Goal: Task Accomplishment & Management: Complete application form

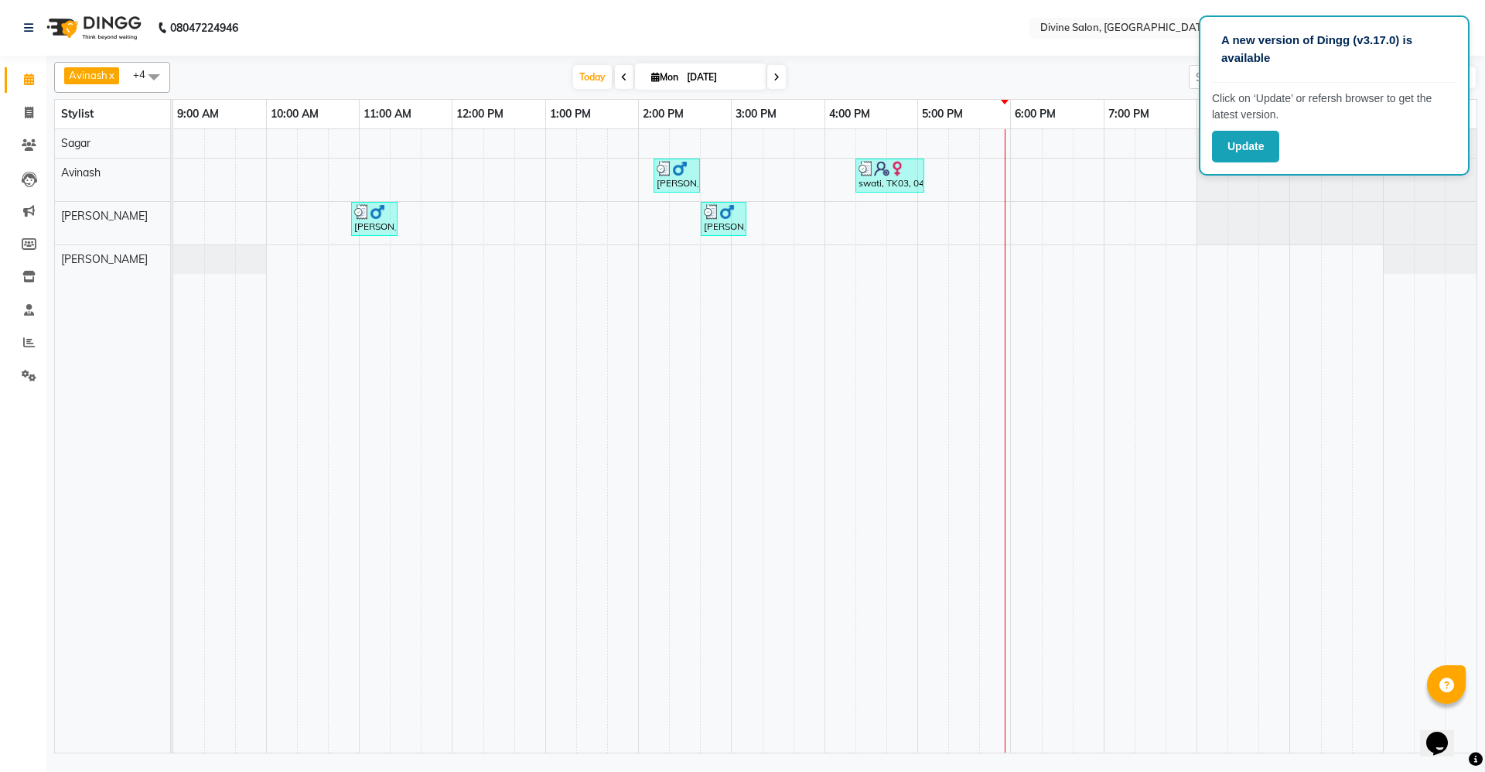
click at [15, 516] on div "Calendar Invoice Clients Leads Marketing Members Inventory Staff Reports Settin…" at bounding box center [104, 396] width 209 height 705
click at [22, 333] on link "Reports" at bounding box center [23, 343] width 37 height 26
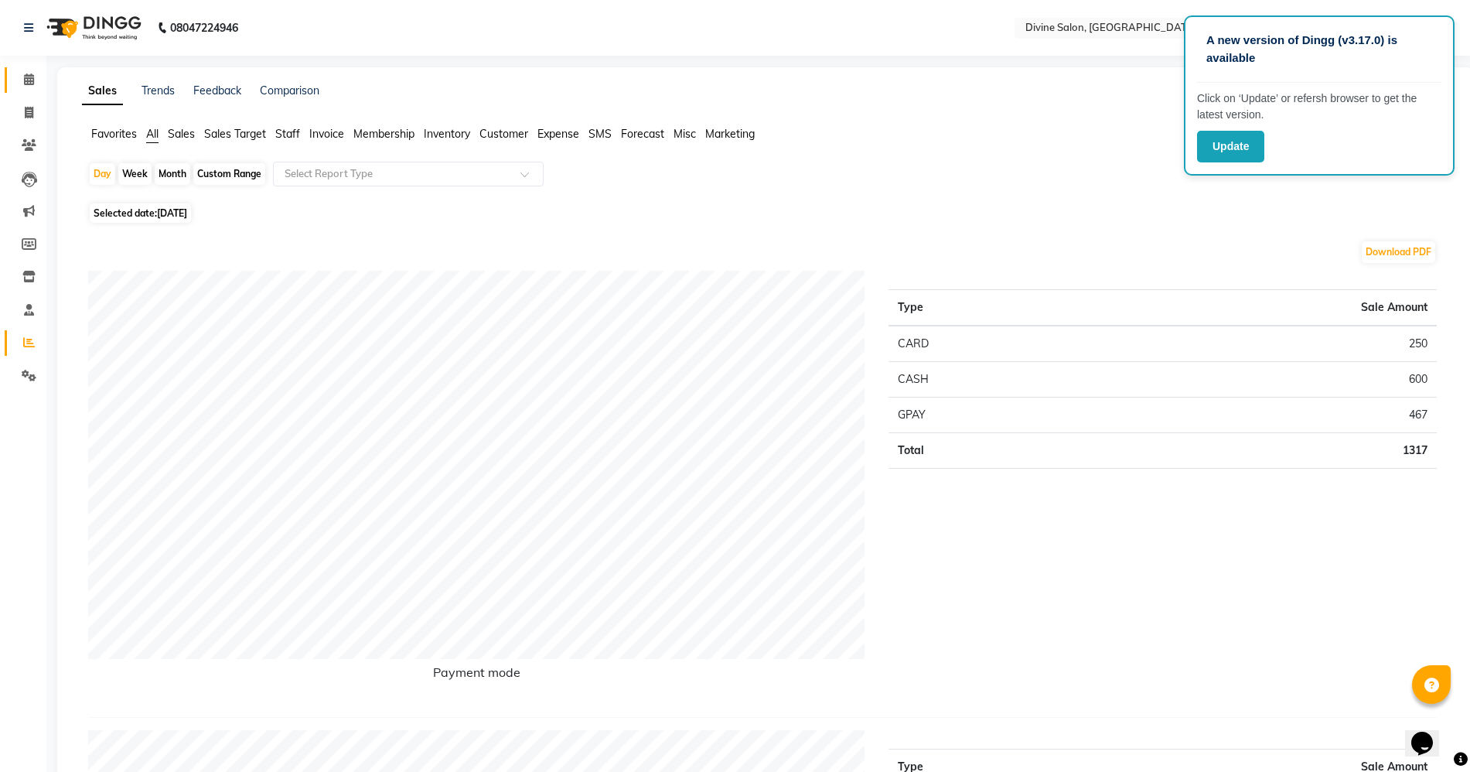
click at [9, 75] on link "Calendar" at bounding box center [23, 80] width 37 height 26
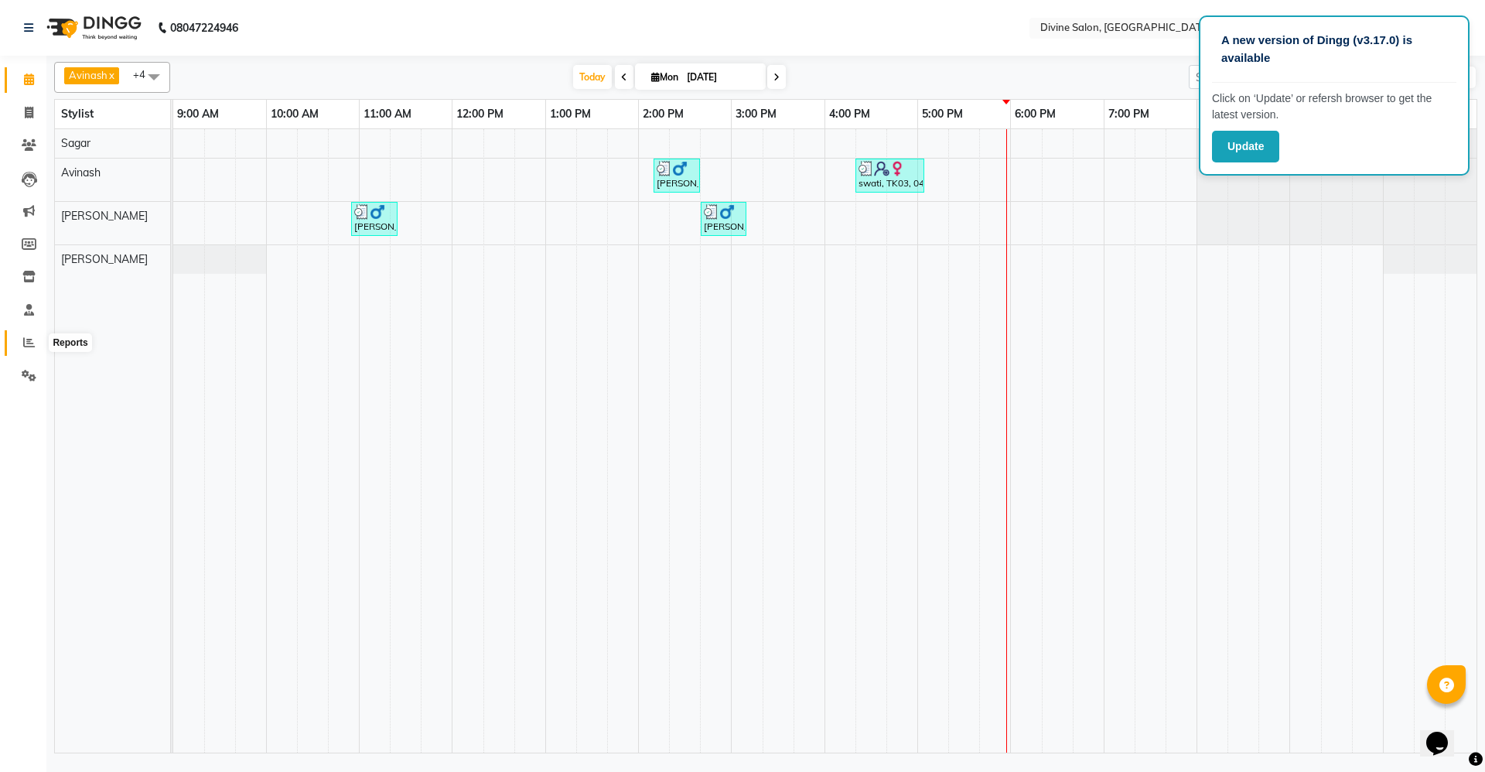
click at [19, 340] on span at bounding box center [28, 343] width 27 height 18
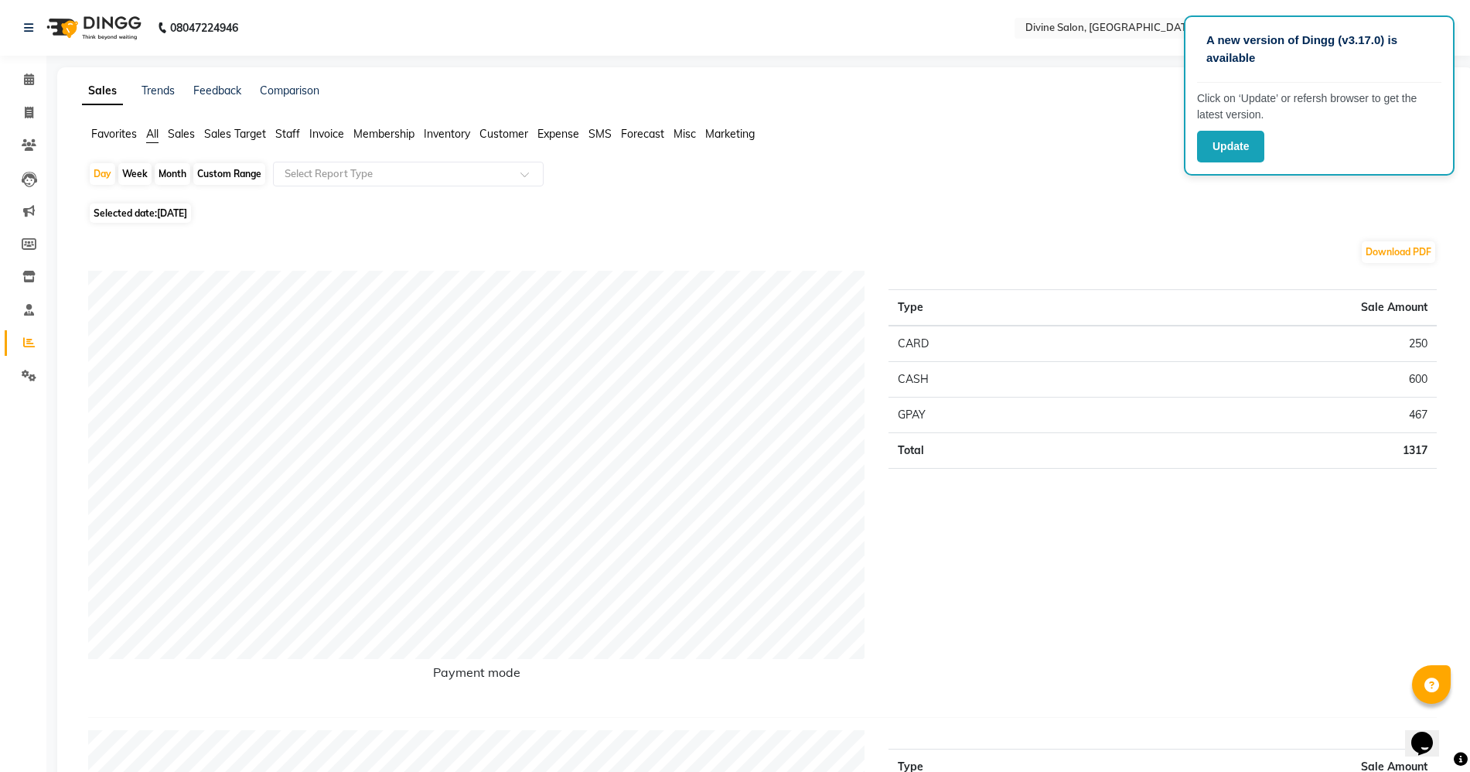
click at [222, 179] on div "Custom Range" at bounding box center [229, 174] width 72 height 22
select select "9"
select select "2025"
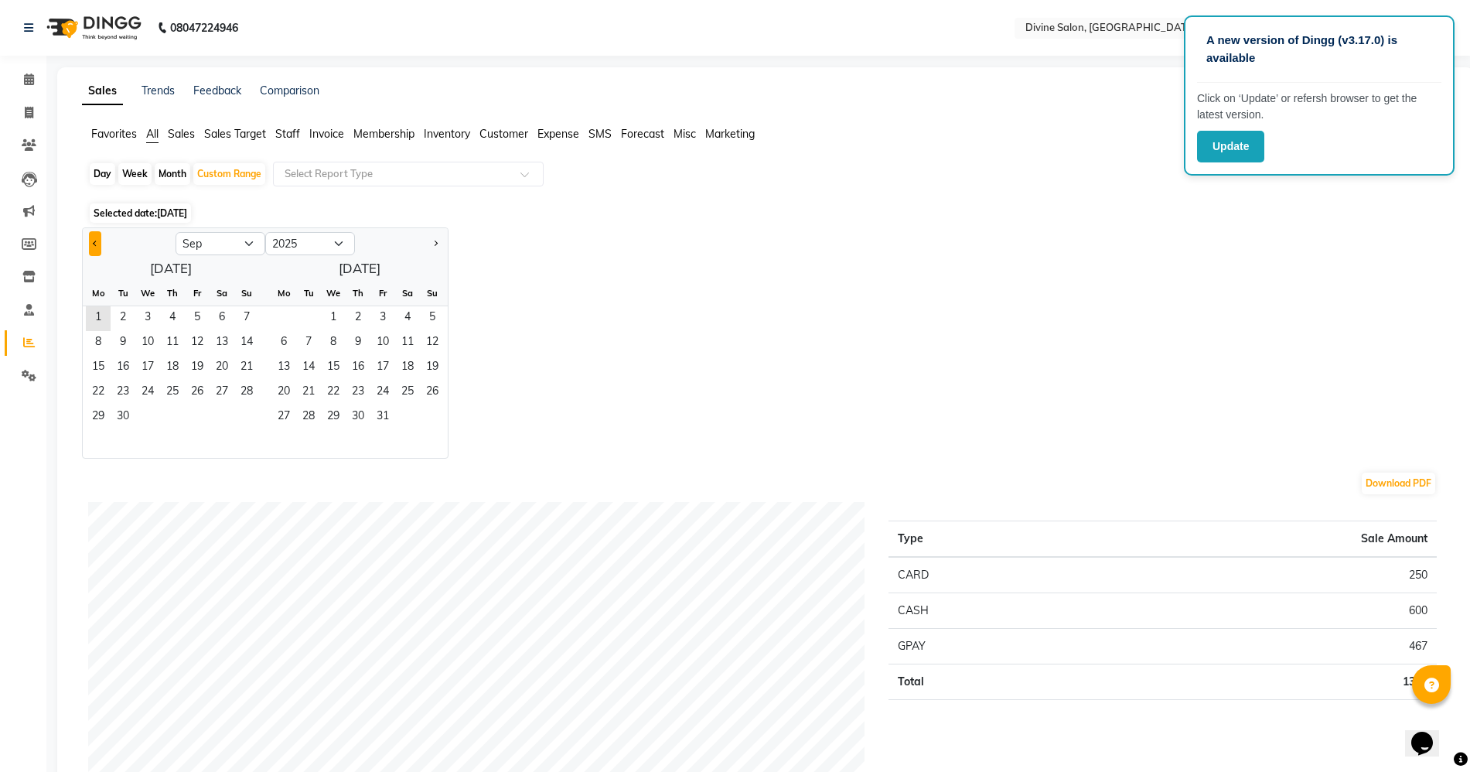
click at [92, 245] on button "Previous month" at bounding box center [95, 243] width 12 height 25
select select "8"
click at [207, 325] on span "1" at bounding box center [197, 318] width 25 height 25
click at [248, 415] on span "31" at bounding box center [246, 417] width 25 height 25
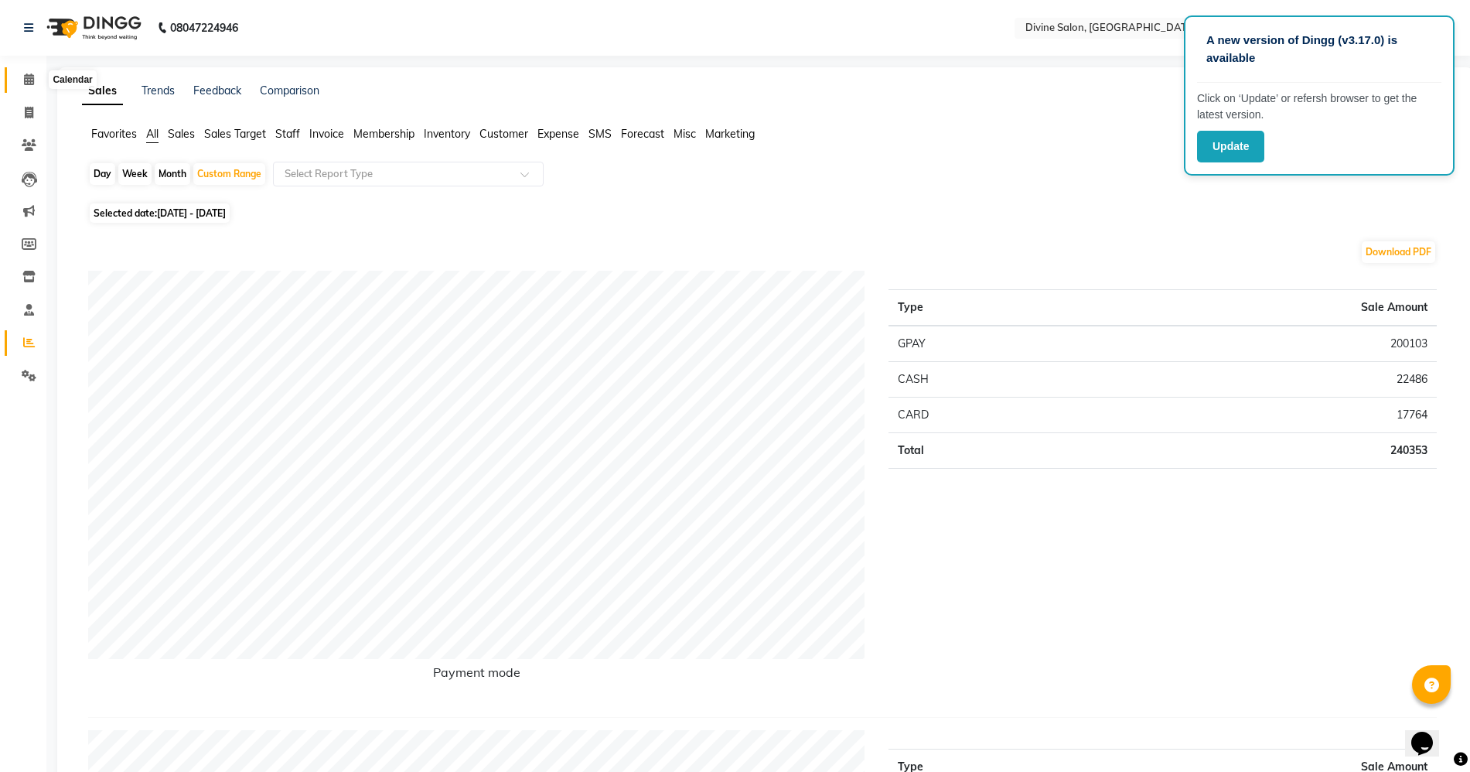
click at [19, 73] on span at bounding box center [28, 80] width 27 height 18
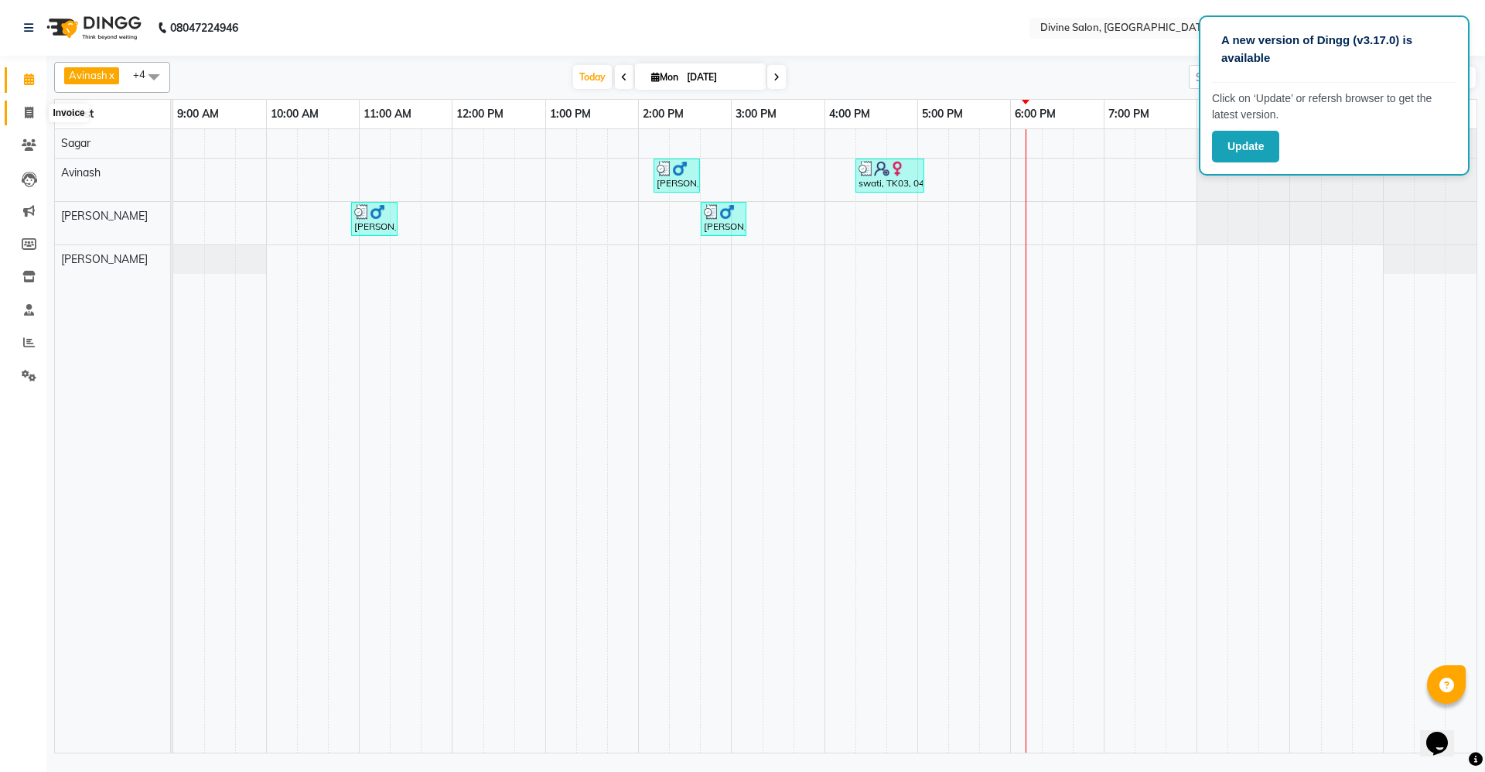
click at [28, 111] on icon at bounding box center [29, 113] width 9 height 12
select select "service"
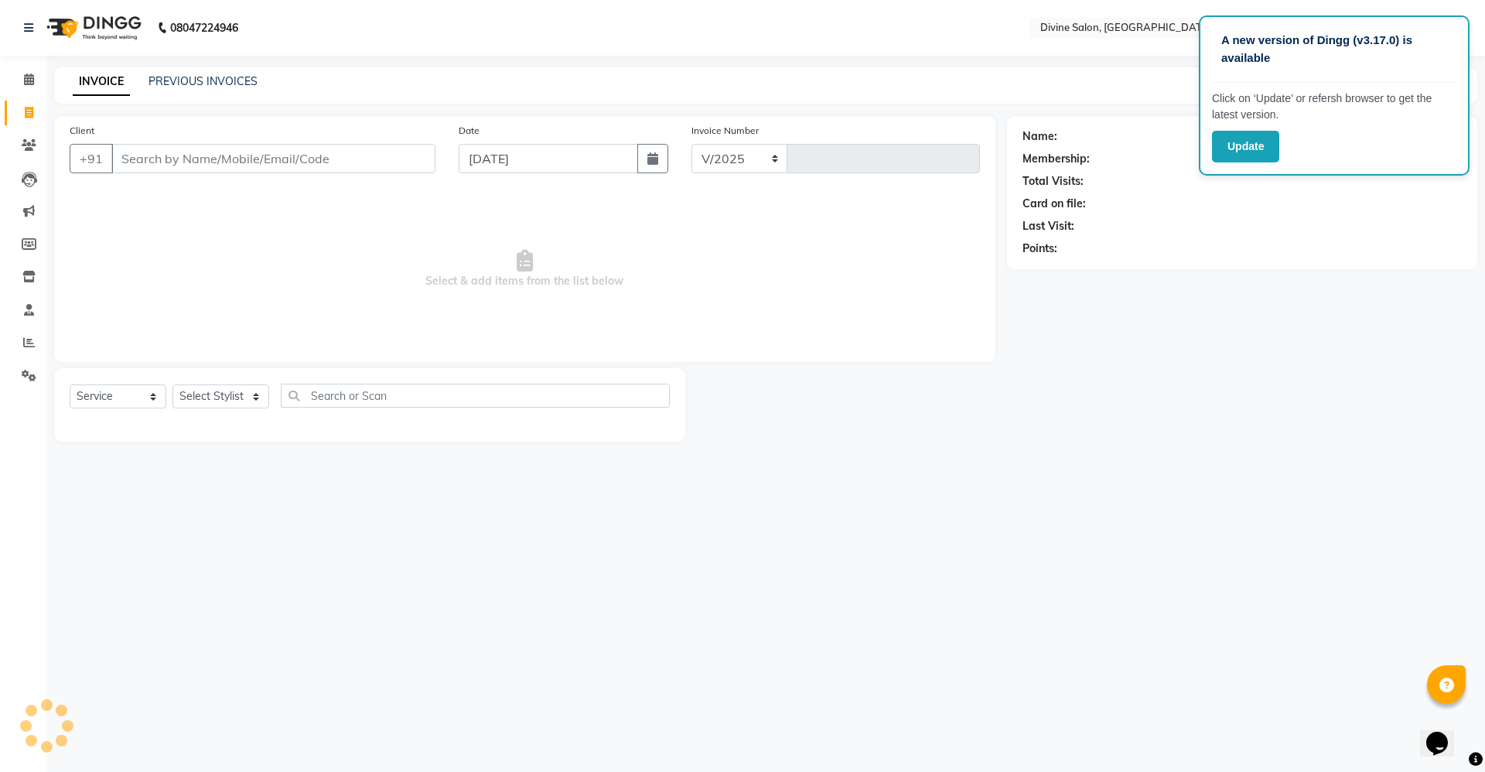
select select "745"
type input "1492"
click at [246, 397] on select "Select Stylist" at bounding box center [220, 396] width 97 height 24
select select "11820"
click at [172, 384] on select "Select Stylist [PERSON_NAME] Pooja [PERSON_NAME] pooja [PERSON_NAME] [PERSON_NA…" at bounding box center [220, 396] width 97 height 24
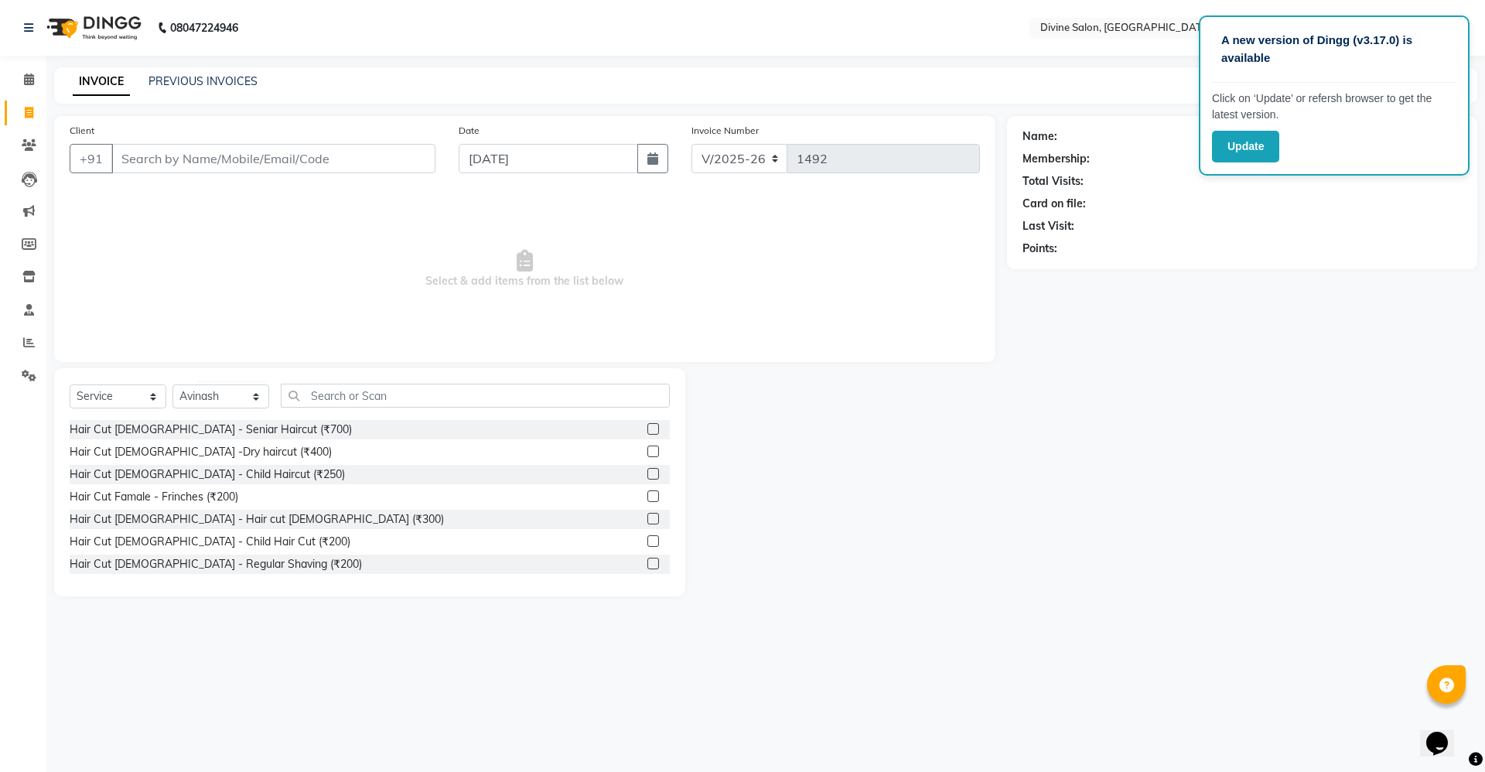
click at [647, 542] on label at bounding box center [653, 541] width 12 height 12
click at [647, 542] on input "checkbox" at bounding box center [652, 542] width 10 height 10
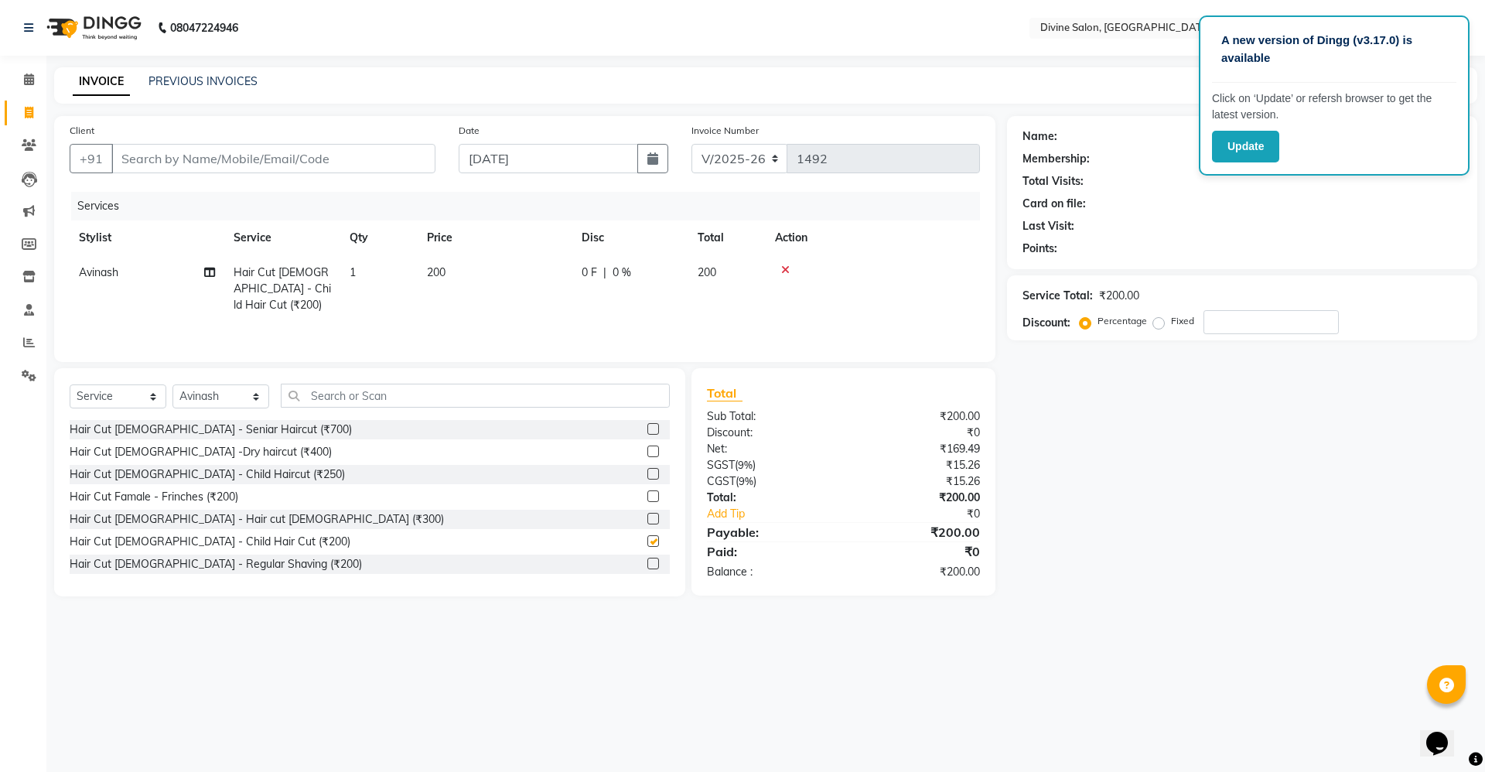
checkbox input "false"
click at [354, 152] on input "Client" at bounding box center [273, 158] width 324 height 29
click at [394, 166] on input "Client" at bounding box center [273, 158] width 324 height 29
click at [369, 168] on input "Client" at bounding box center [273, 158] width 324 height 29
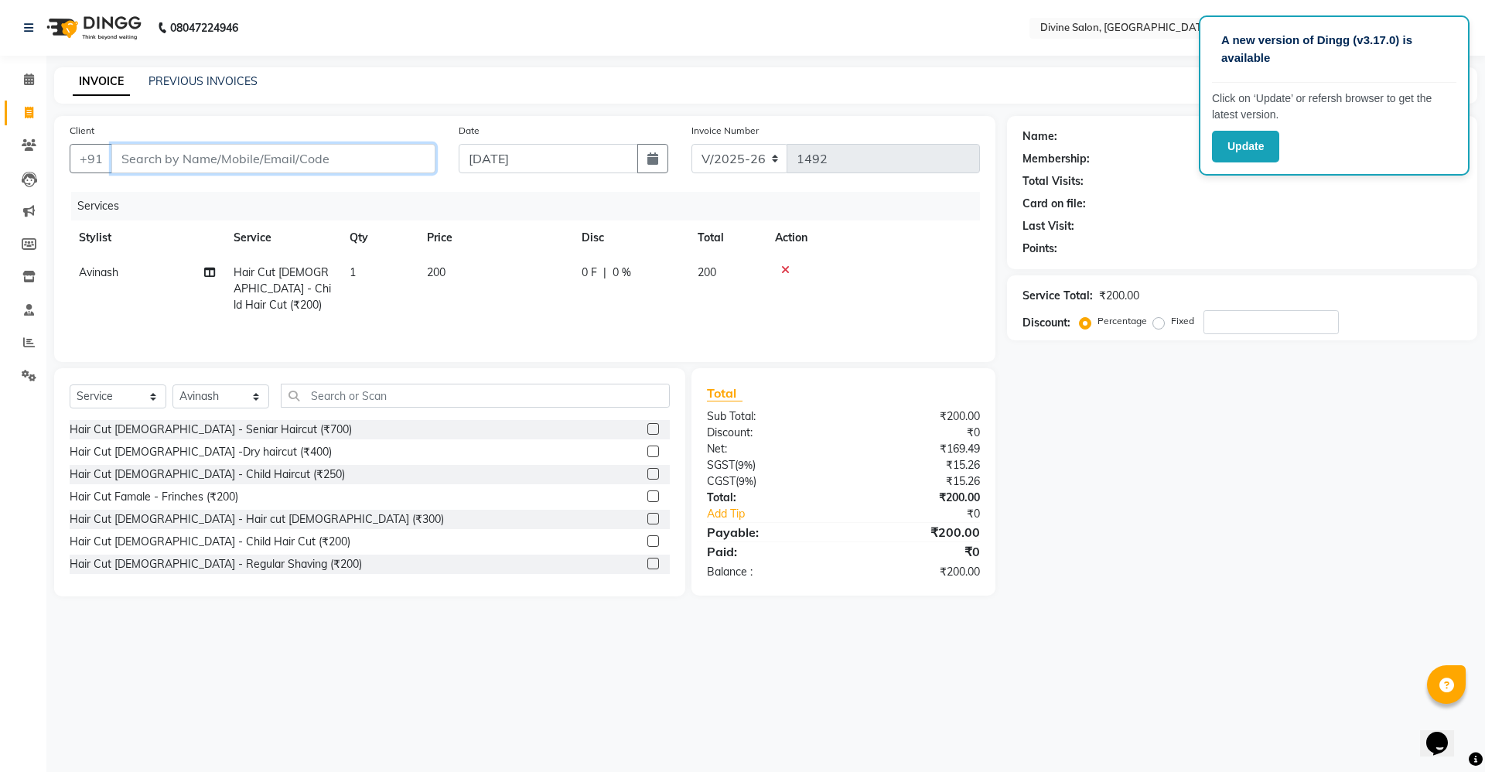
click at [387, 155] on input "Client" at bounding box center [273, 158] width 324 height 29
type input "9"
type input "0"
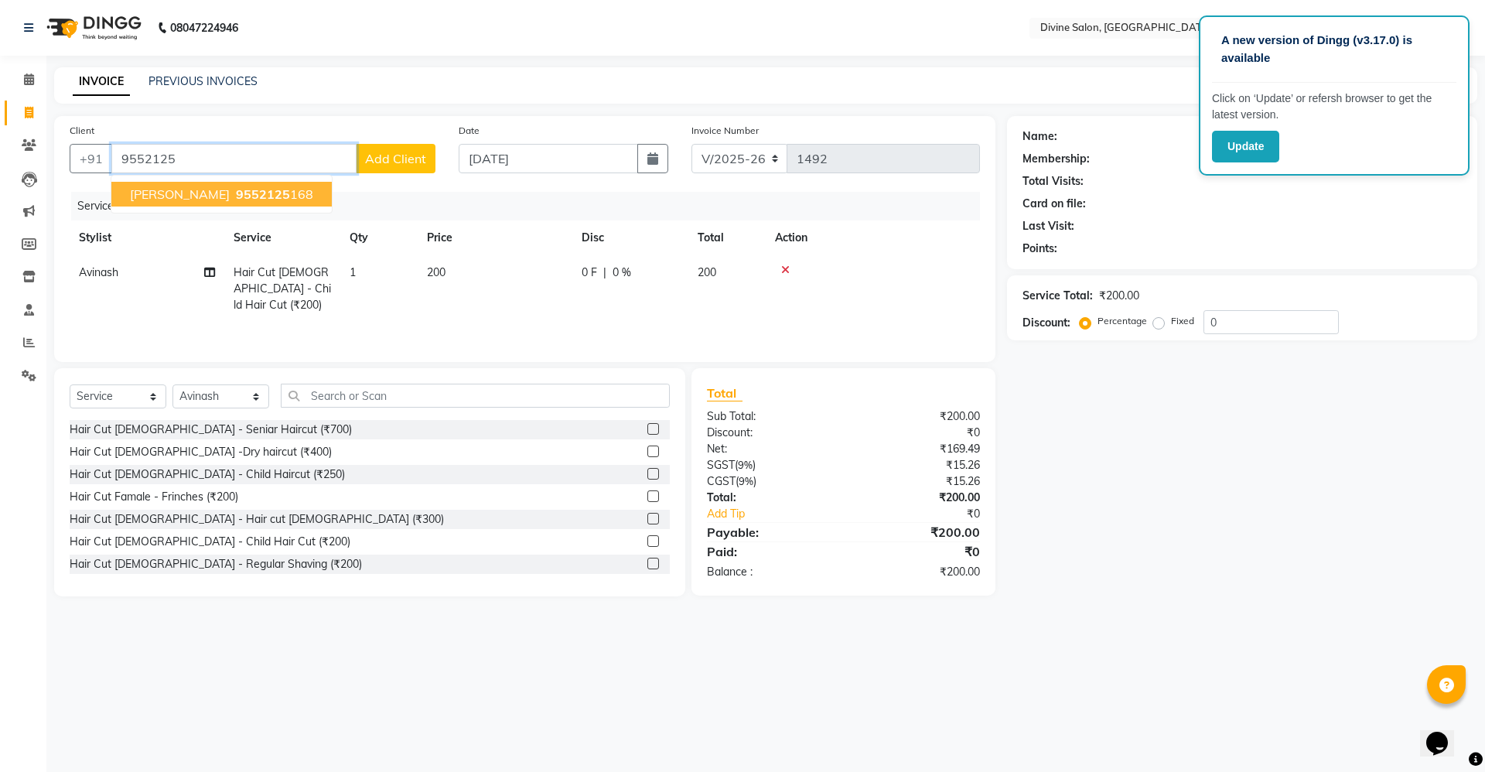
click at [273, 196] on ngb-highlight "9552125 168" at bounding box center [273, 193] width 80 height 15
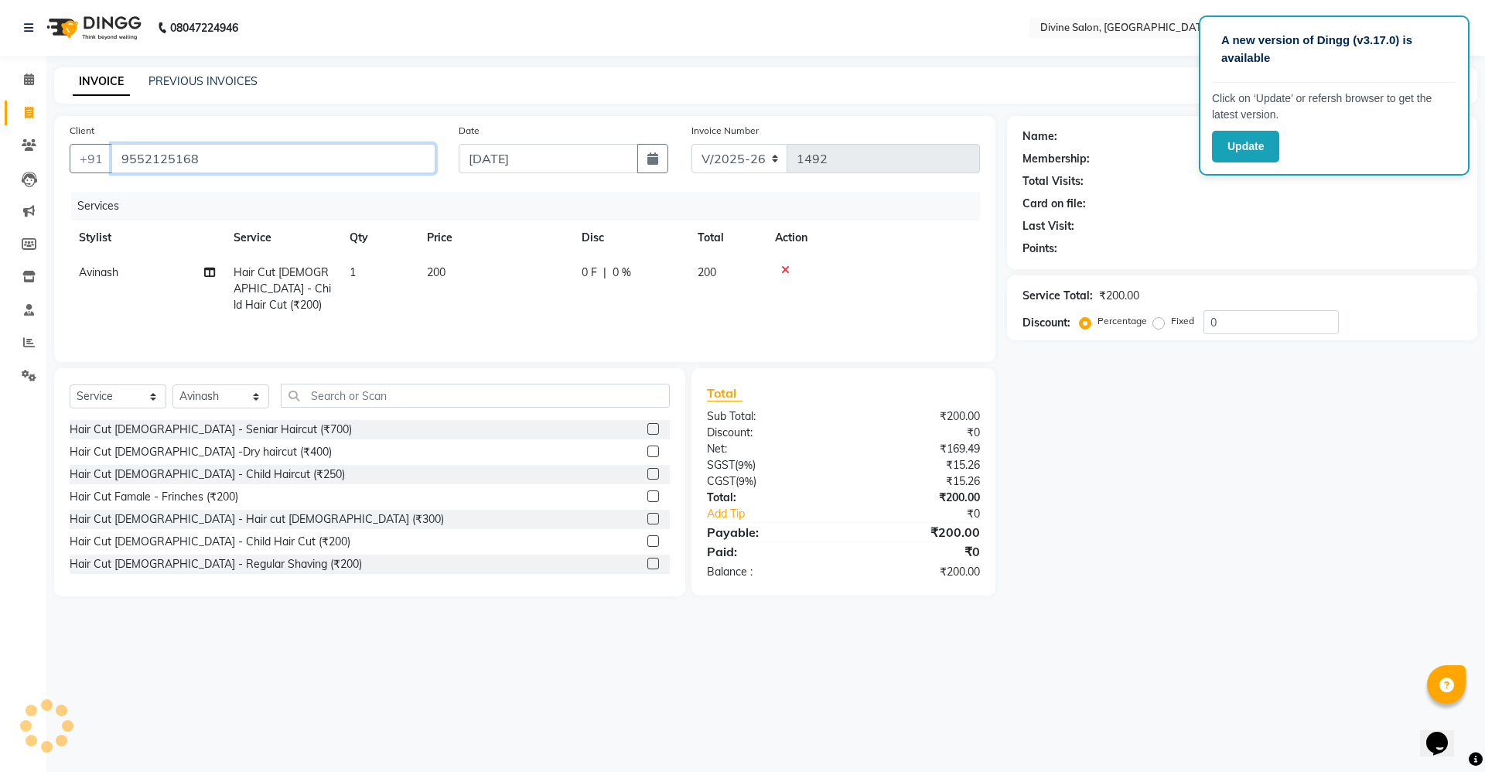
type input "9552125168"
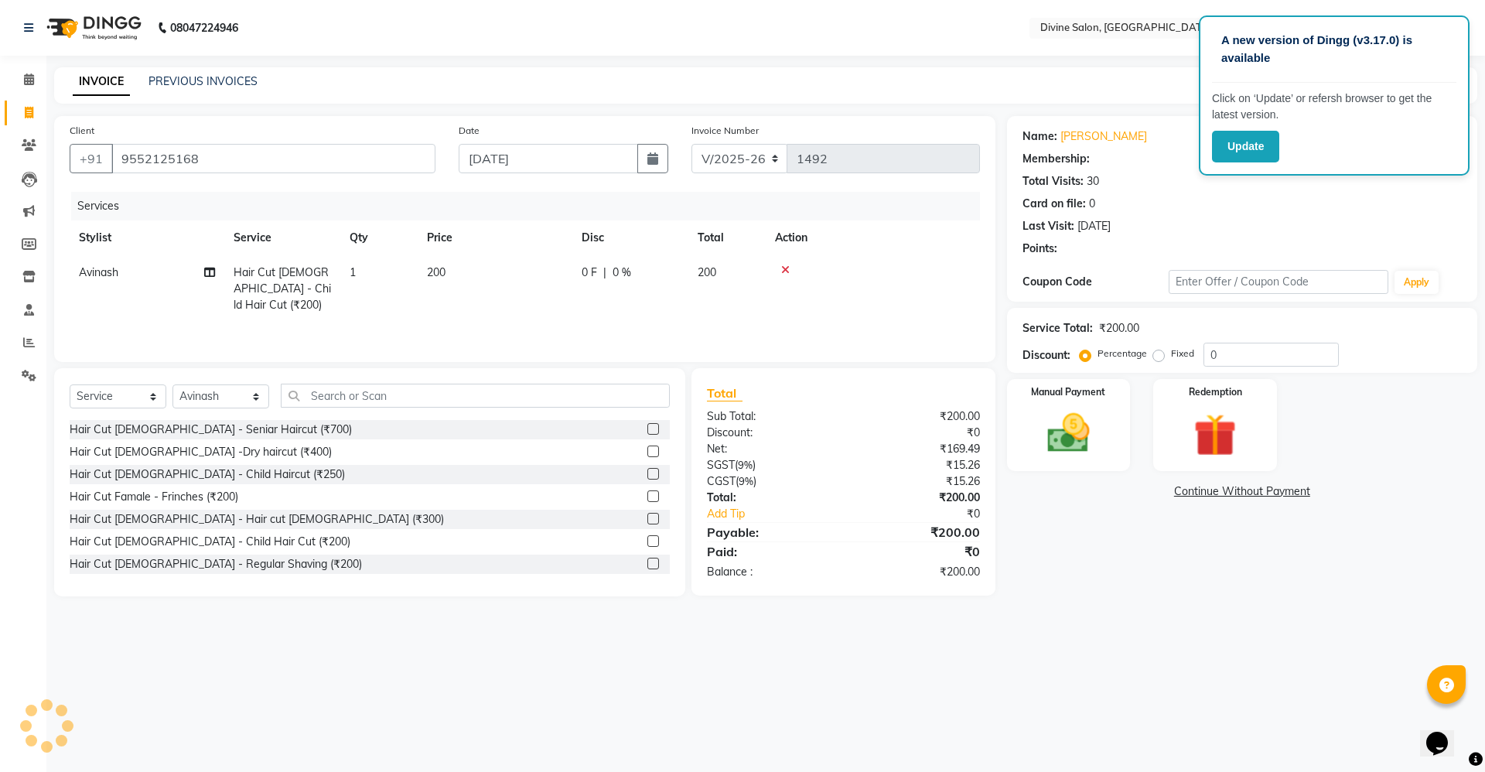
select select "1: Object"
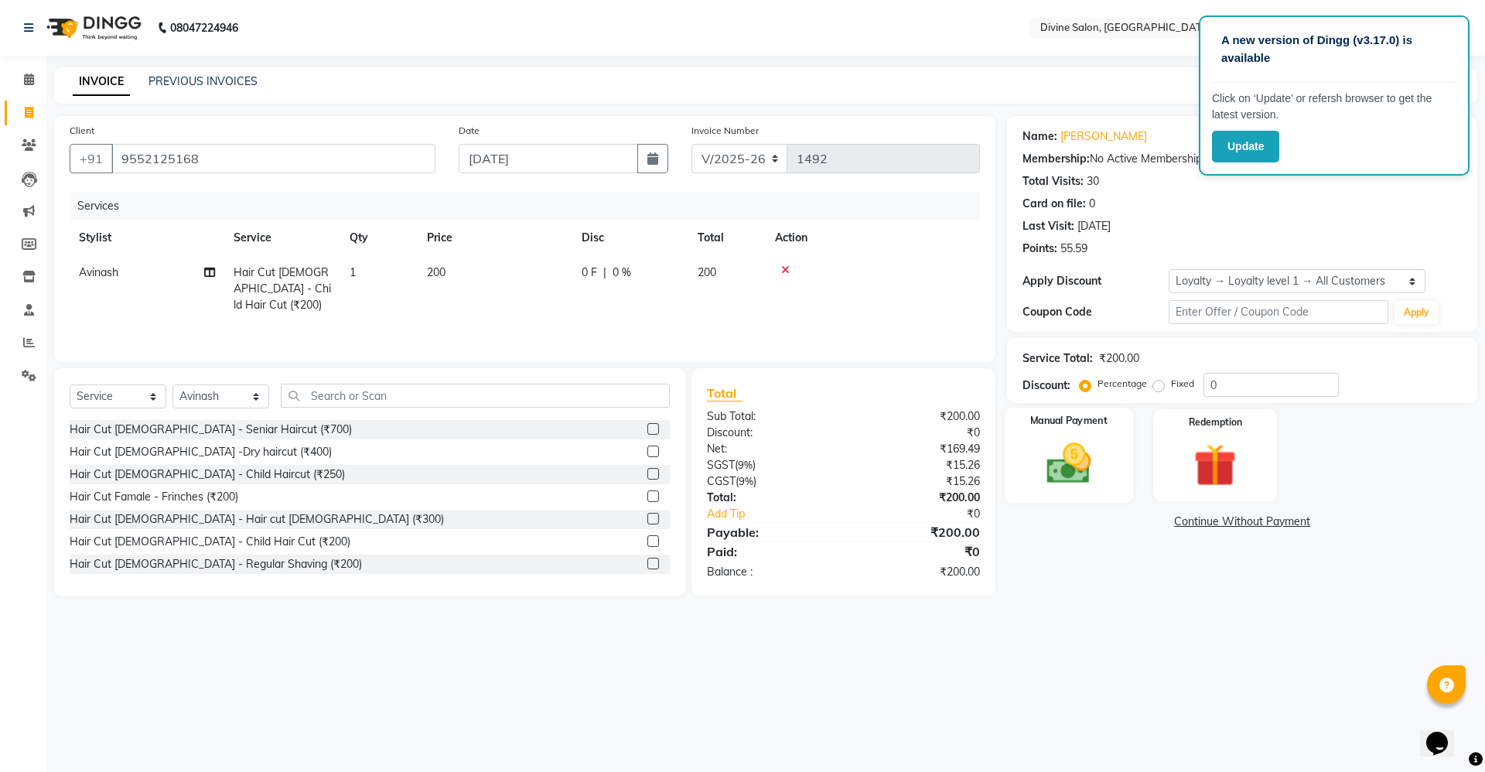
click at [1067, 471] on img at bounding box center [1069, 463] width 72 height 51
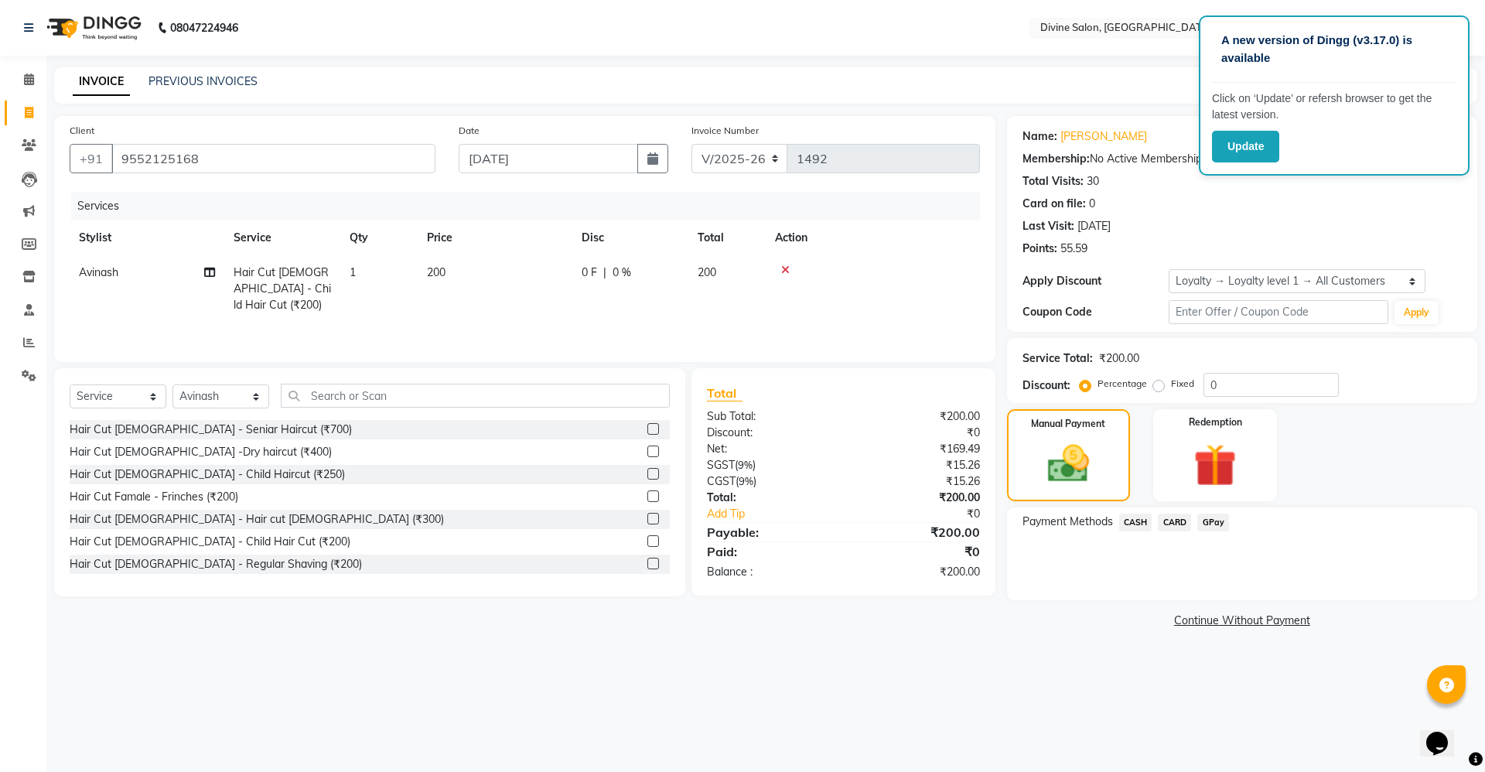
click at [1197, 521] on span "GPay" at bounding box center [1213, 523] width 32 height 18
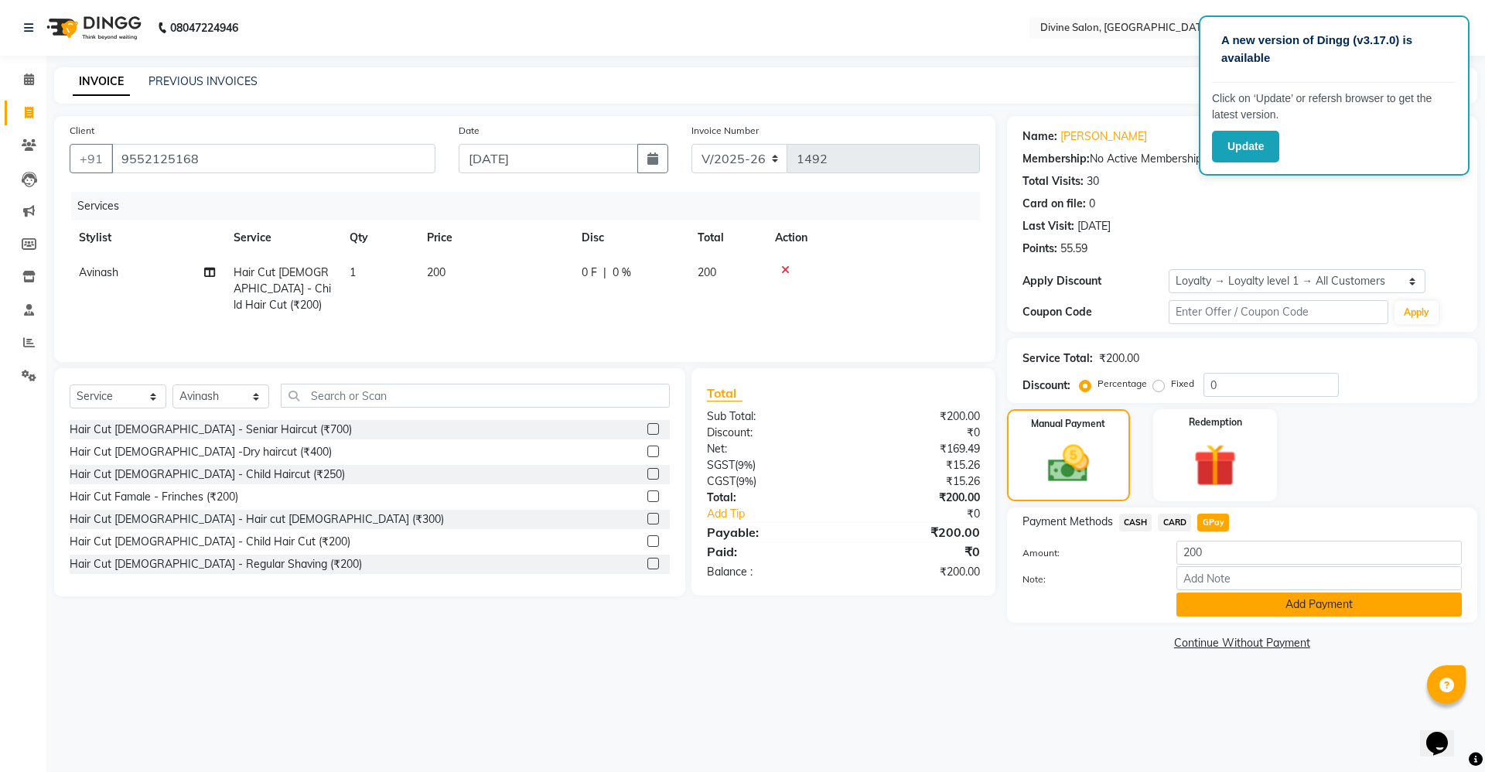
click at [1232, 612] on button "Add Payment" at bounding box center [1319, 605] width 285 height 24
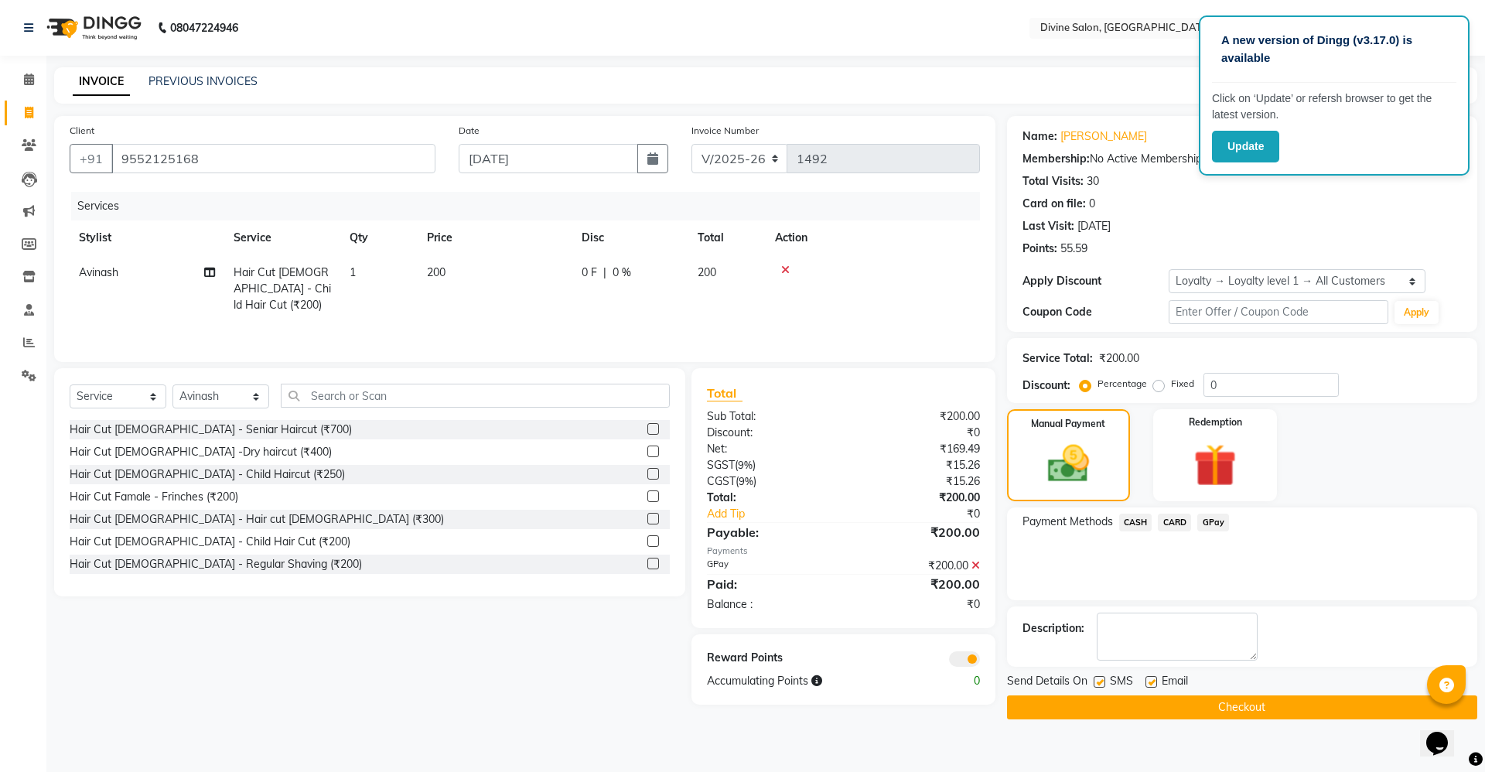
click at [1224, 722] on main "INVOICE PREVIOUS INVOICES Create New Save Client [PHONE_NUMBER] Date [DATE] Inv…" at bounding box center [765, 404] width 1439 height 675
click at [1224, 709] on button "Checkout" at bounding box center [1242, 707] width 470 height 24
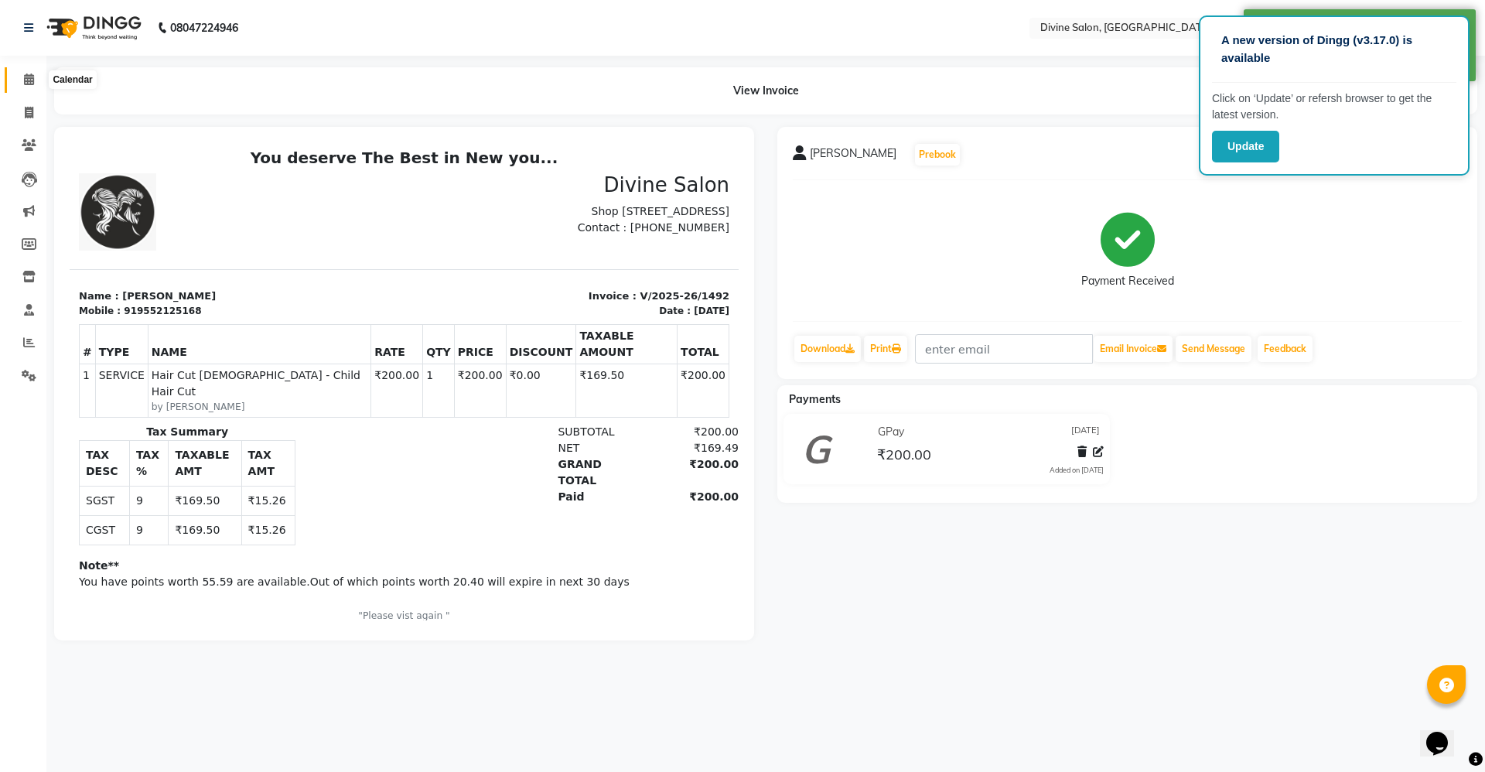
click at [22, 77] on span at bounding box center [28, 80] width 27 height 18
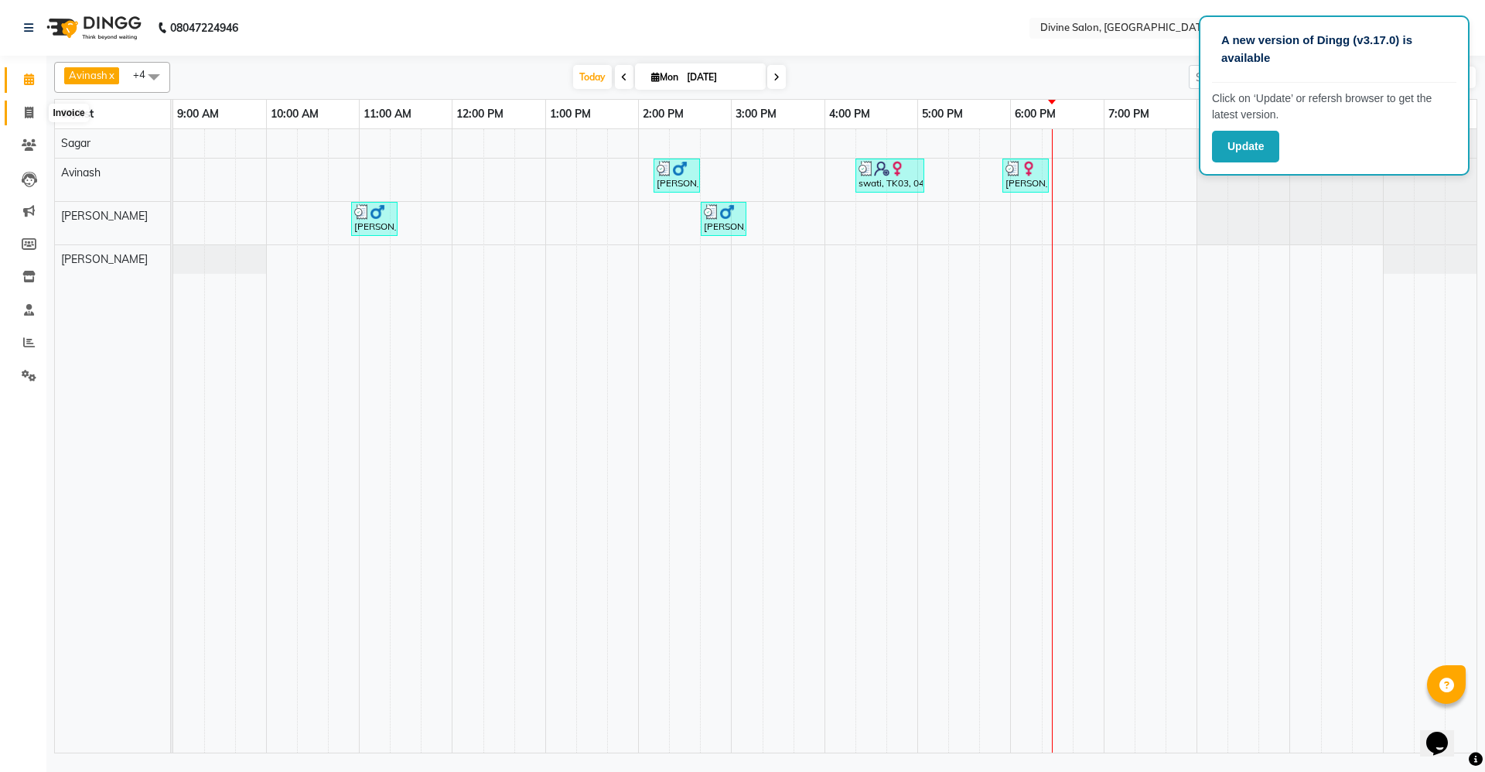
click at [27, 118] on span at bounding box center [28, 113] width 27 height 18
select select "service"
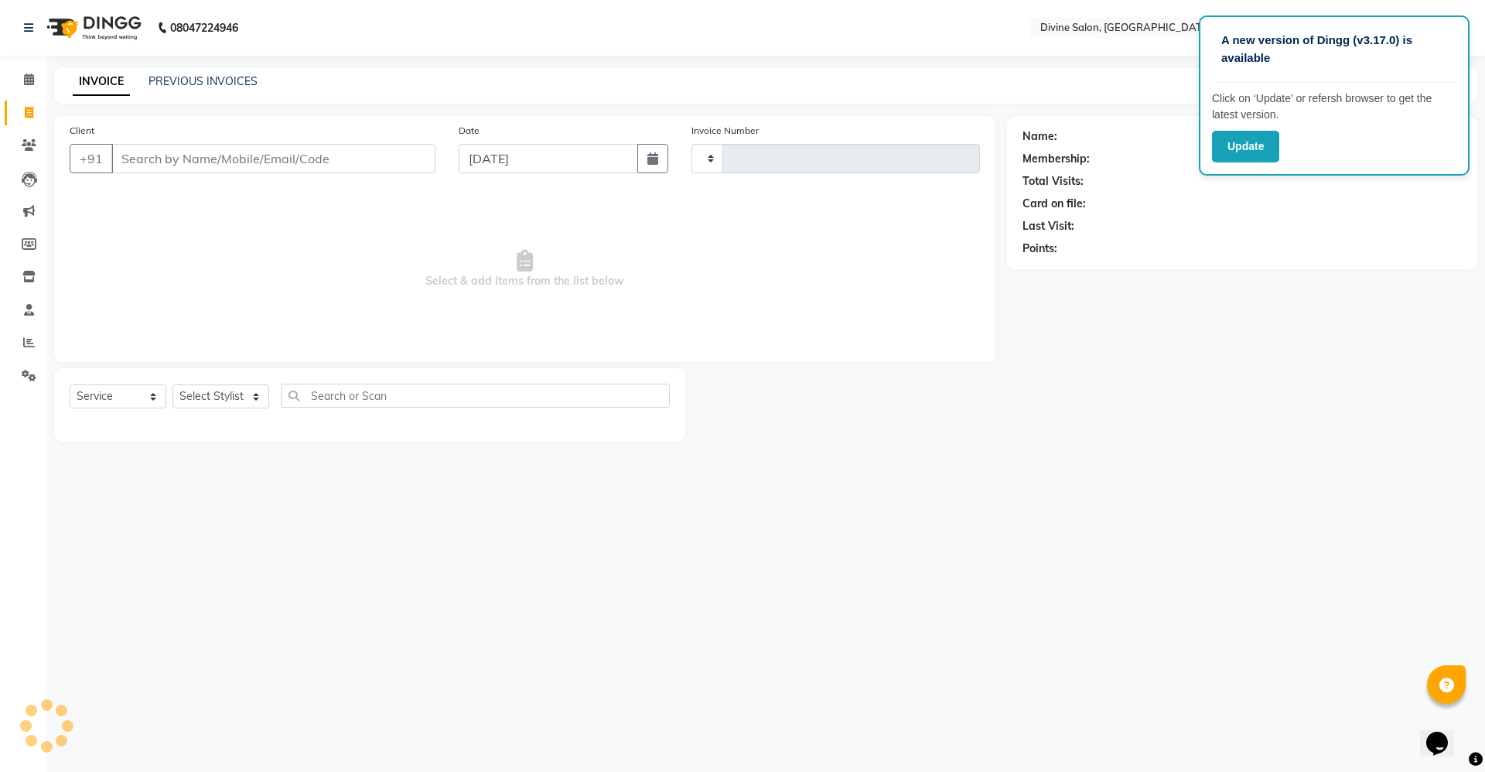
type input "1493"
select select "745"
click at [225, 404] on select "Select Stylist" at bounding box center [220, 396] width 97 height 24
select select "11820"
click at [172, 384] on select "Select Stylist [PERSON_NAME] Pooja [PERSON_NAME] pooja [PERSON_NAME] [PERSON_NA…" at bounding box center [220, 396] width 97 height 24
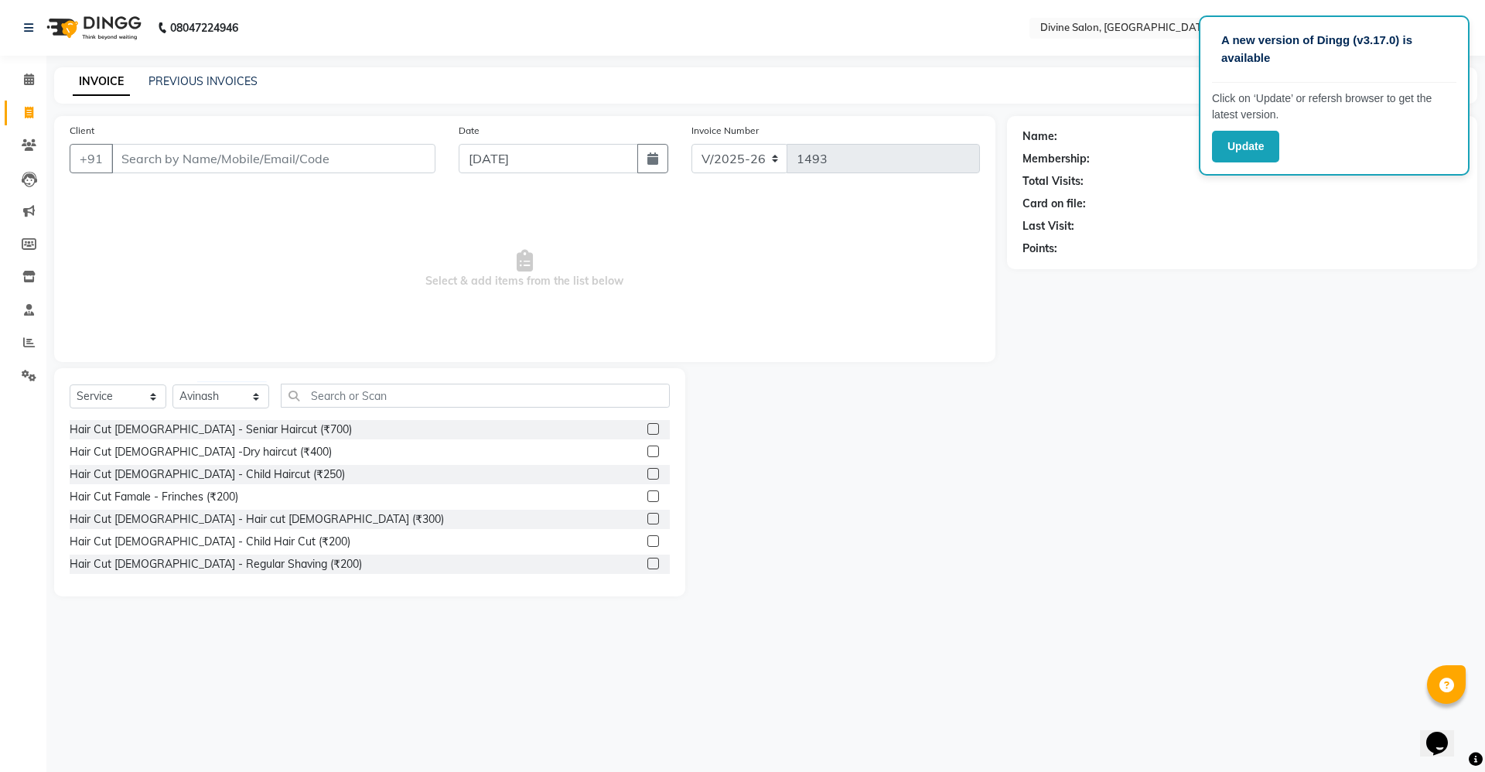
click at [647, 547] on div at bounding box center [652, 543] width 10 height 16
click at [647, 537] on label at bounding box center [653, 541] width 12 height 12
click at [647, 537] on input "checkbox" at bounding box center [652, 542] width 10 height 10
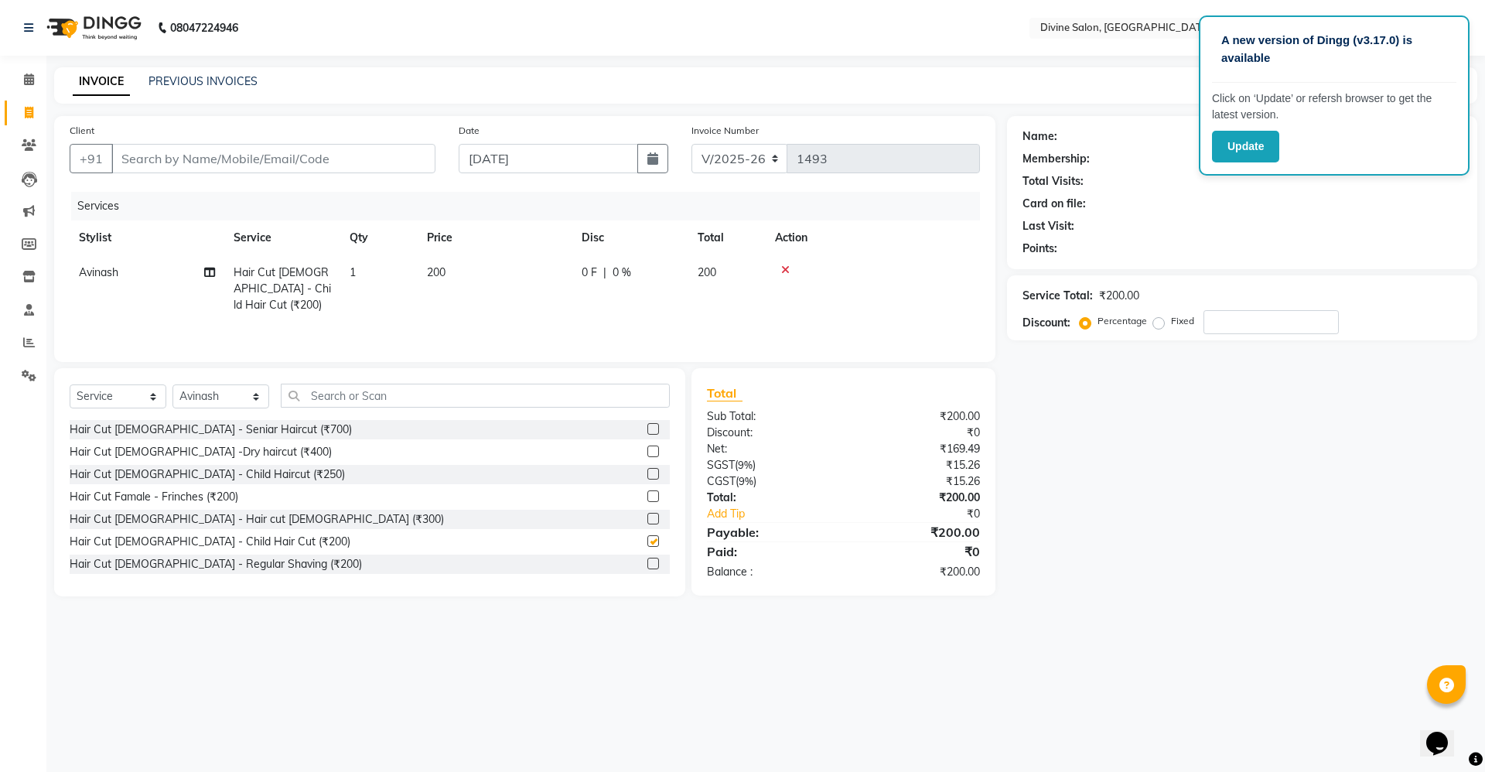
checkbox input "false"
click at [374, 160] on input "Client" at bounding box center [273, 158] width 324 height 29
click at [364, 159] on input "Client" at bounding box center [273, 158] width 324 height 29
click at [376, 162] on input "Client" at bounding box center [273, 158] width 324 height 29
type input "9"
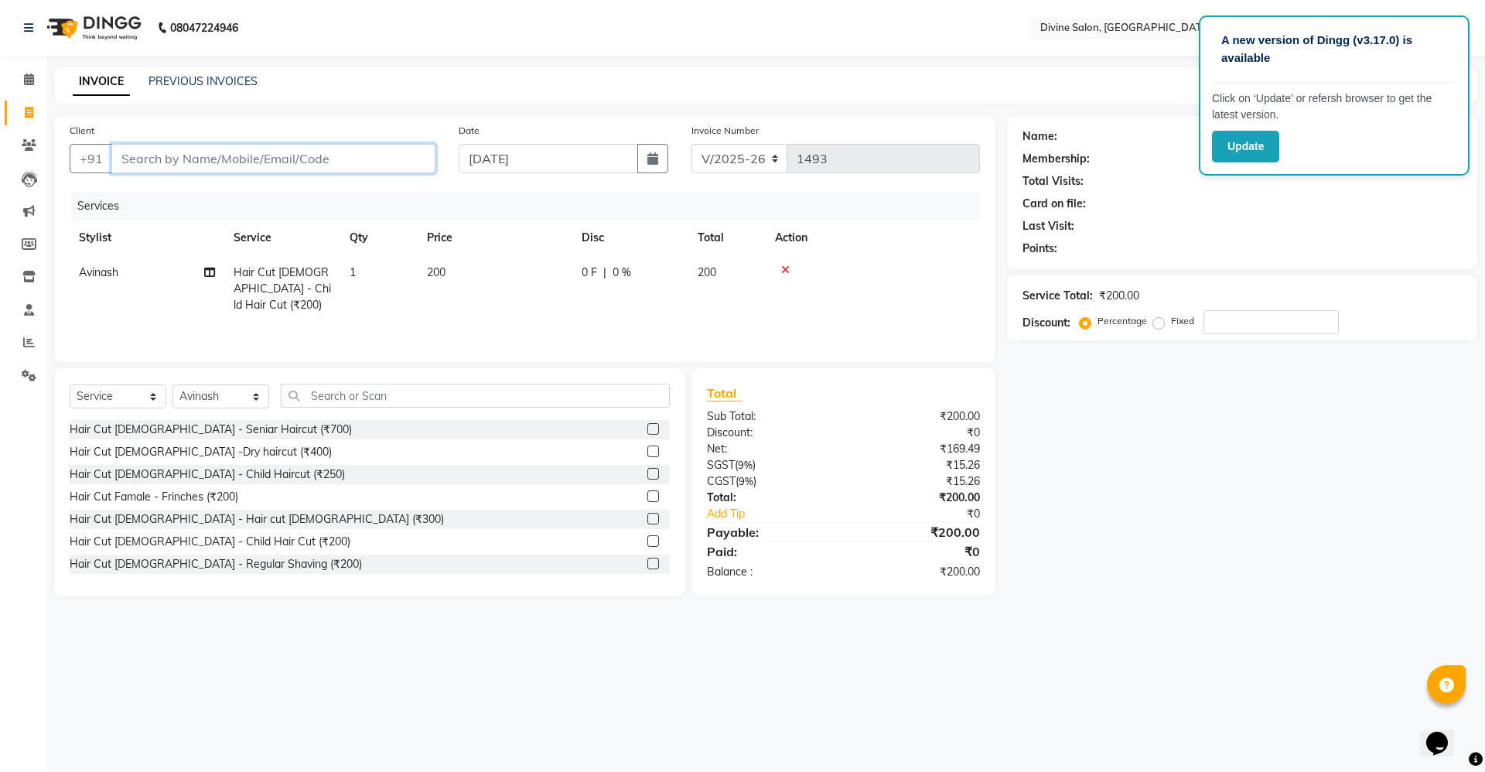
type input "0"
type input "9421479025"
click at [376, 162] on span "Add Client" at bounding box center [395, 158] width 61 height 15
select select "22"
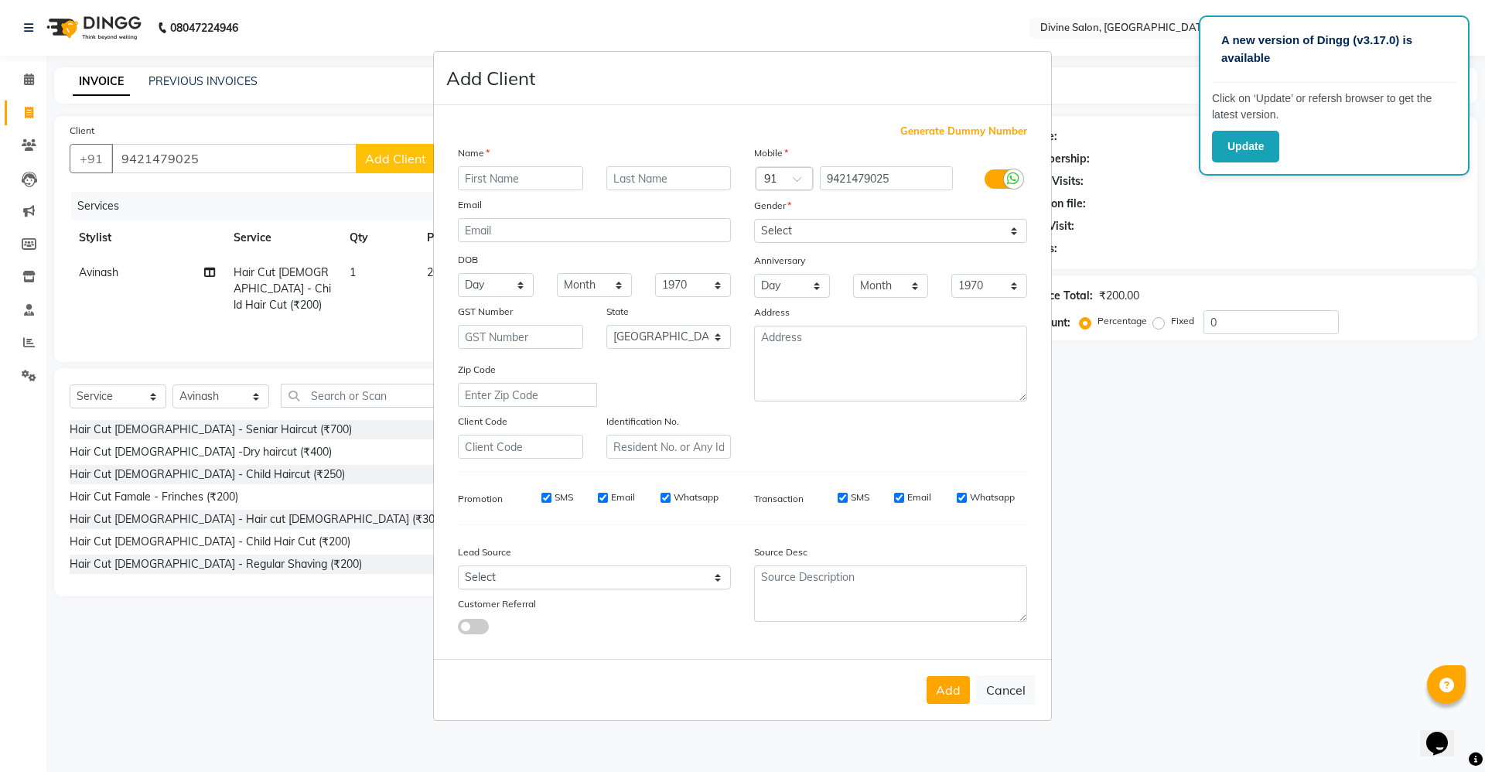
click at [558, 175] on input "text" at bounding box center [520, 178] width 125 height 24
type input "vedh"
click at [835, 237] on select "Select [DEMOGRAPHIC_DATA] [DEMOGRAPHIC_DATA] Other Prefer Not To Say" at bounding box center [890, 231] width 273 height 24
select select "[DEMOGRAPHIC_DATA]"
click at [754, 219] on select "Select [DEMOGRAPHIC_DATA] [DEMOGRAPHIC_DATA] Other Prefer Not To Say" at bounding box center [890, 231] width 273 height 24
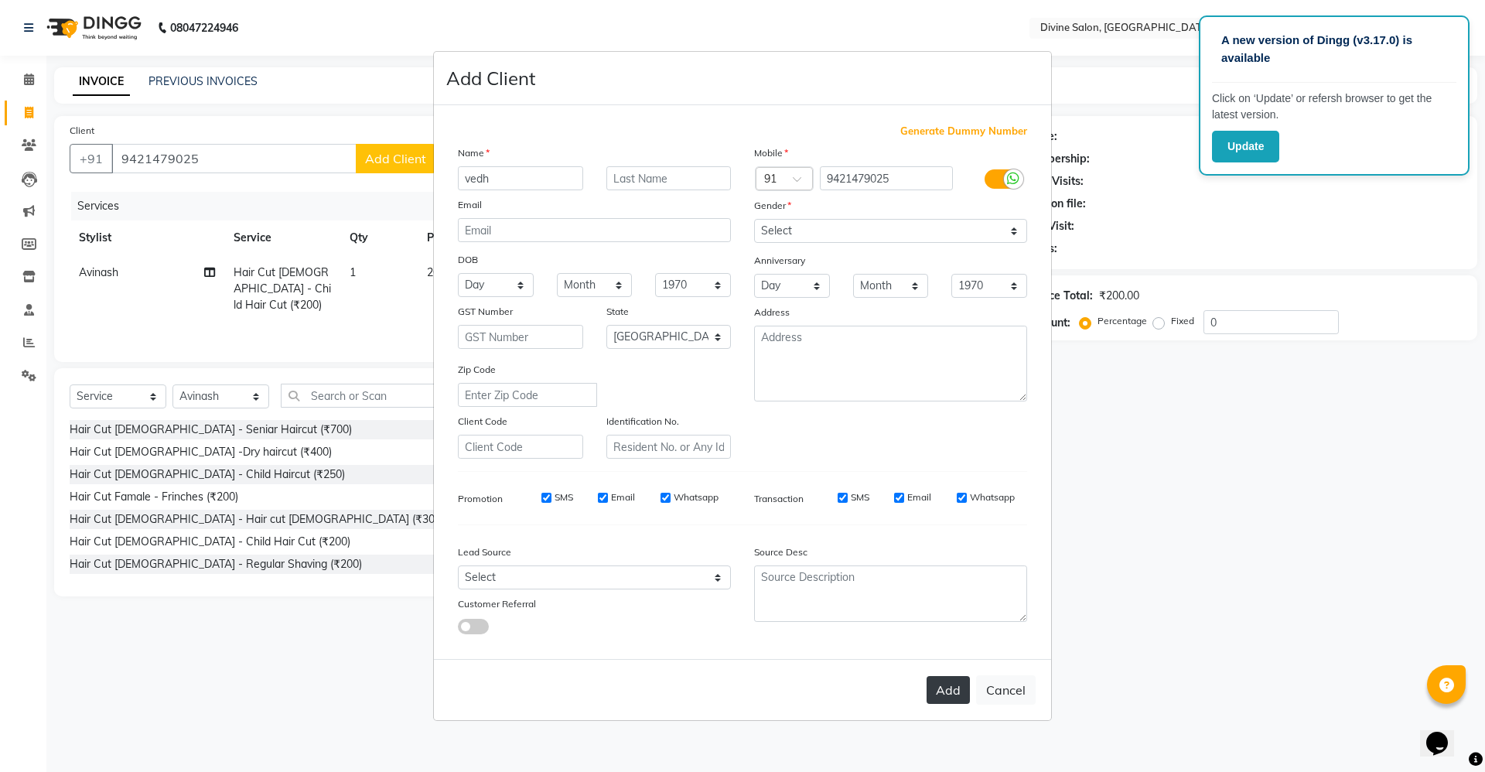
click at [958, 678] on button "Add" at bounding box center [948, 690] width 43 height 28
select select
select select "null"
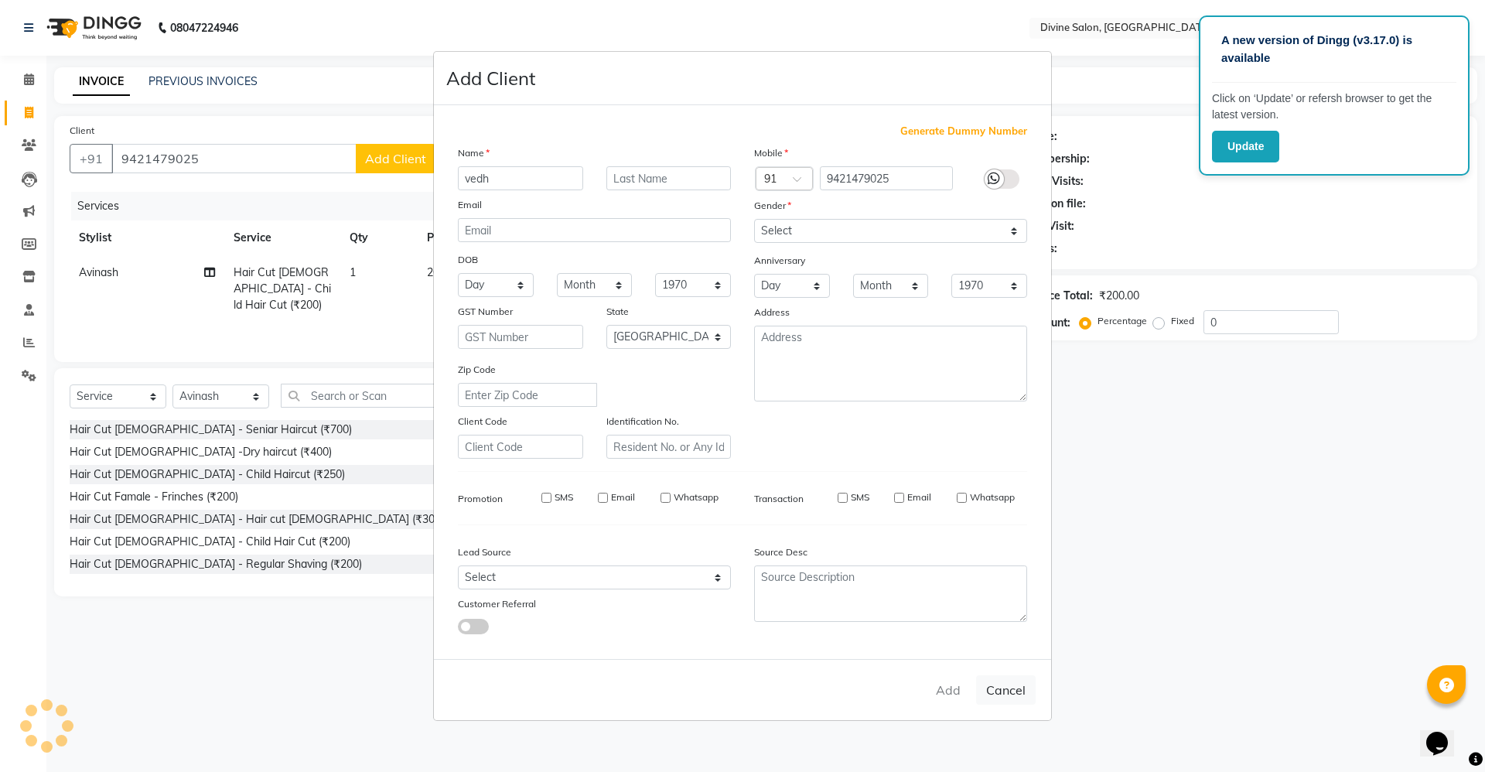
select select
checkbox input "false"
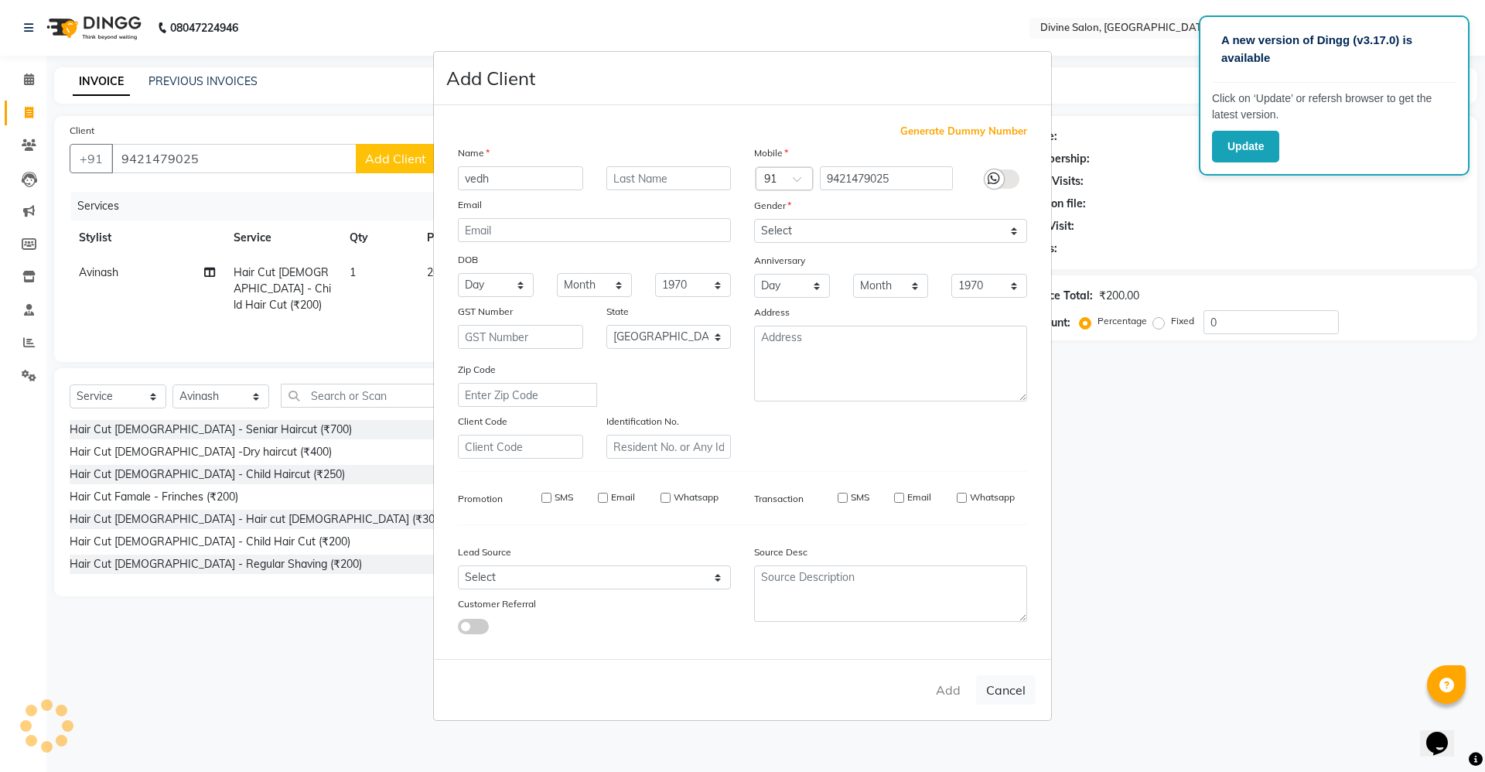
checkbox input "false"
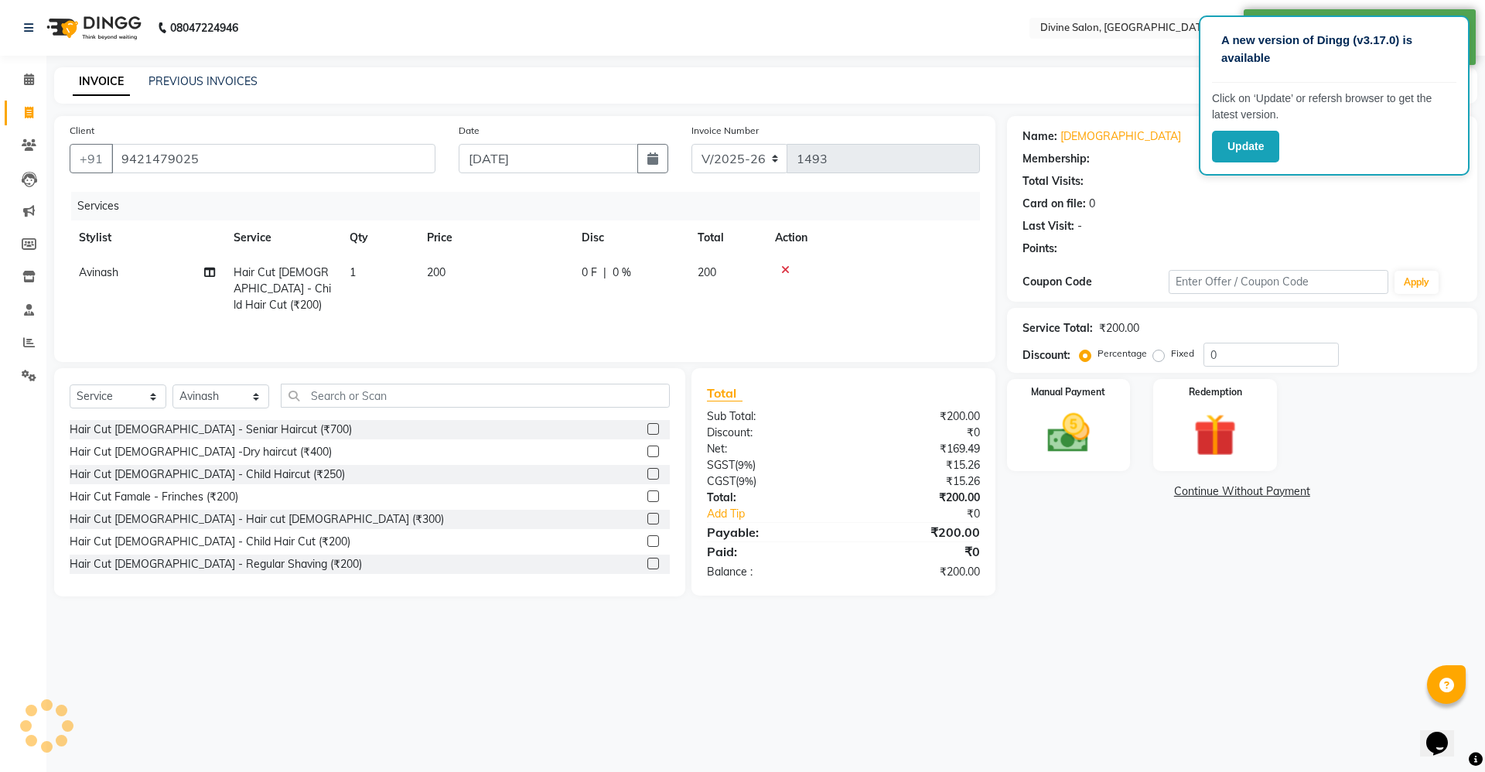
select select "1: Object"
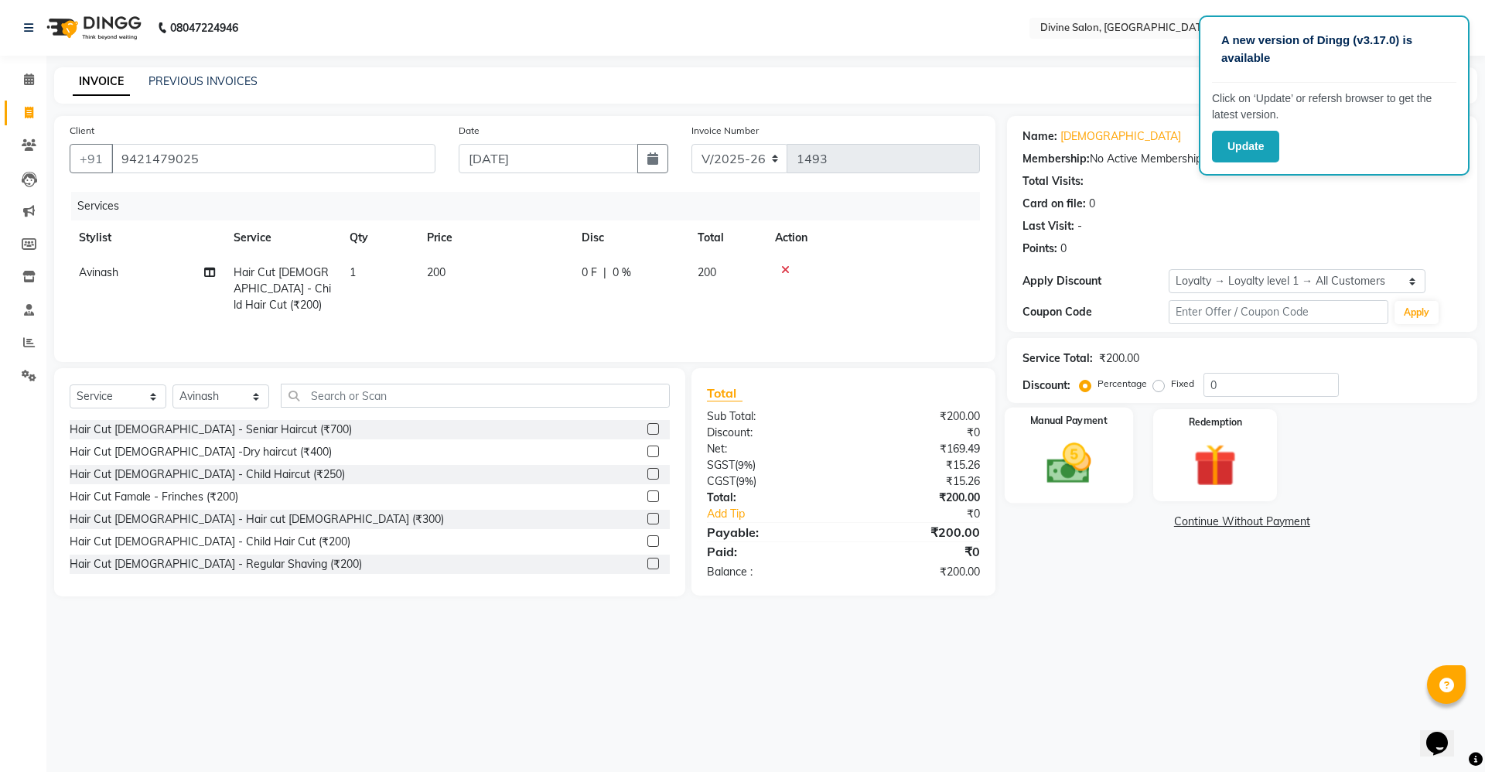
click at [1073, 466] on img at bounding box center [1069, 463] width 72 height 51
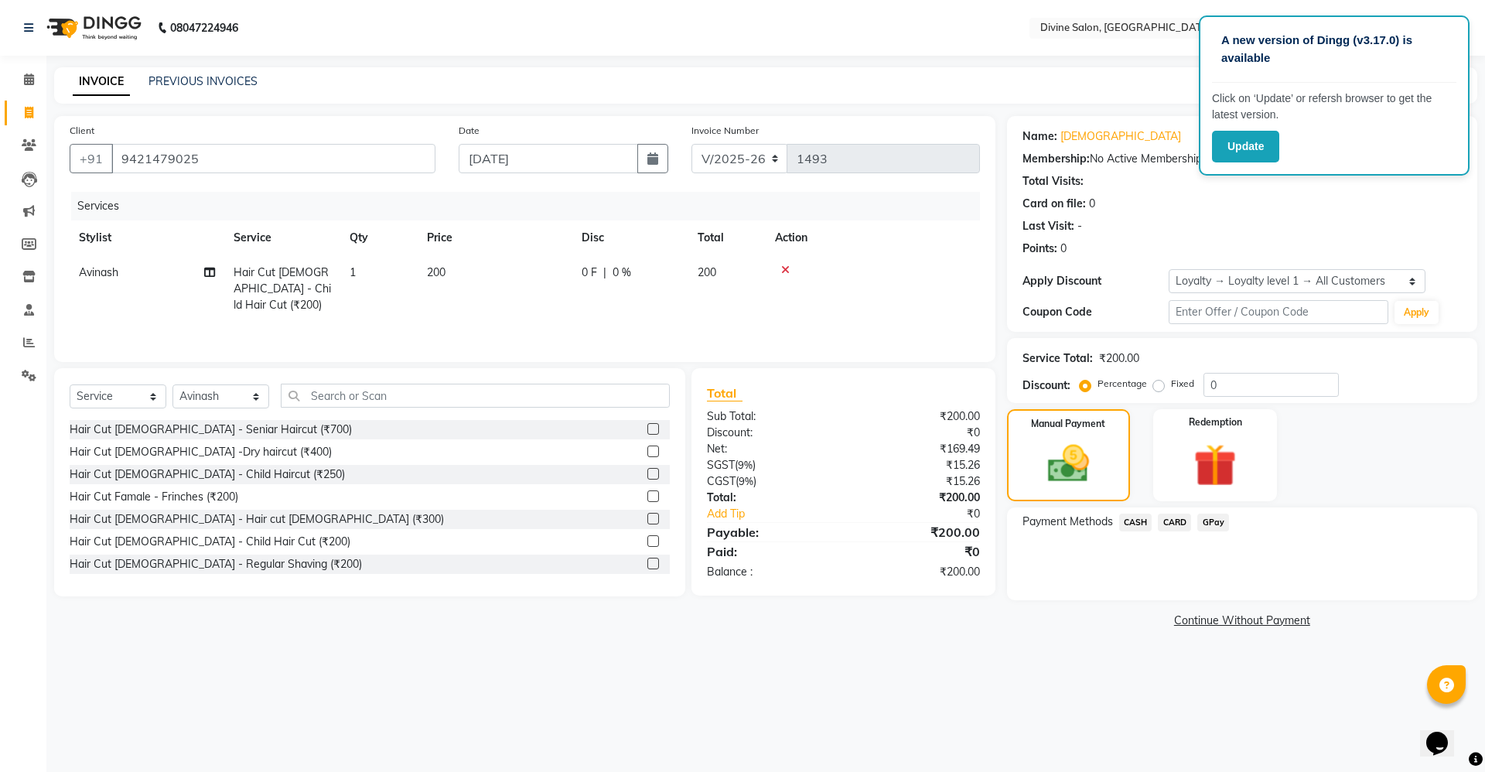
click at [1142, 524] on span "CASH" at bounding box center [1135, 523] width 33 height 18
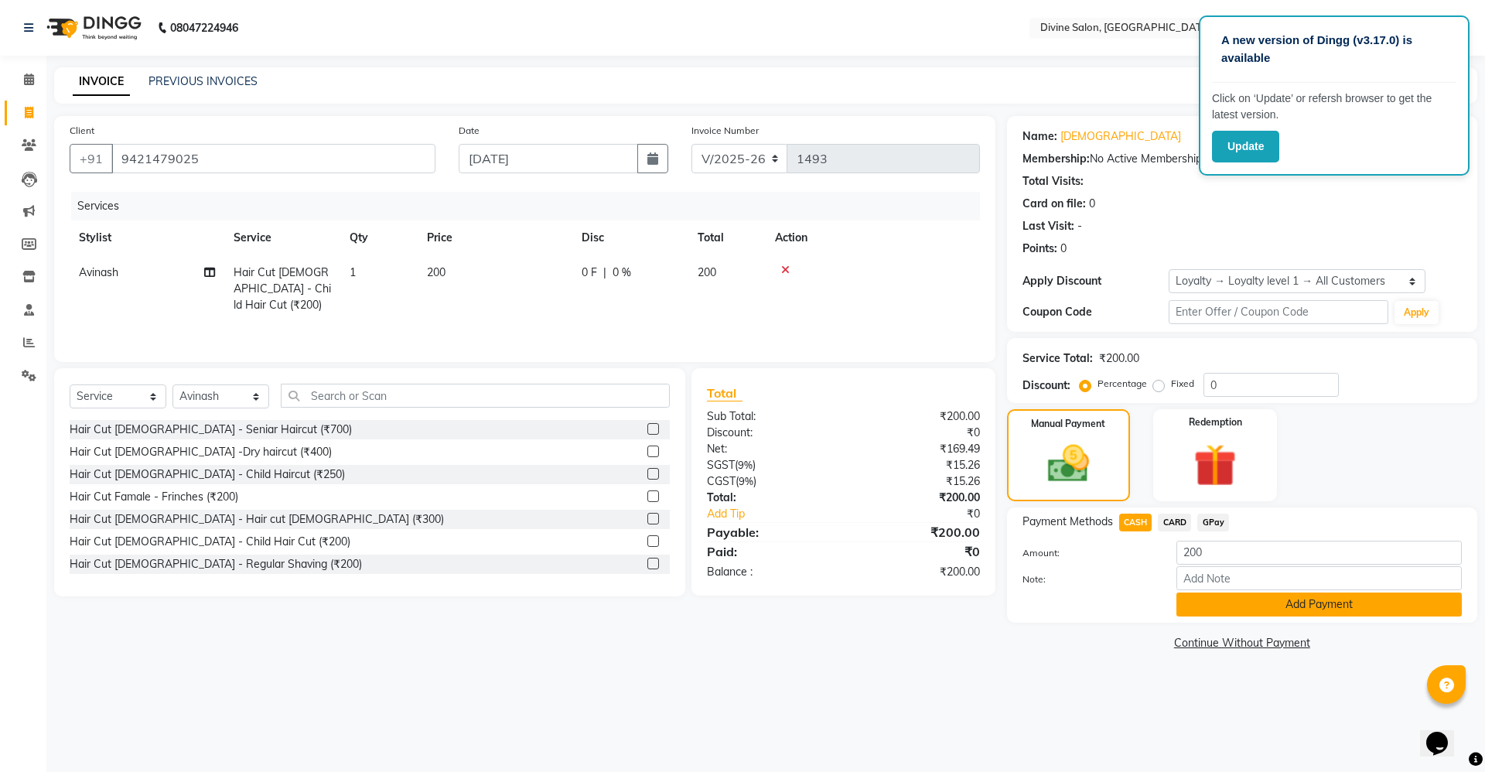
click at [1233, 595] on button "Add Payment" at bounding box center [1319, 605] width 285 height 24
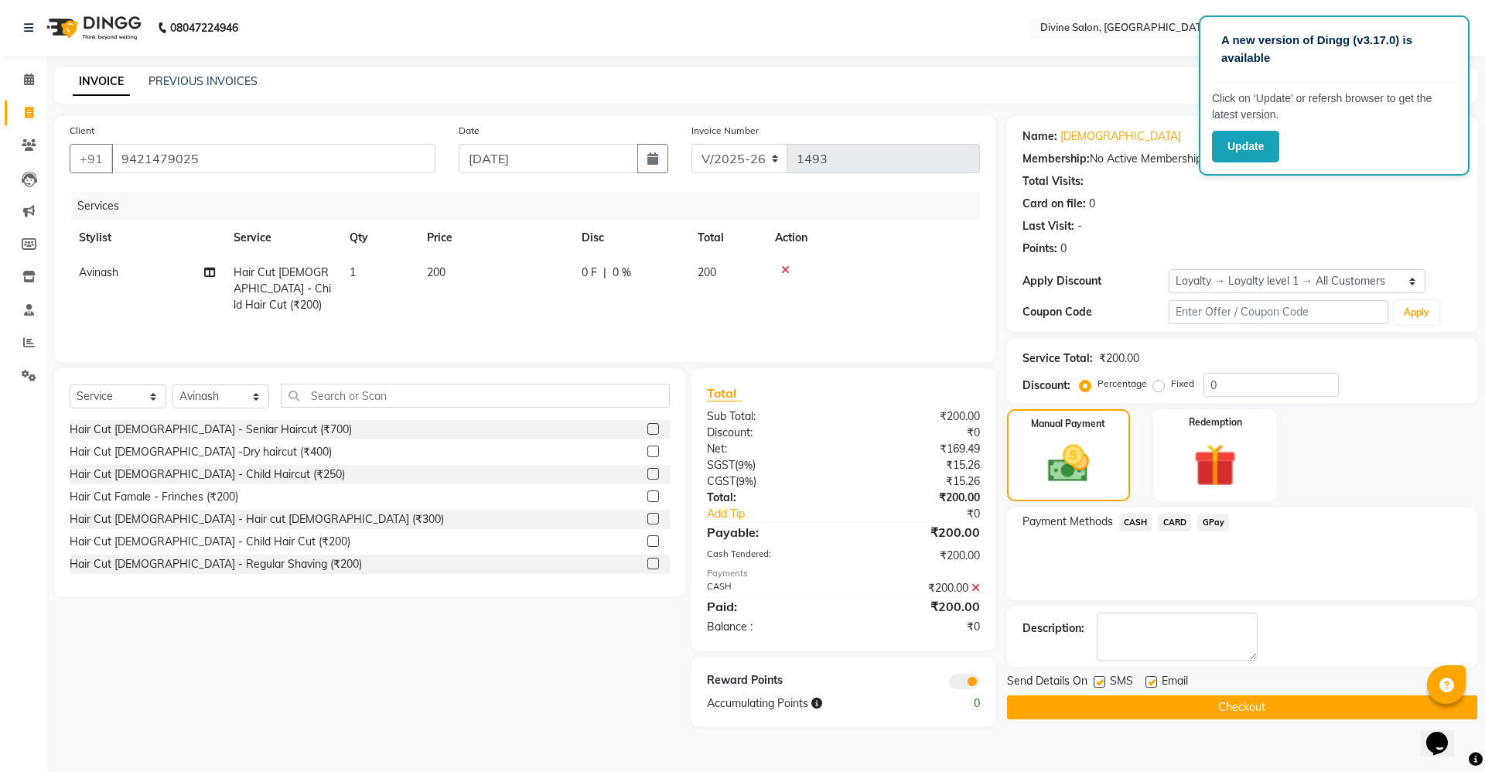
click at [1232, 696] on button "Checkout" at bounding box center [1242, 707] width 470 height 24
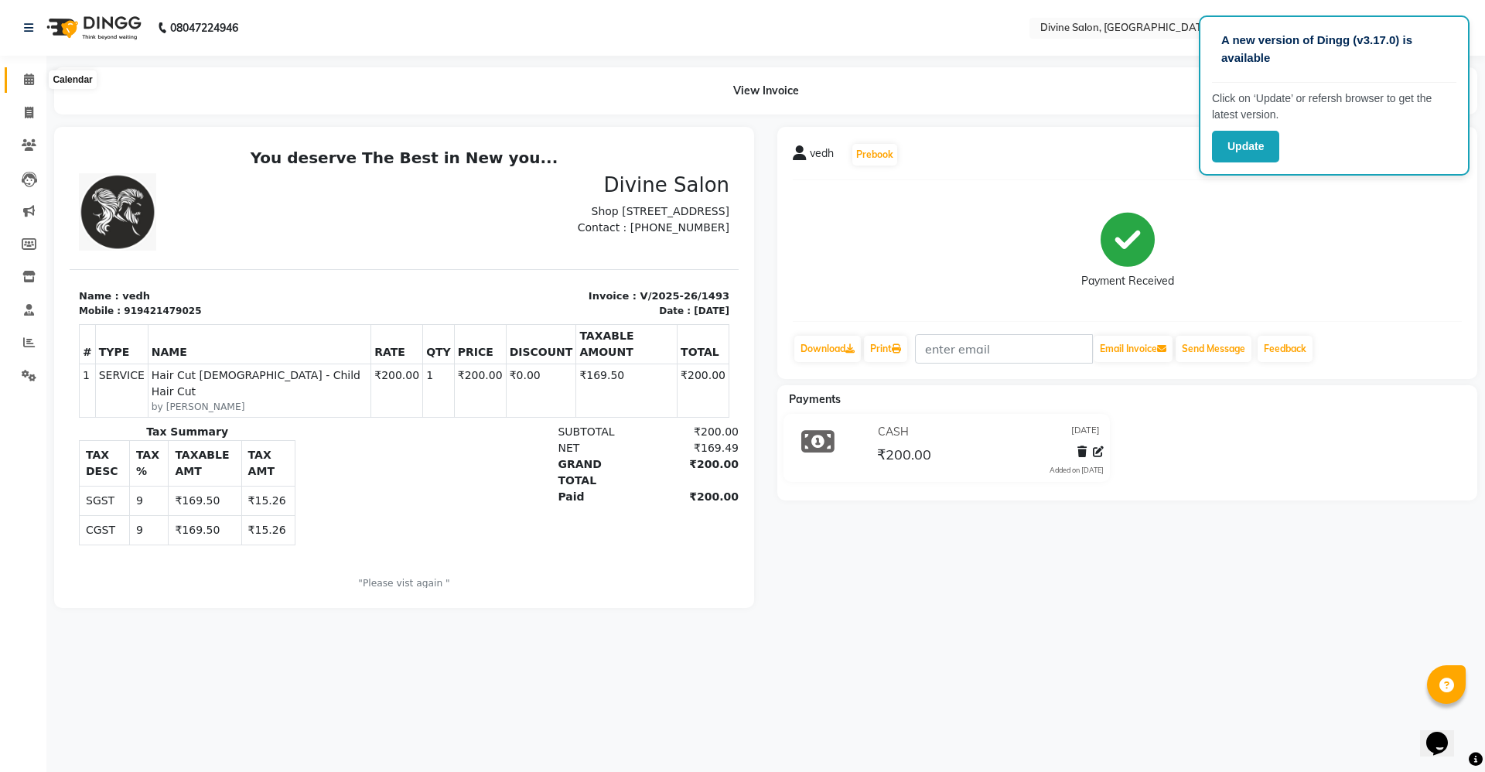
click at [28, 79] on icon at bounding box center [29, 79] width 10 height 12
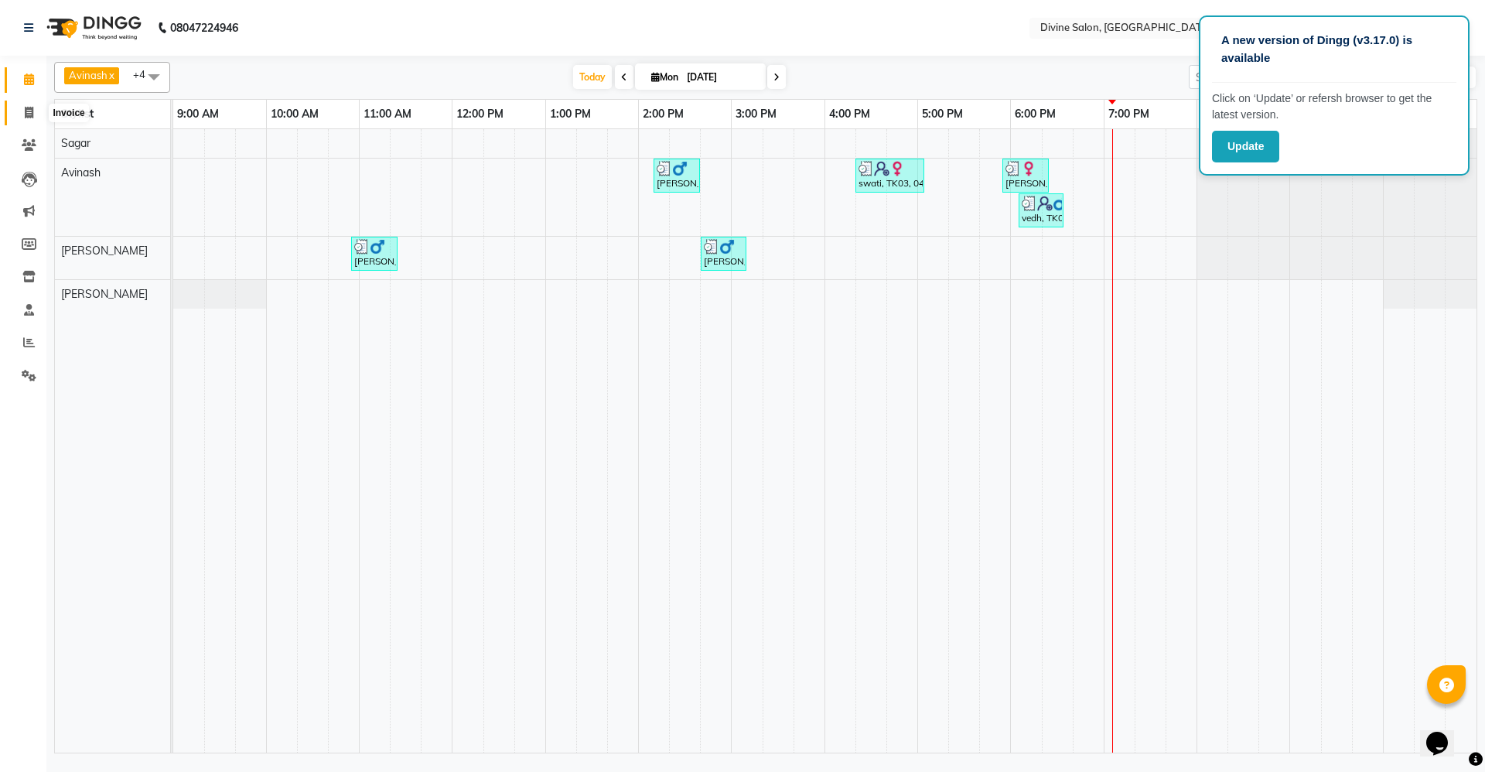
click at [29, 114] on icon at bounding box center [29, 113] width 9 height 12
select select "service"
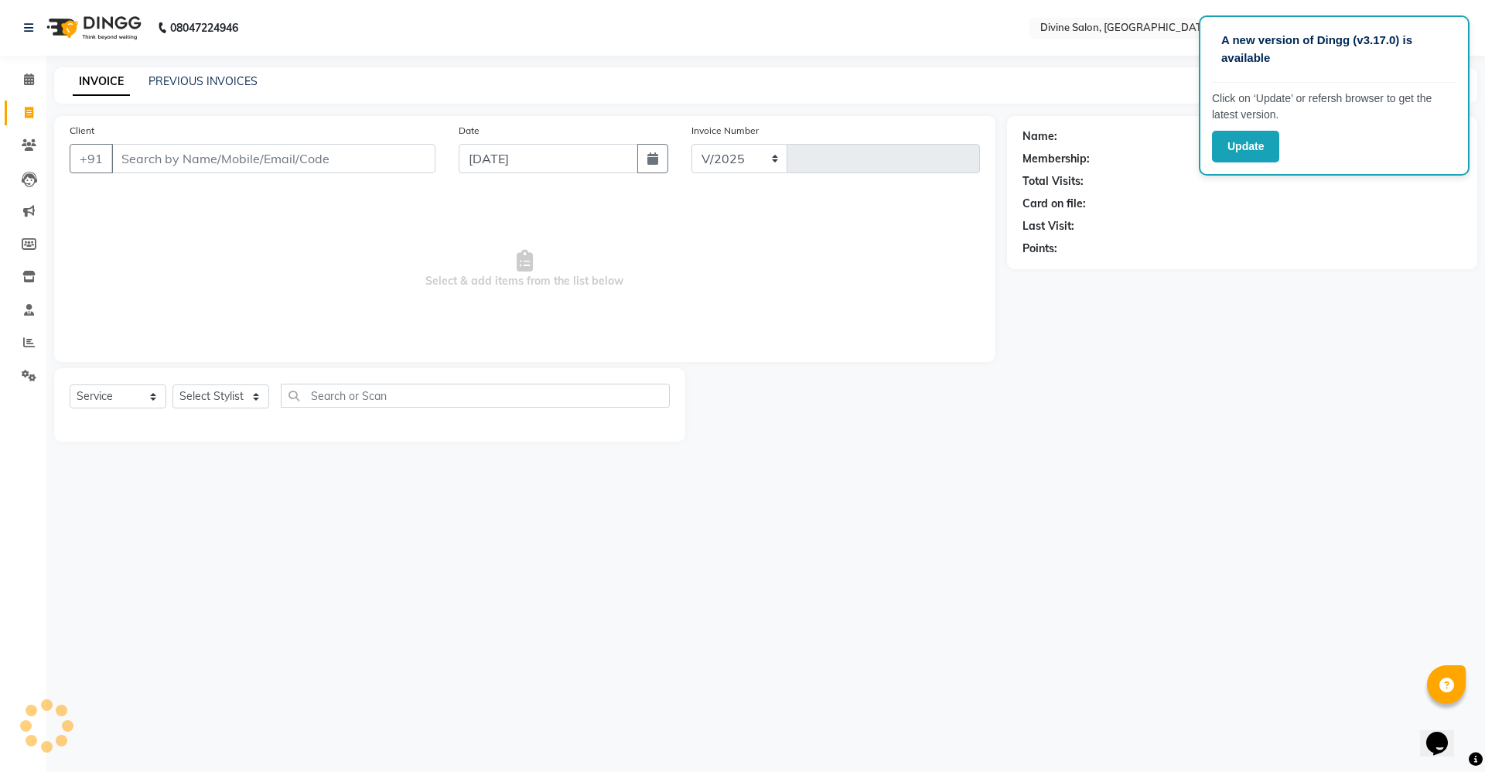
select select "745"
type input "1494"
drag, startPoint x: 239, startPoint y: 398, endPoint x: 235, endPoint y: 405, distance: 8.6
click at [238, 398] on select "Select Stylist" at bounding box center [220, 396] width 97 height 24
select select "70573"
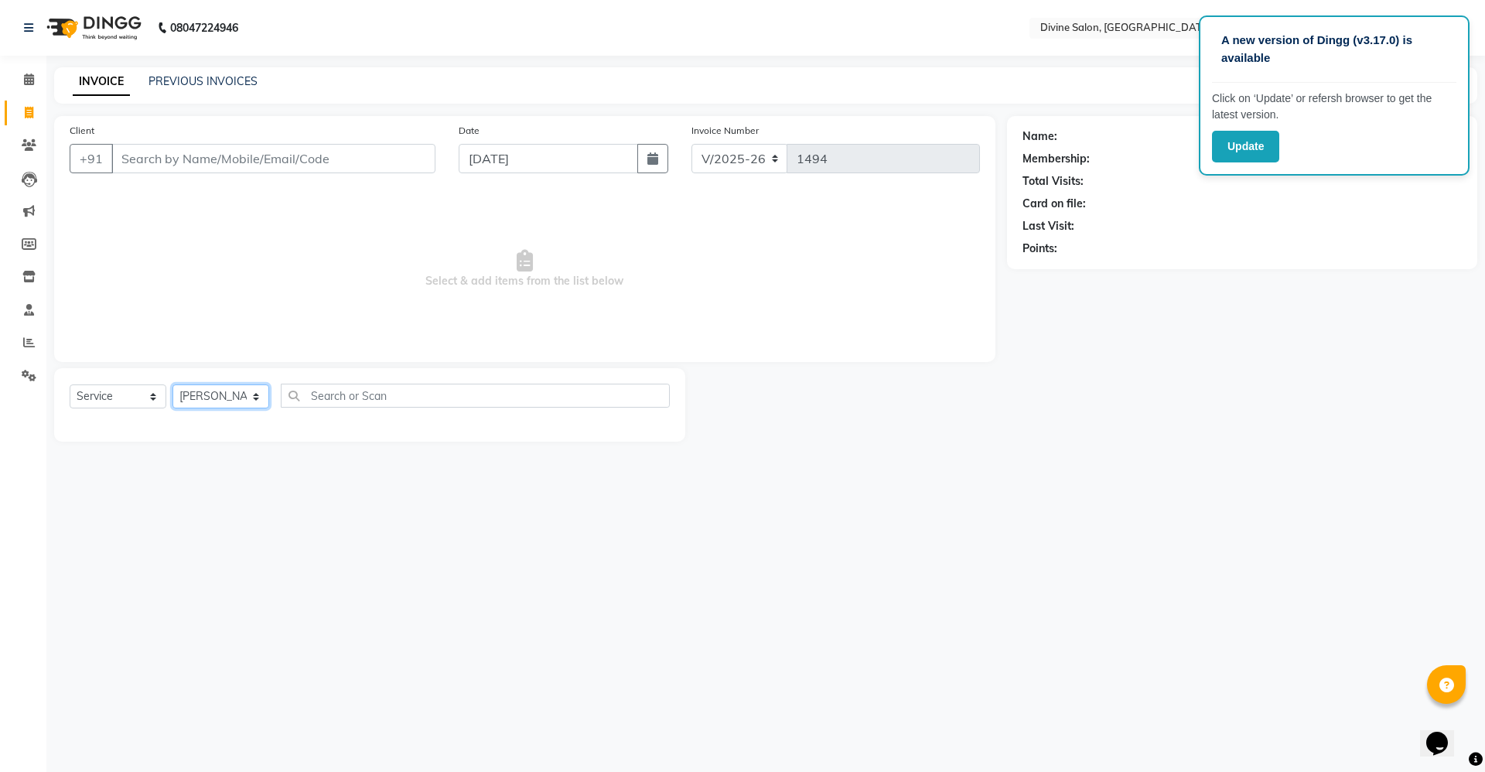
click at [172, 384] on select "Select Stylist [PERSON_NAME] Pooja [PERSON_NAME] pooja [PERSON_NAME] [PERSON_NA…" at bounding box center [220, 396] width 97 height 24
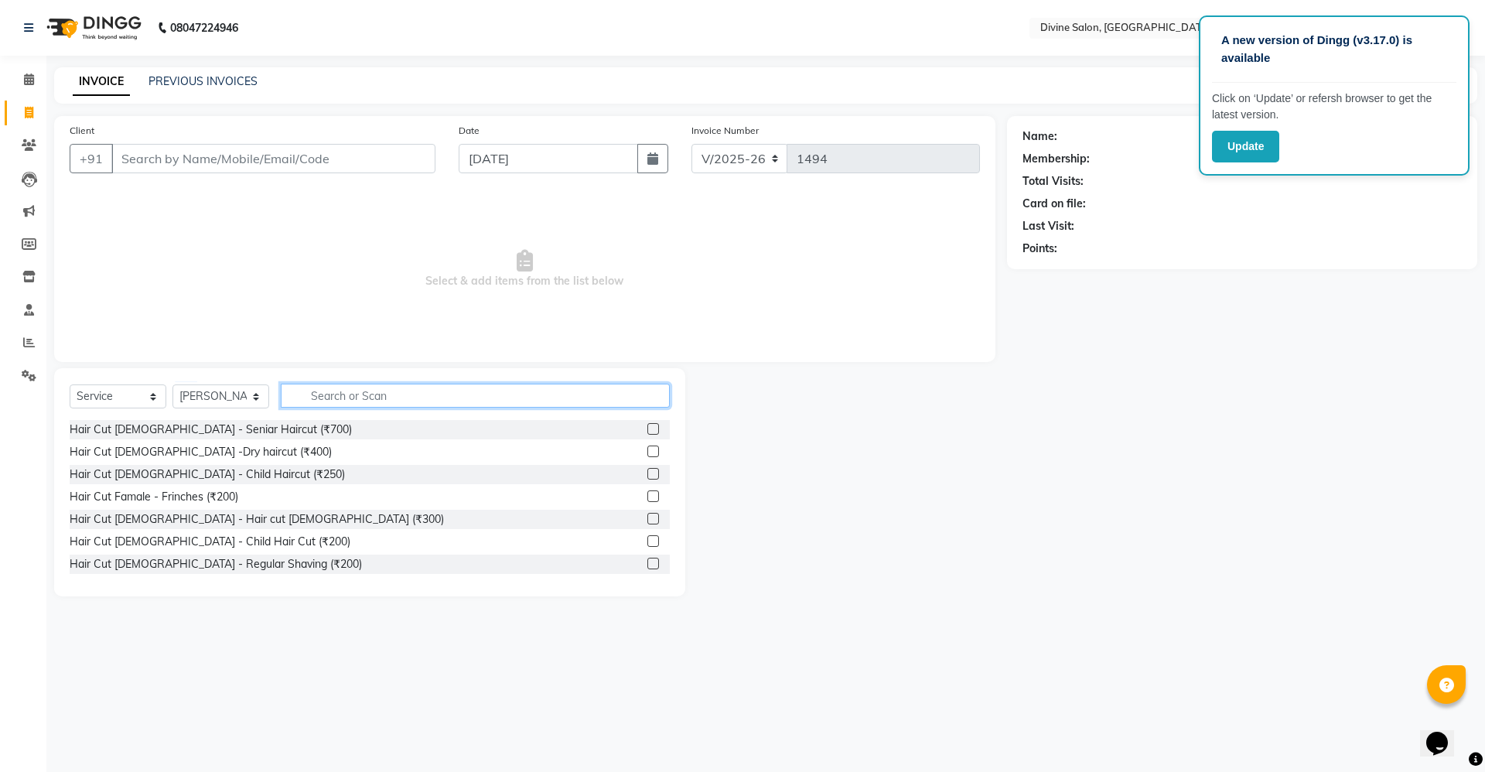
click at [326, 403] on input "text" at bounding box center [475, 396] width 389 height 24
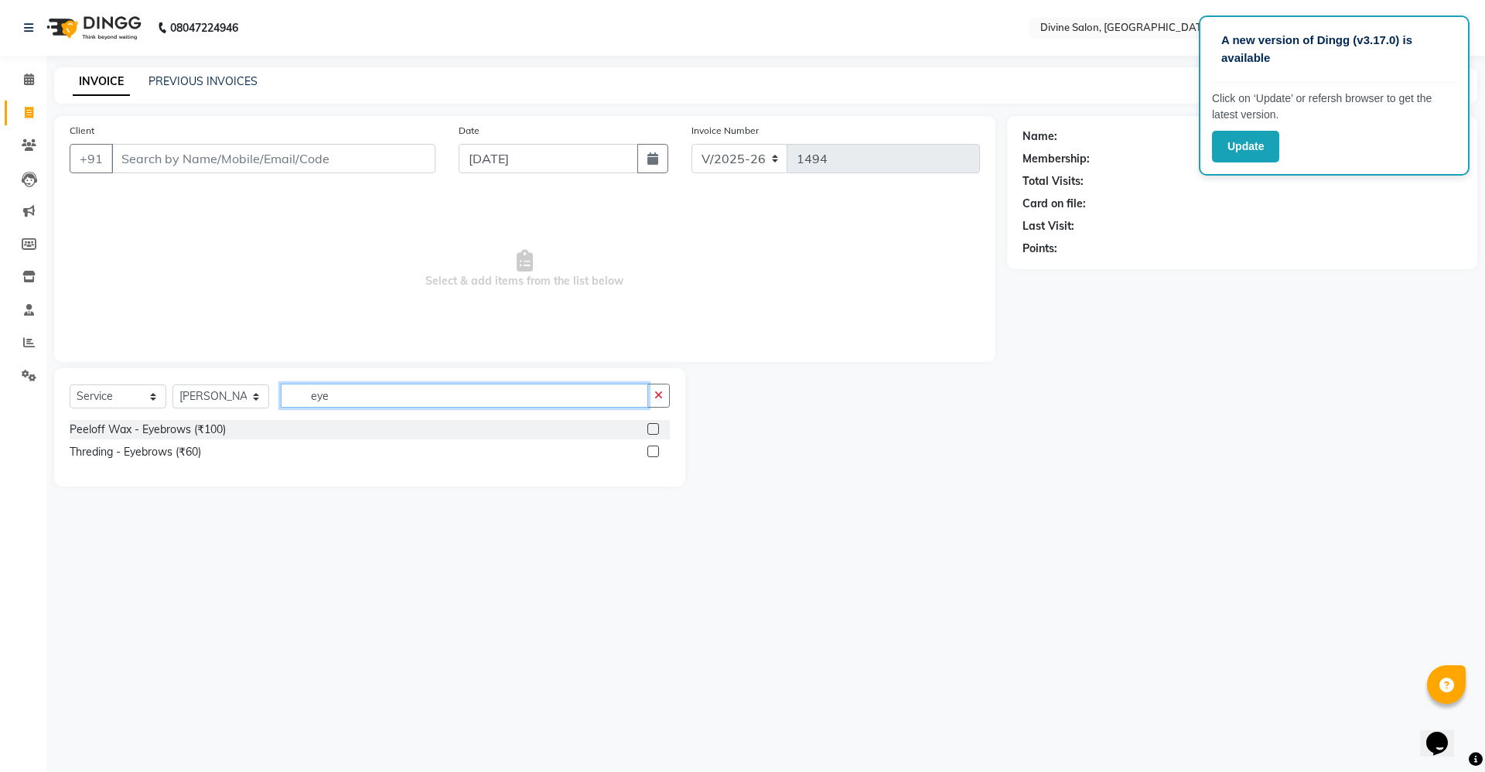
type input "eye"
click at [649, 453] on label at bounding box center [653, 452] width 12 height 12
click at [649, 453] on input "checkbox" at bounding box center [652, 452] width 10 height 10
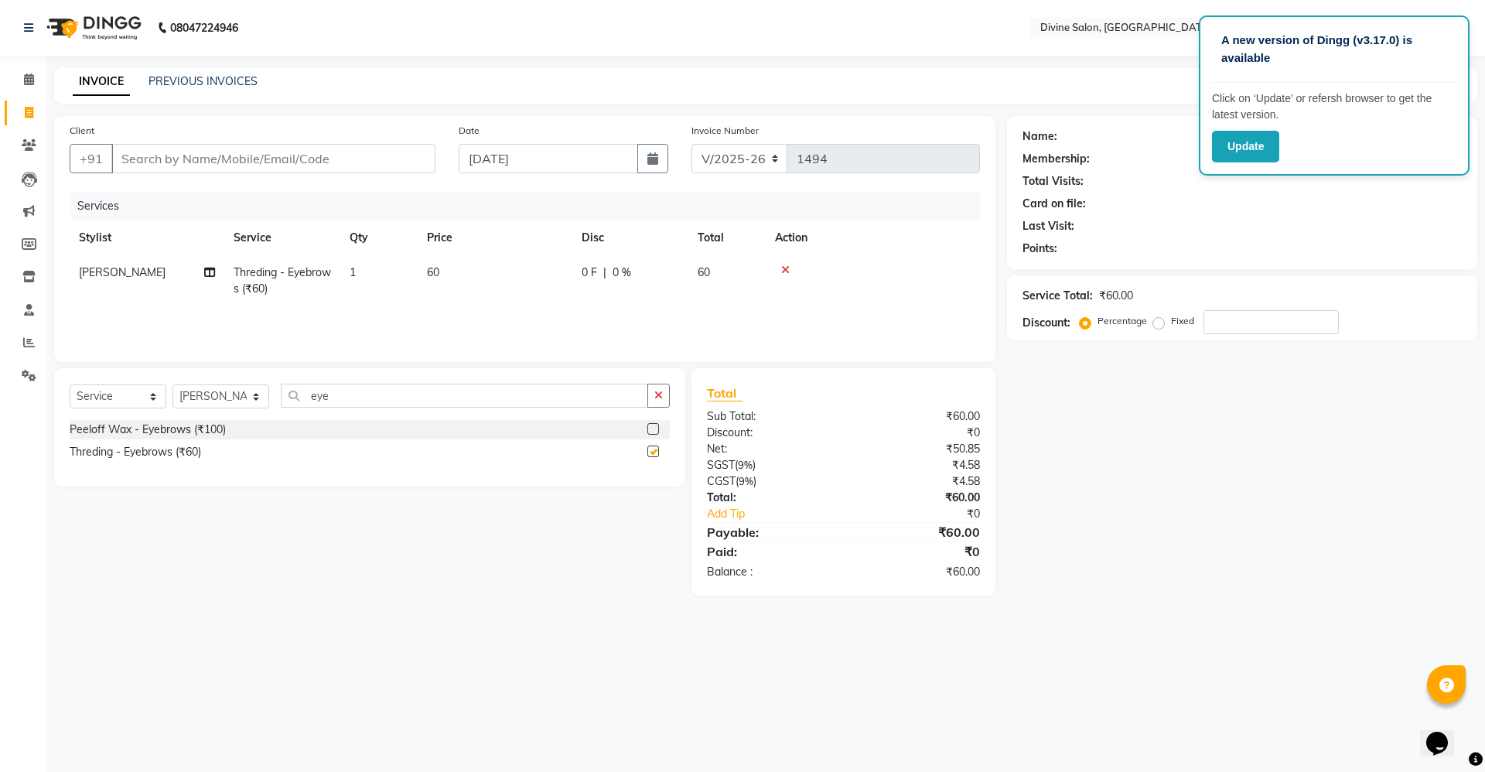
checkbox input "false"
click at [456, 398] on input "eye" at bounding box center [464, 396] width 367 height 24
type input "e"
type input "upper"
click at [656, 451] on label at bounding box center [653, 452] width 12 height 12
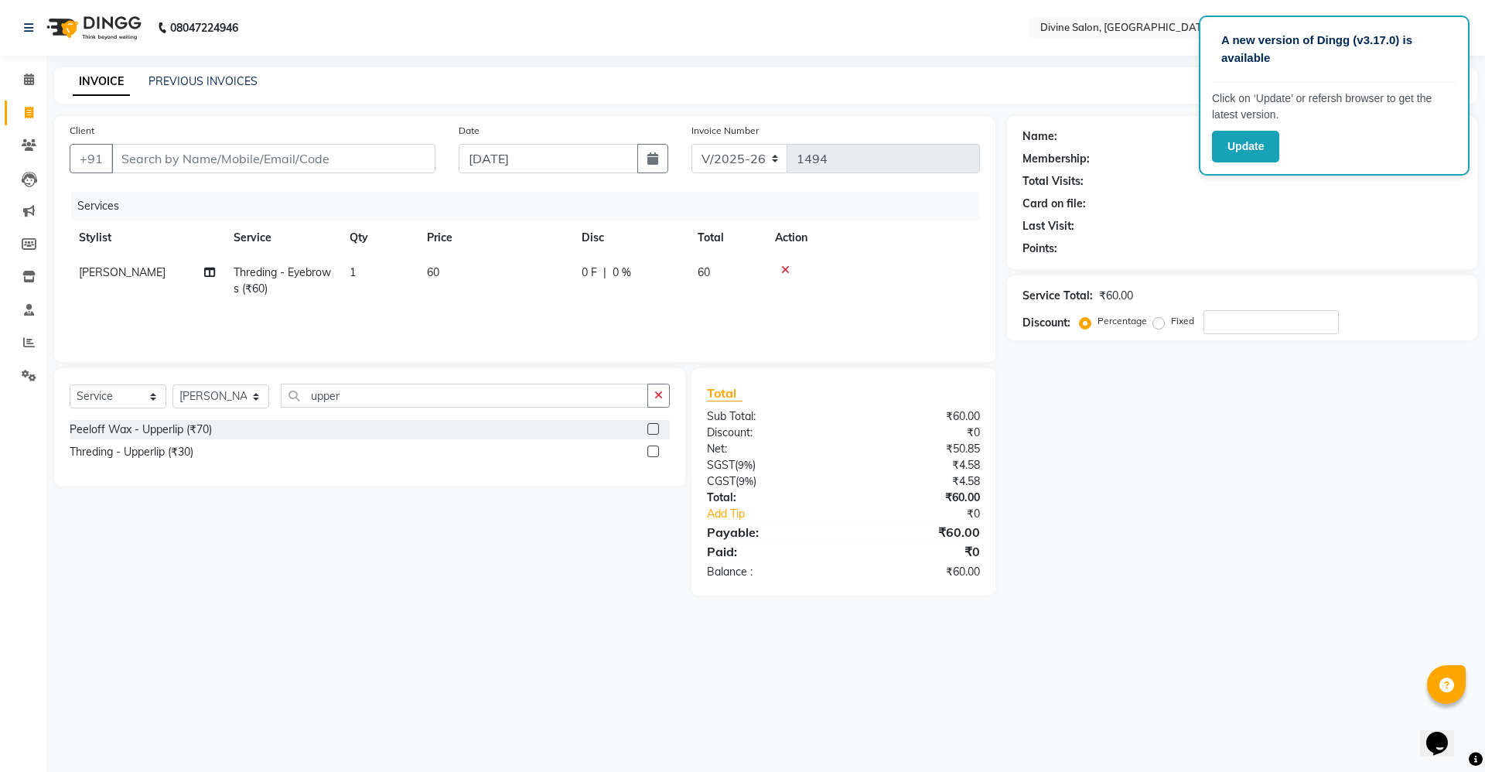
click at [656, 451] on input "checkbox" at bounding box center [652, 452] width 10 height 10
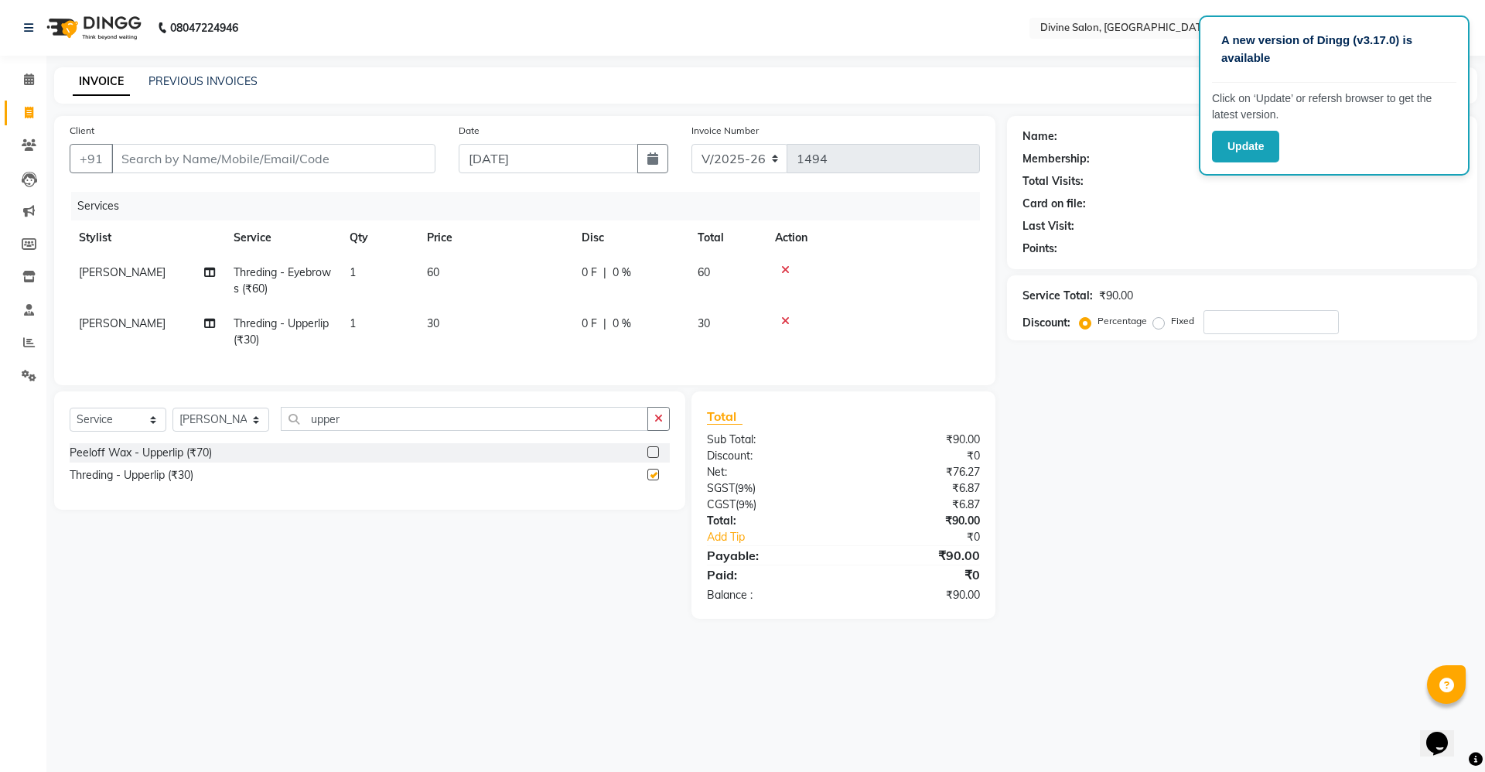
checkbox input "false"
click at [364, 169] on input "Client" at bounding box center [273, 158] width 324 height 29
click at [394, 163] on input "Client" at bounding box center [273, 158] width 324 height 29
type input "9"
type input "0"
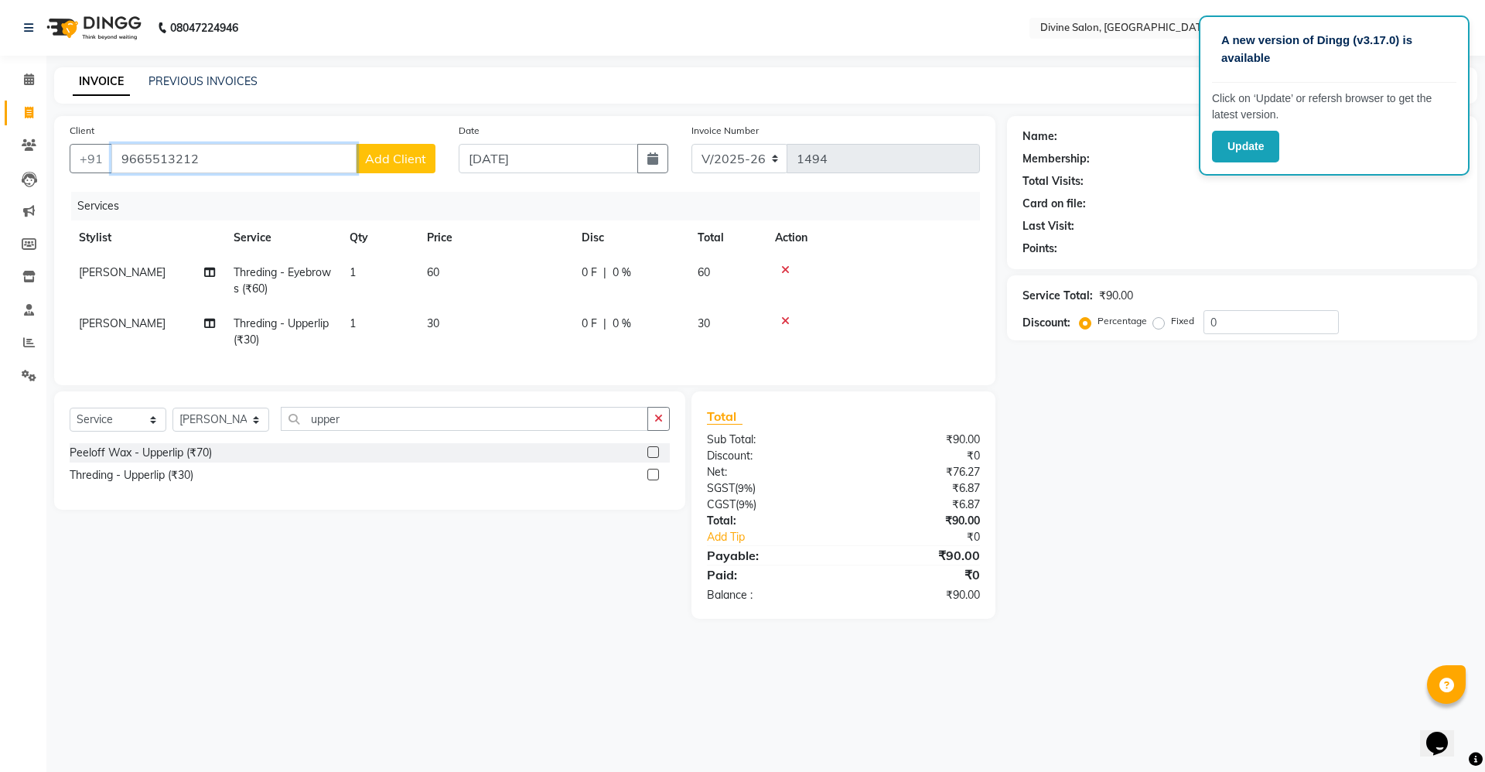
type input "9665513212"
click at [394, 163] on span "Add Client" at bounding box center [395, 158] width 61 height 15
select select "22"
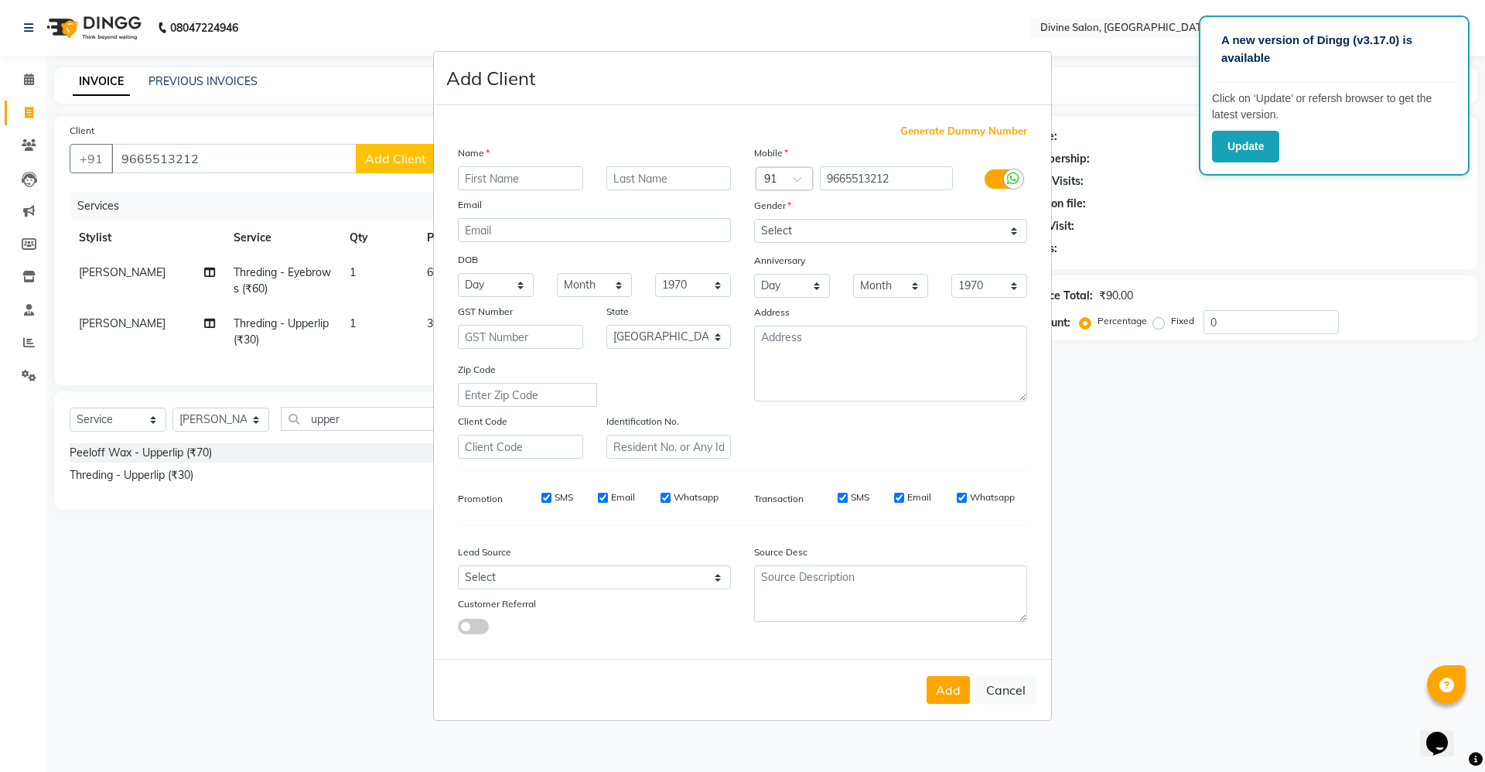
click at [515, 184] on input "text" at bounding box center [520, 178] width 125 height 24
type input "d"
type input "[PERSON_NAME]"
click at [810, 227] on select "Select [DEMOGRAPHIC_DATA] [DEMOGRAPHIC_DATA] Other Prefer Not To Say" at bounding box center [890, 231] width 273 height 24
select select "[DEMOGRAPHIC_DATA]"
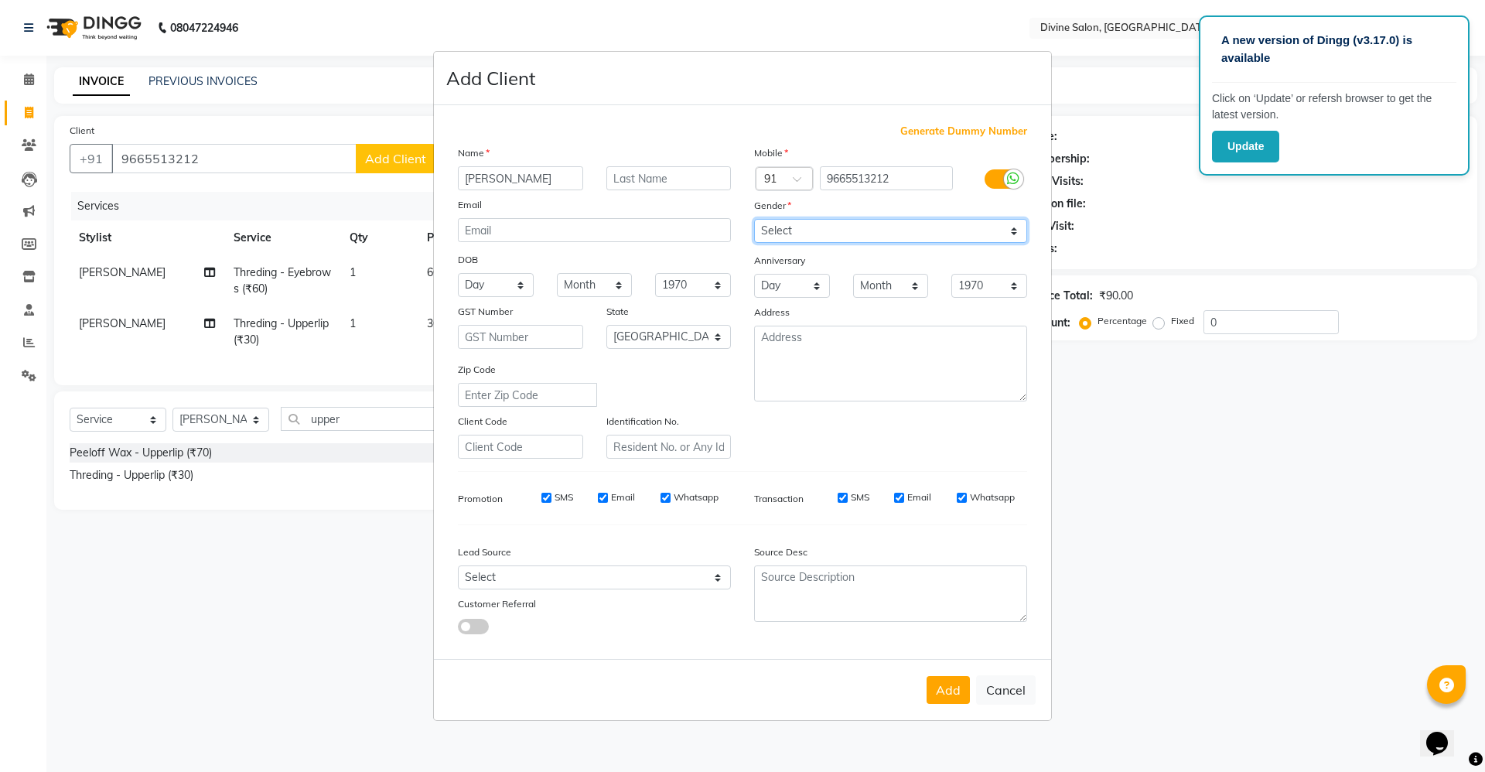
click at [754, 219] on select "Select [DEMOGRAPHIC_DATA] [DEMOGRAPHIC_DATA] Other Prefer Not To Say" at bounding box center [890, 231] width 273 height 24
click at [941, 688] on button "Add" at bounding box center [948, 690] width 43 height 28
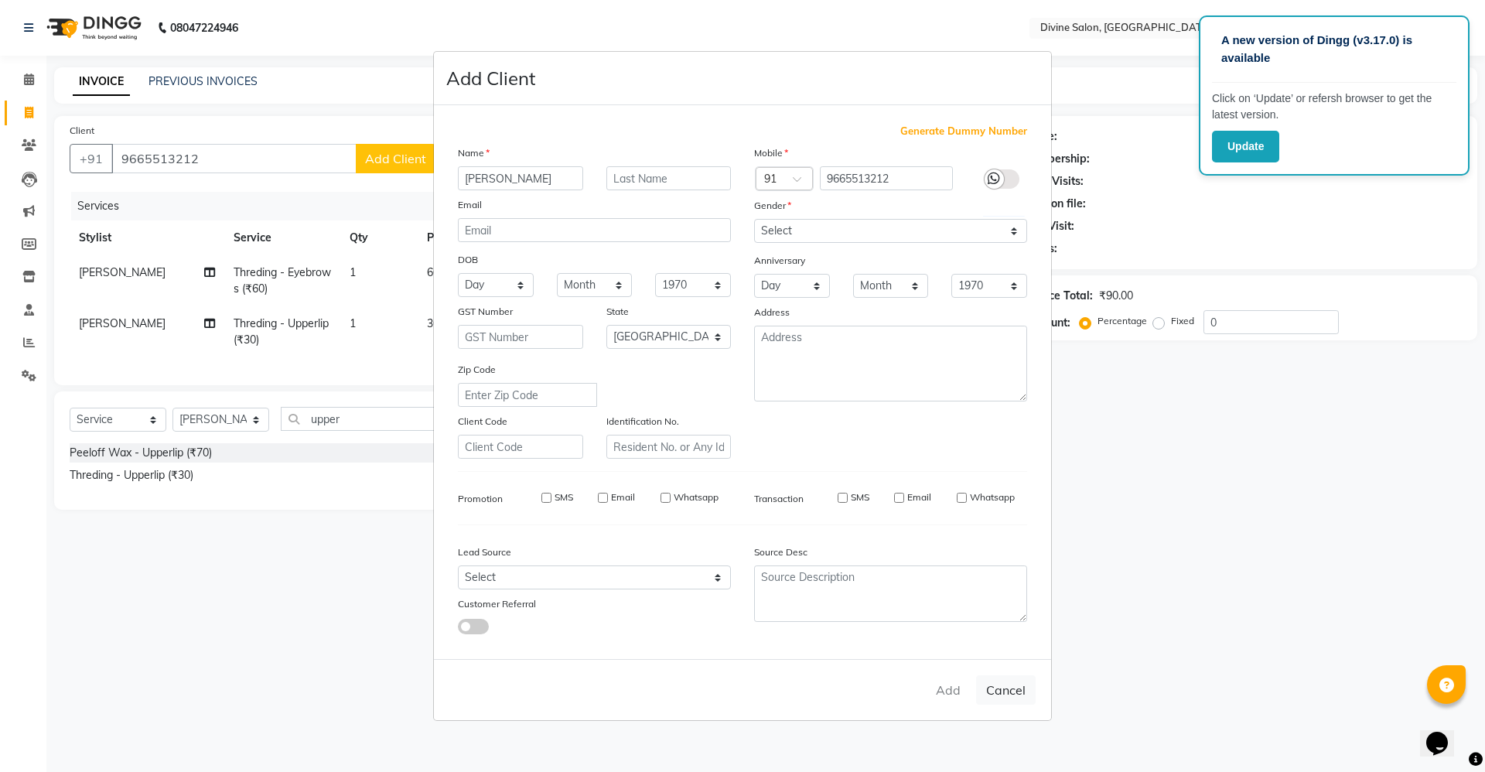
select select
select select "null"
select select
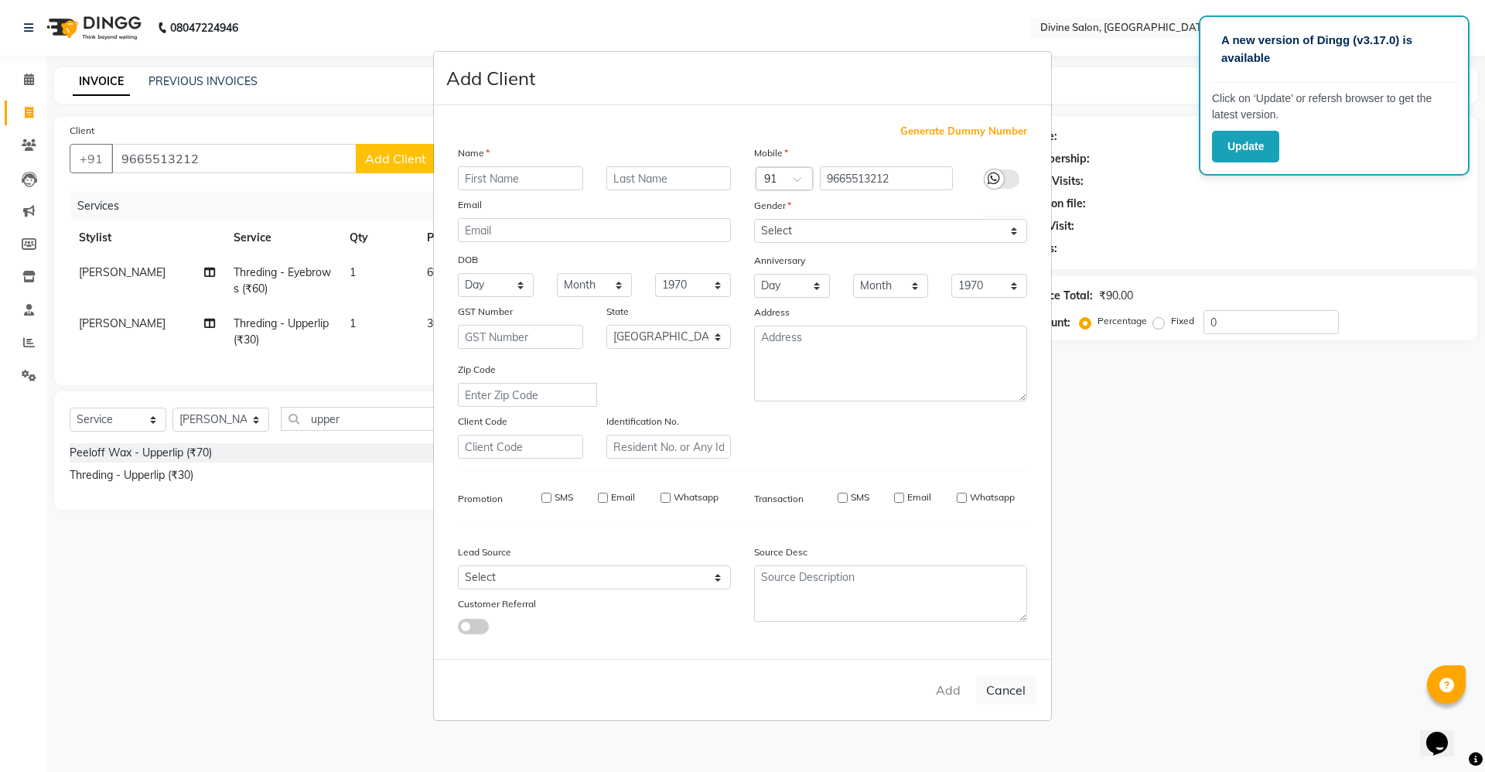
select select
checkbox input "false"
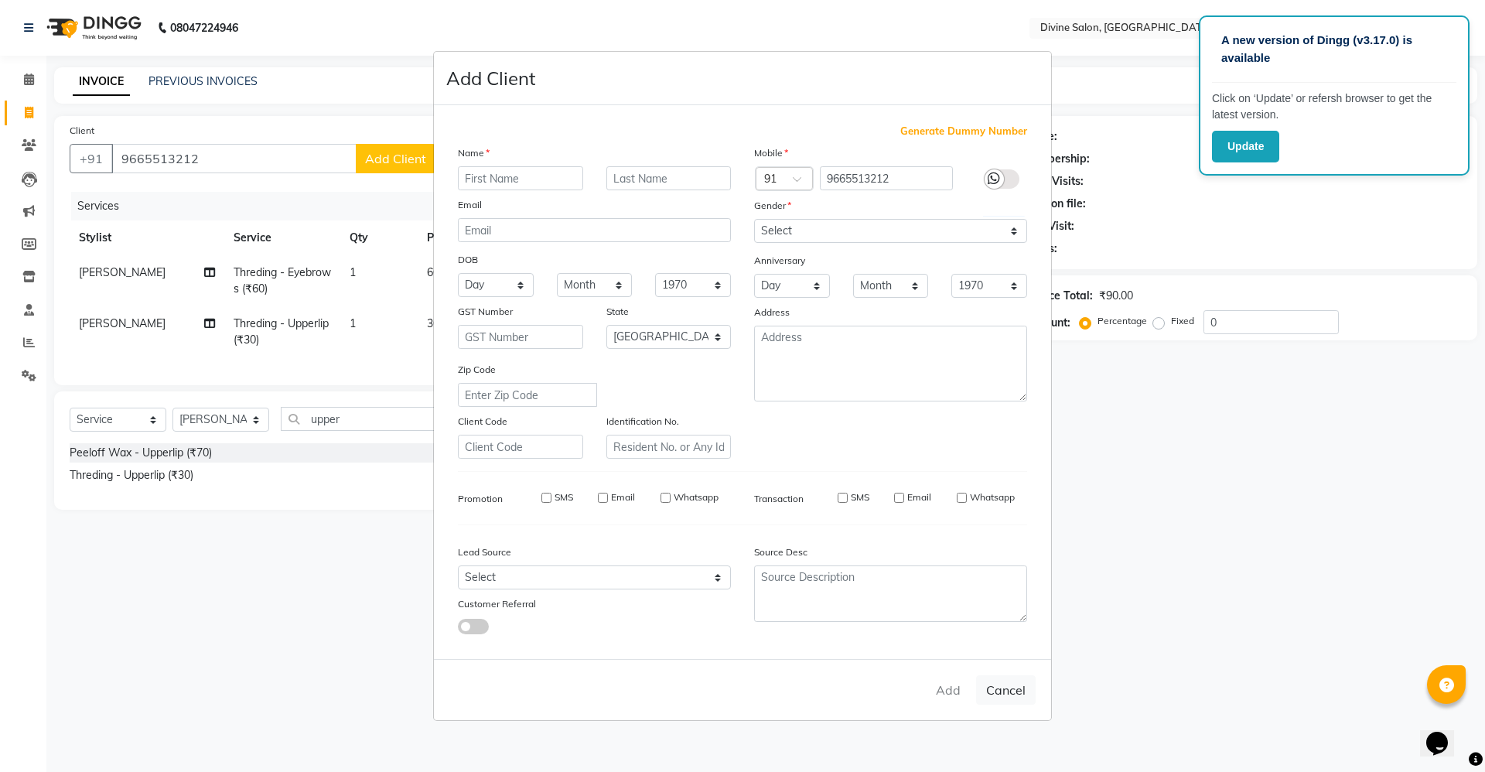
checkbox input "false"
select select "1: Object"
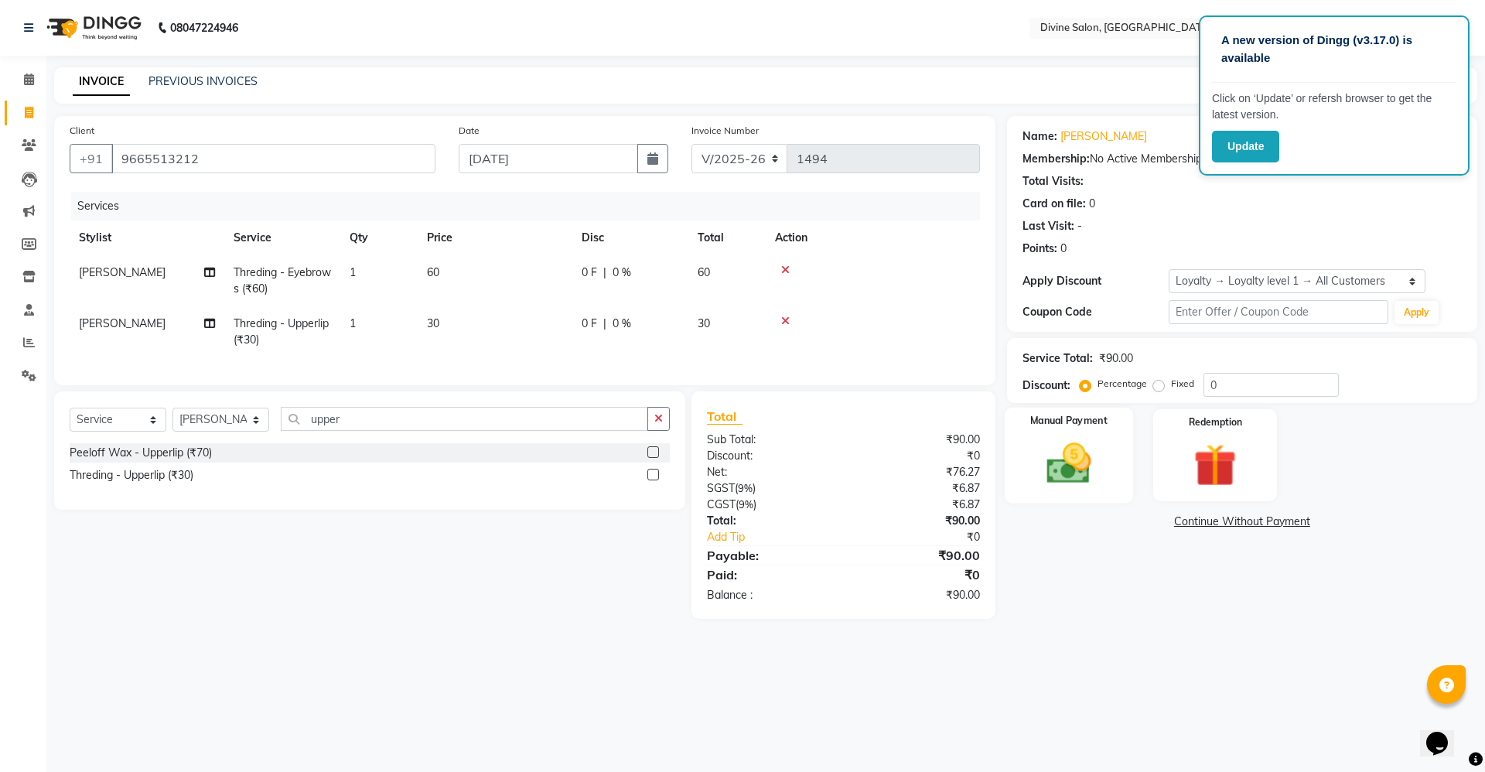
click at [1053, 494] on div "Manual Payment" at bounding box center [1068, 455] width 128 height 95
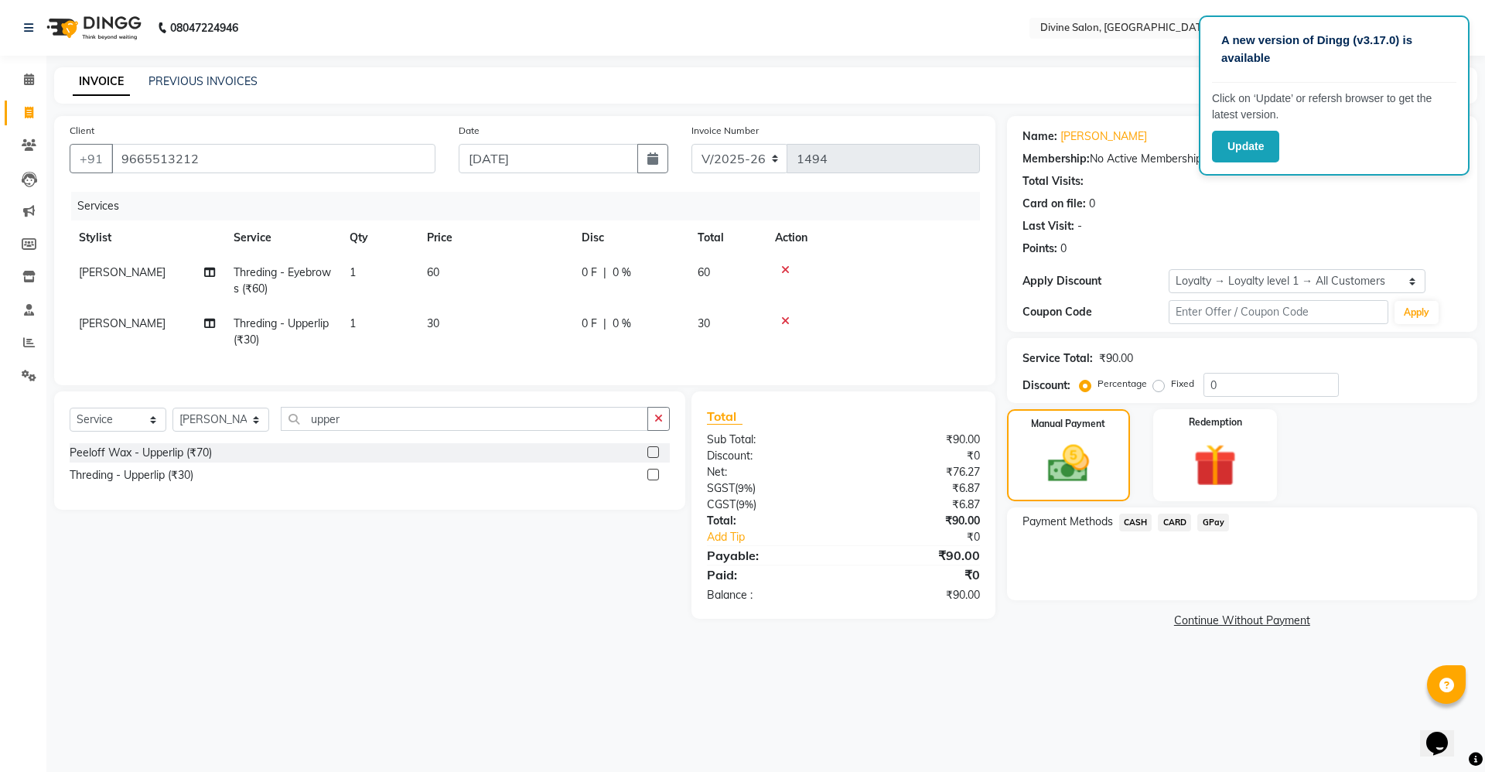
click at [1200, 524] on span "GPay" at bounding box center [1213, 523] width 32 height 18
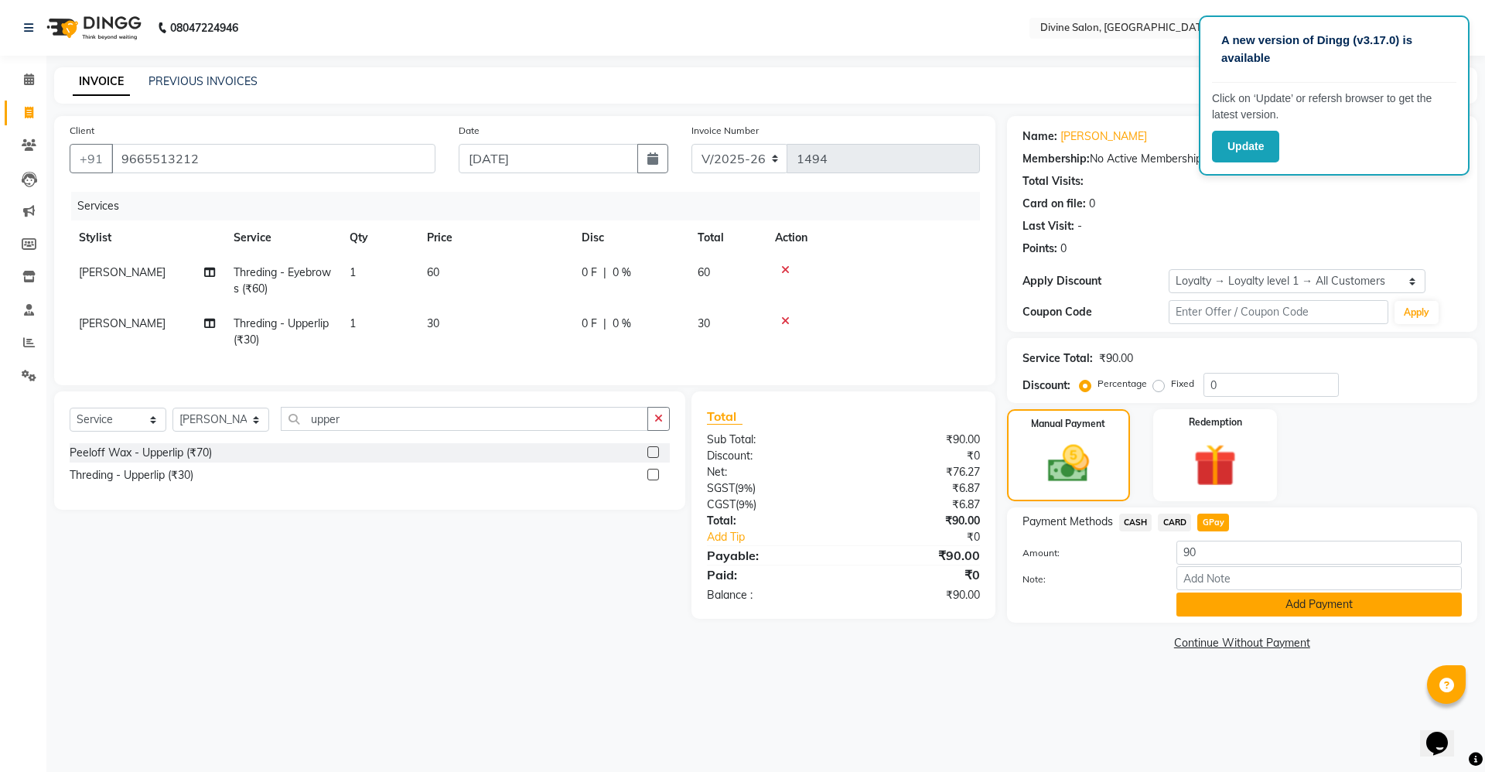
click at [1228, 609] on button "Add Payment" at bounding box center [1319, 605] width 285 height 24
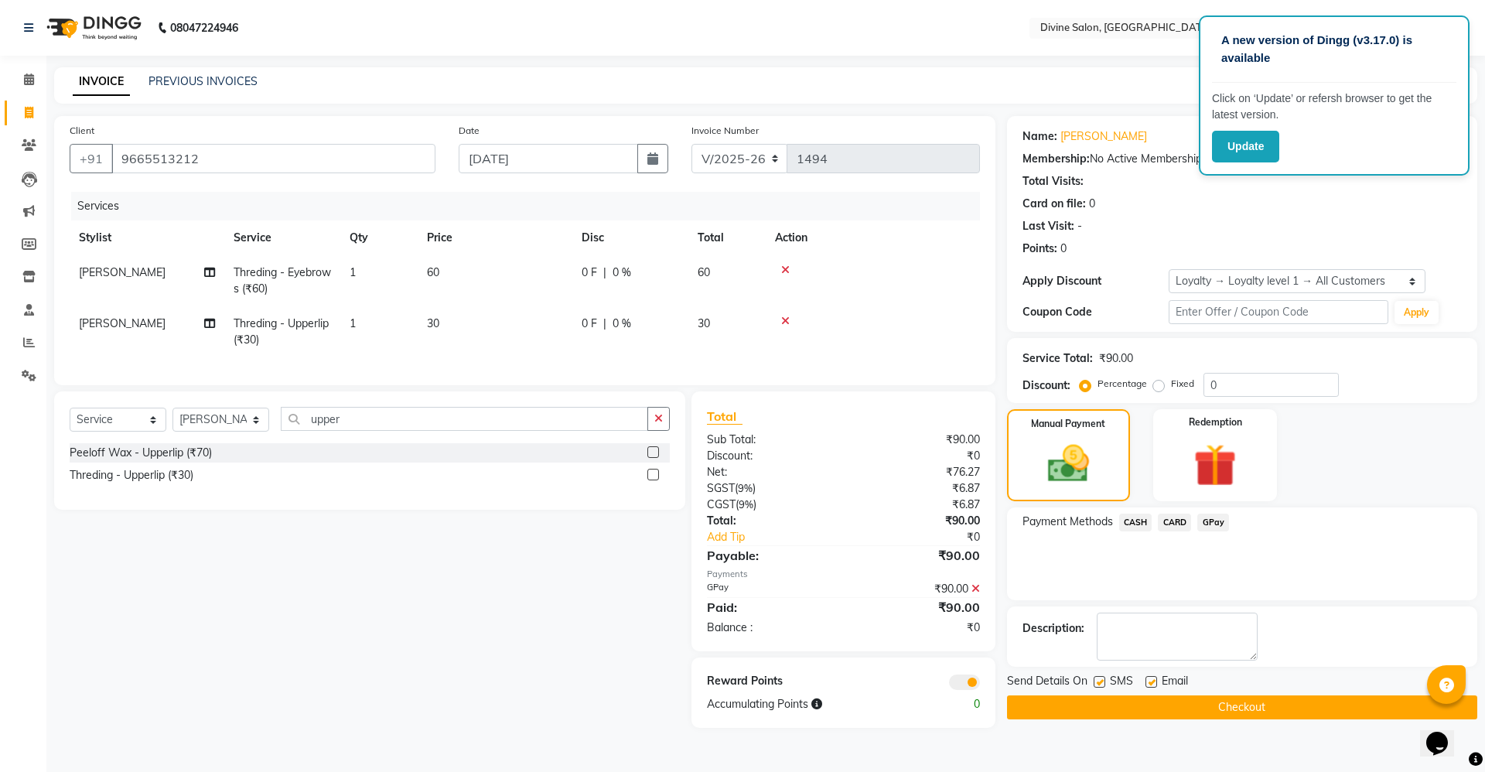
click at [1232, 711] on button "Checkout" at bounding box center [1242, 707] width 470 height 24
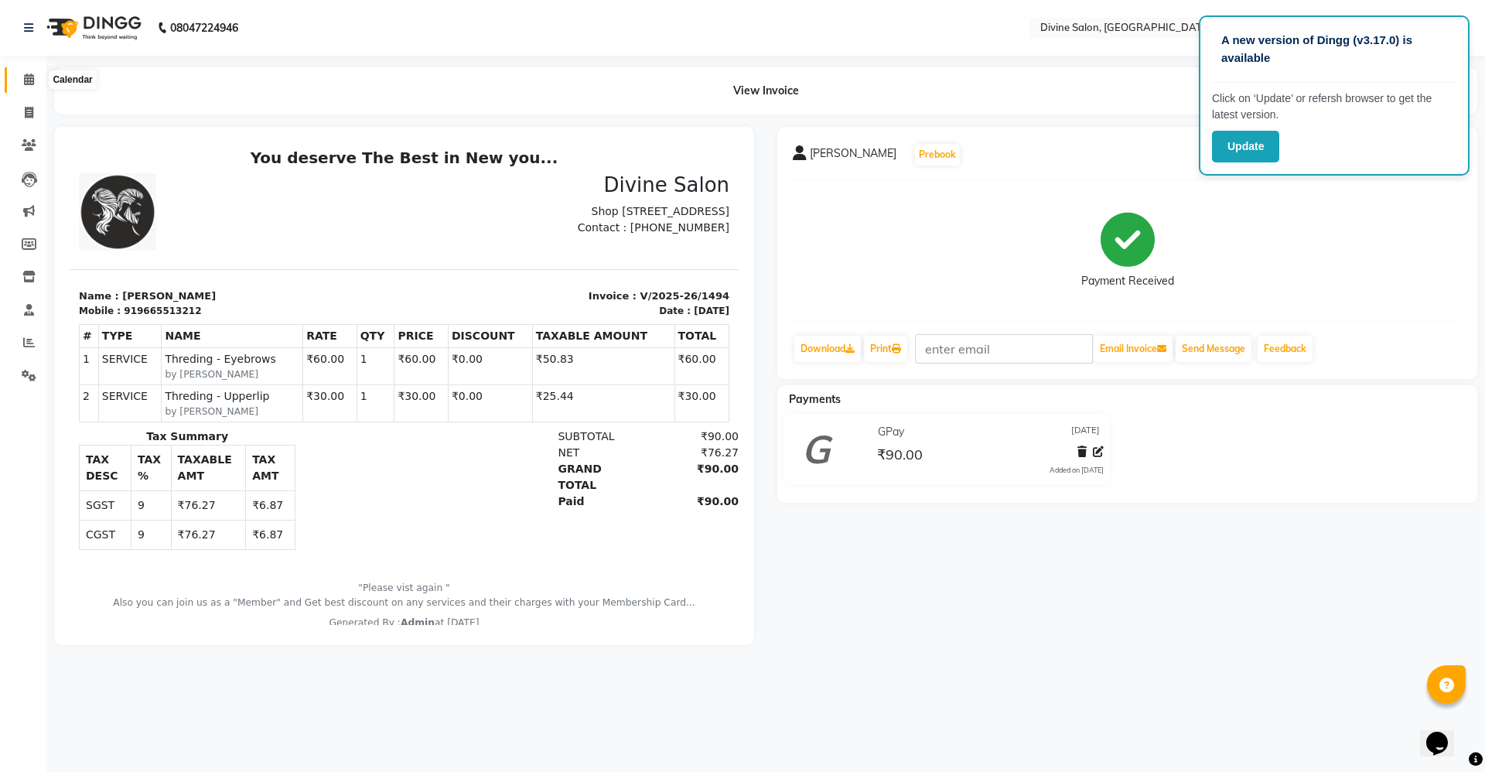
click at [29, 80] on icon at bounding box center [29, 79] width 10 height 12
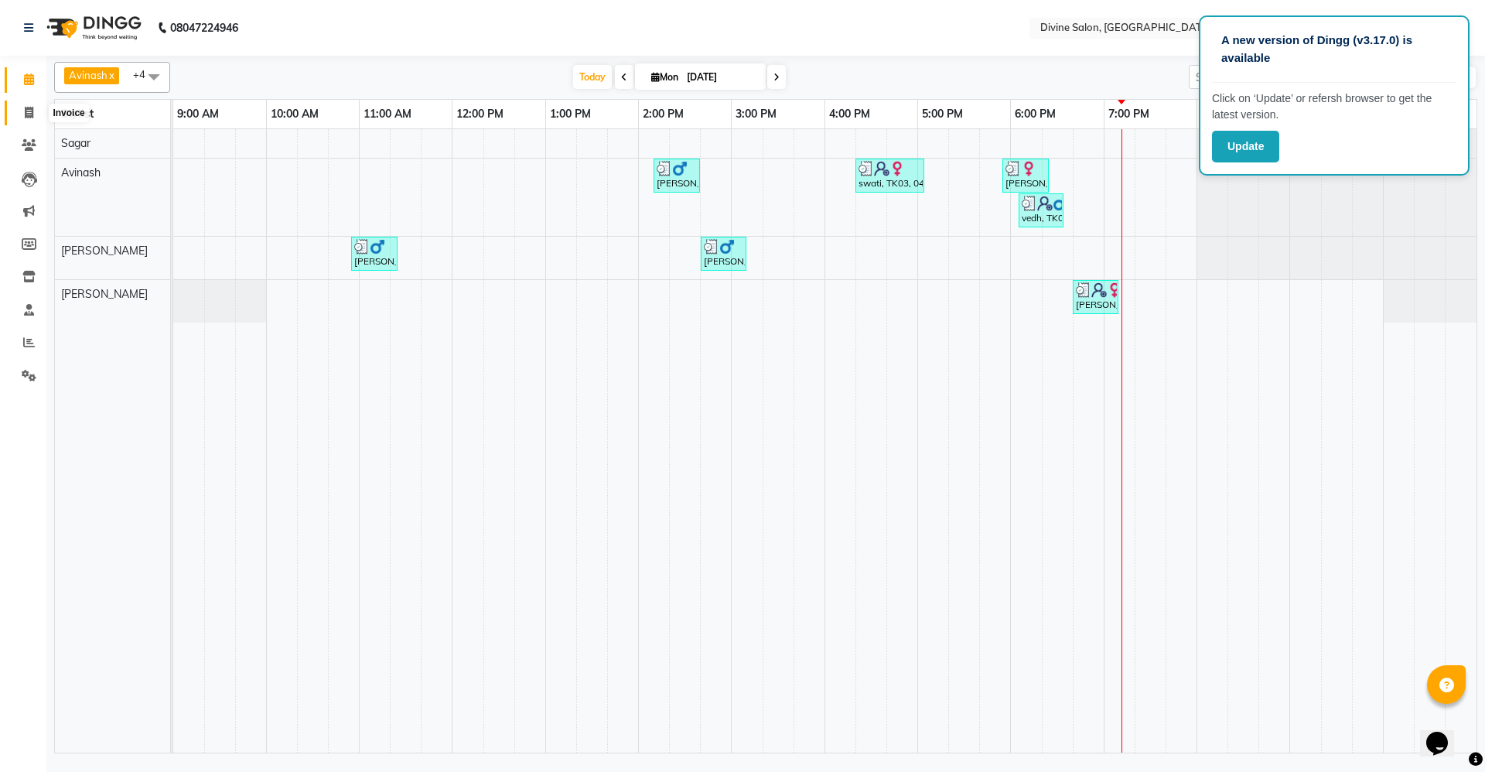
click at [32, 112] on icon at bounding box center [29, 113] width 9 height 12
select select "service"
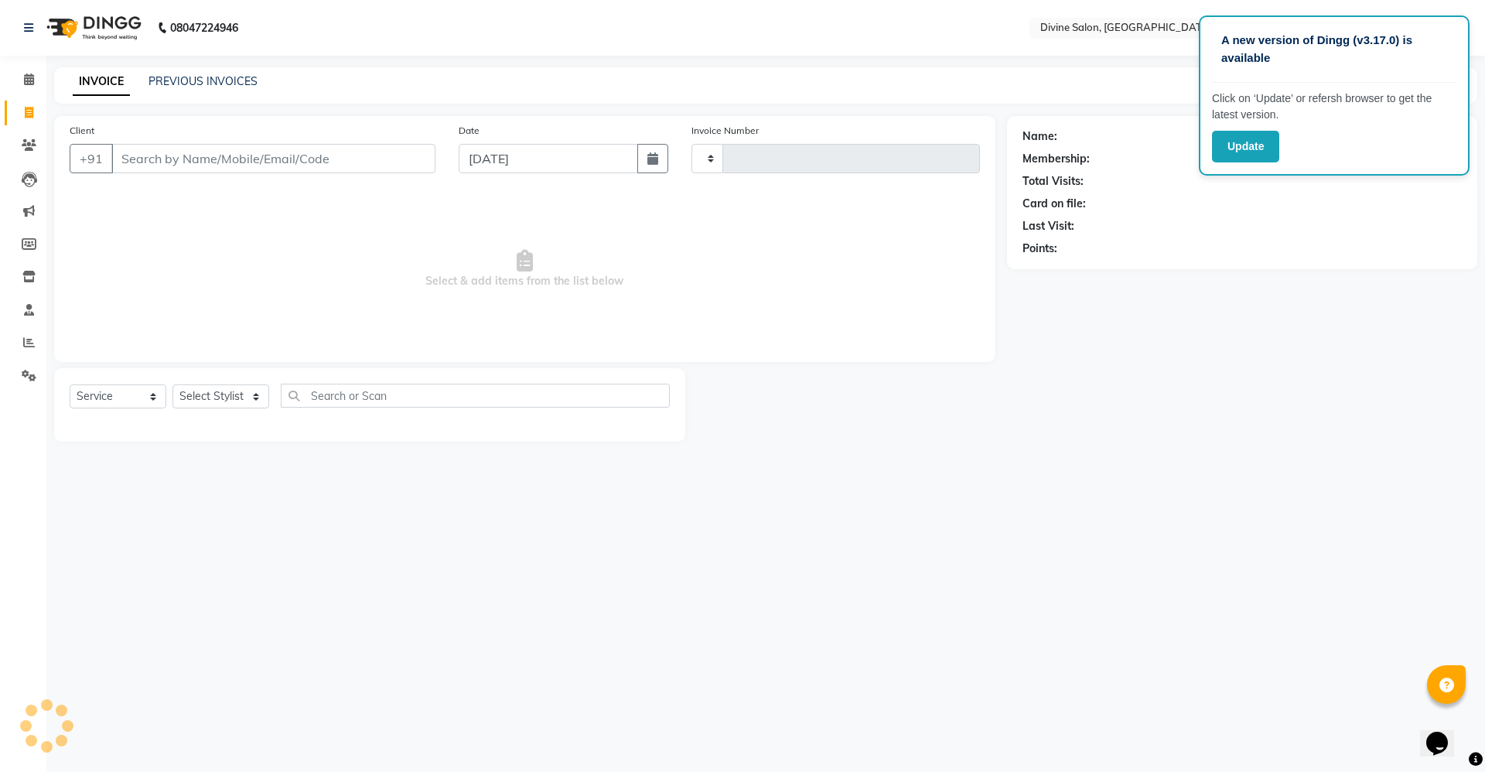
type input "1495"
select select "745"
click at [32, 80] on icon at bounding box center [29, 79] width 10 height 12
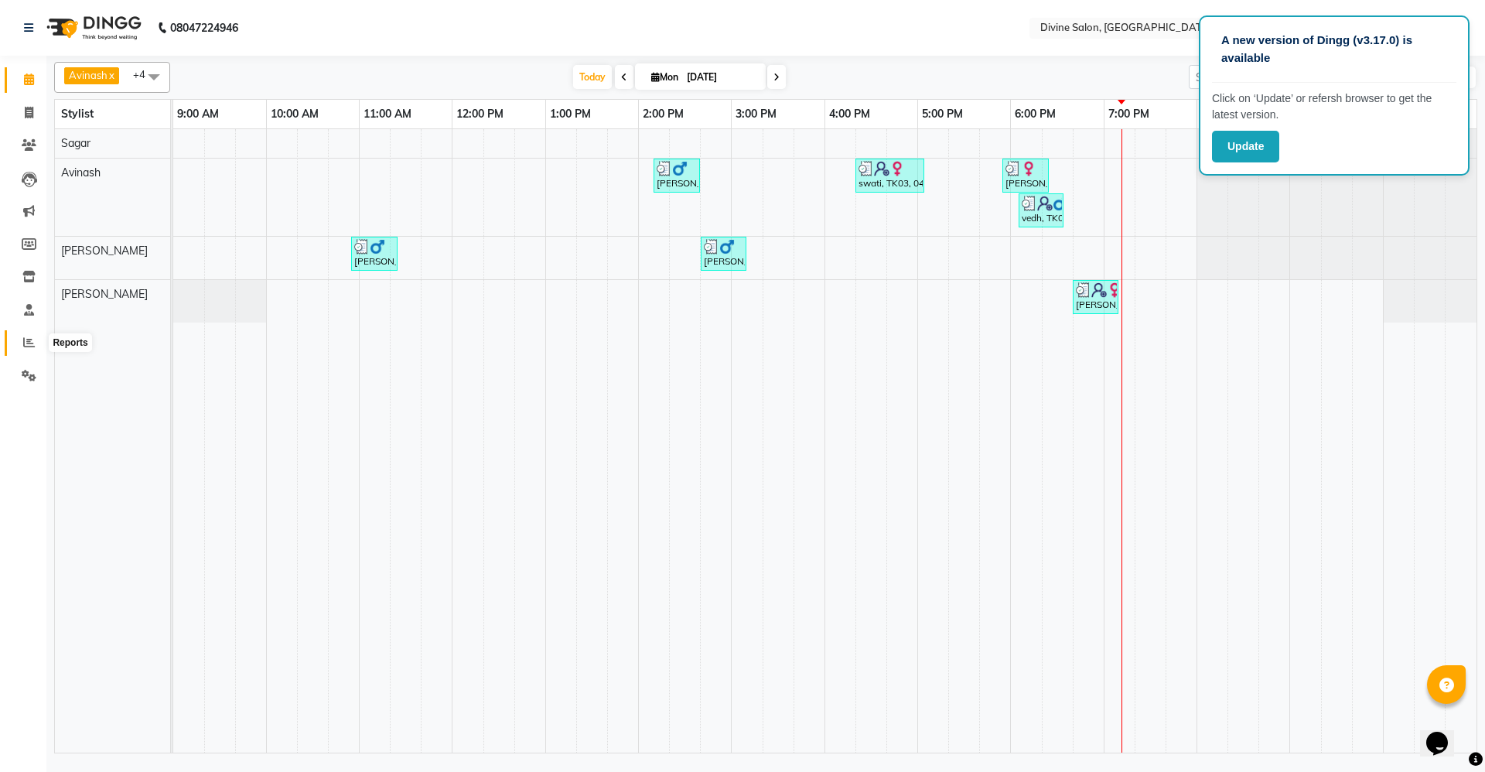
click at [34, 343] on icon at bounding box center [29, 342] width 12 height 12
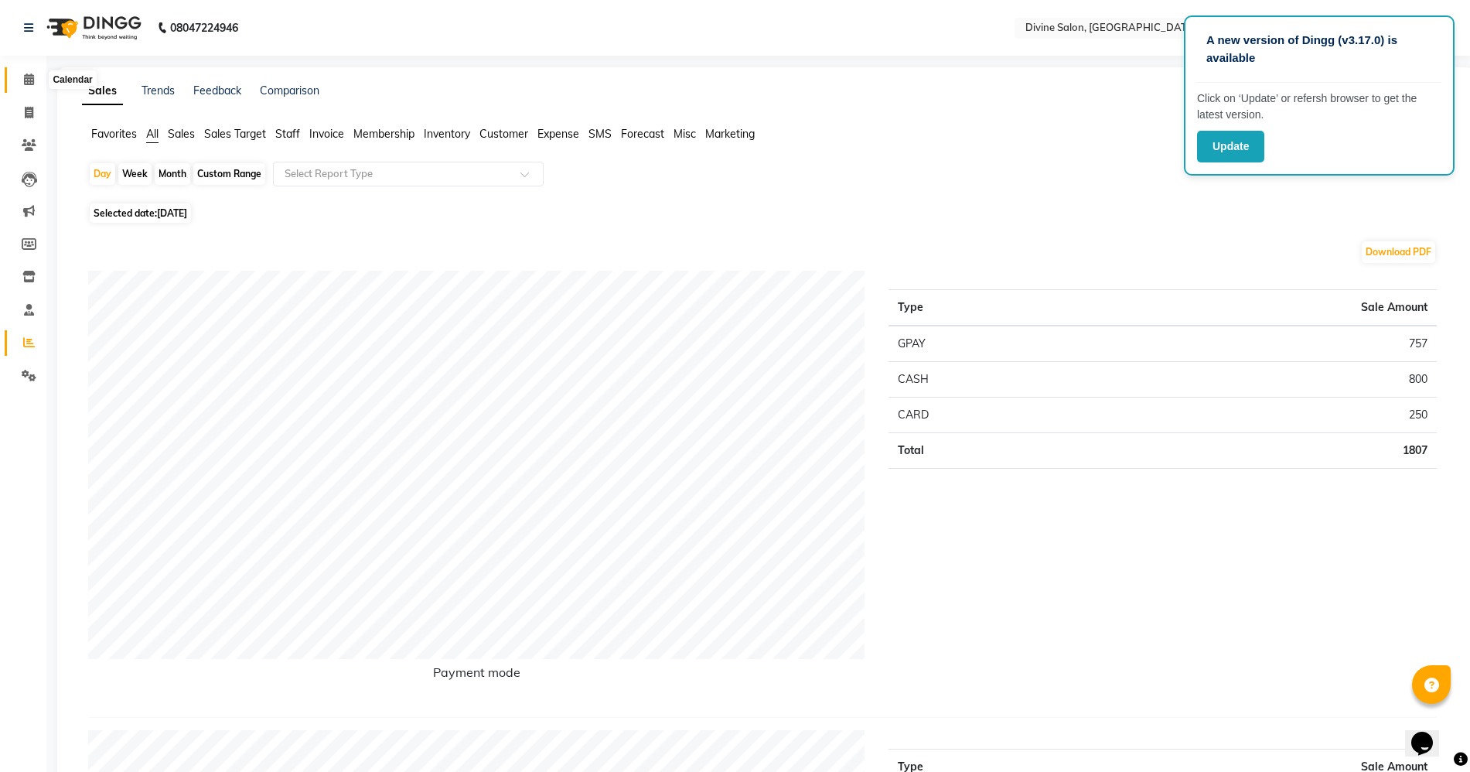
click at [27, 76] on icon at bounding box center [29, 79] width 10 height 12
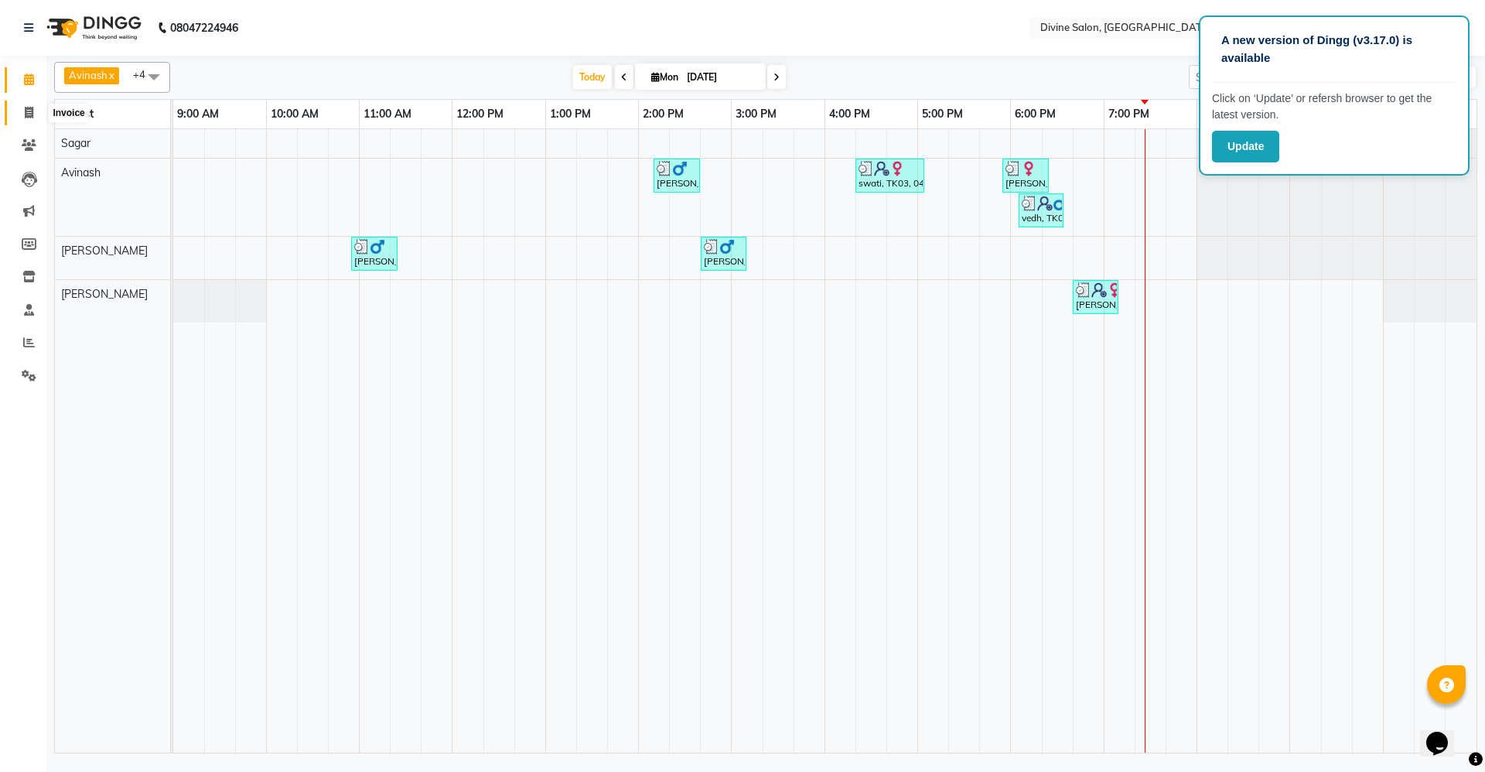
click at [20, 112] on span at bounding box center [28, 113] width 27 height 18
select select "service"
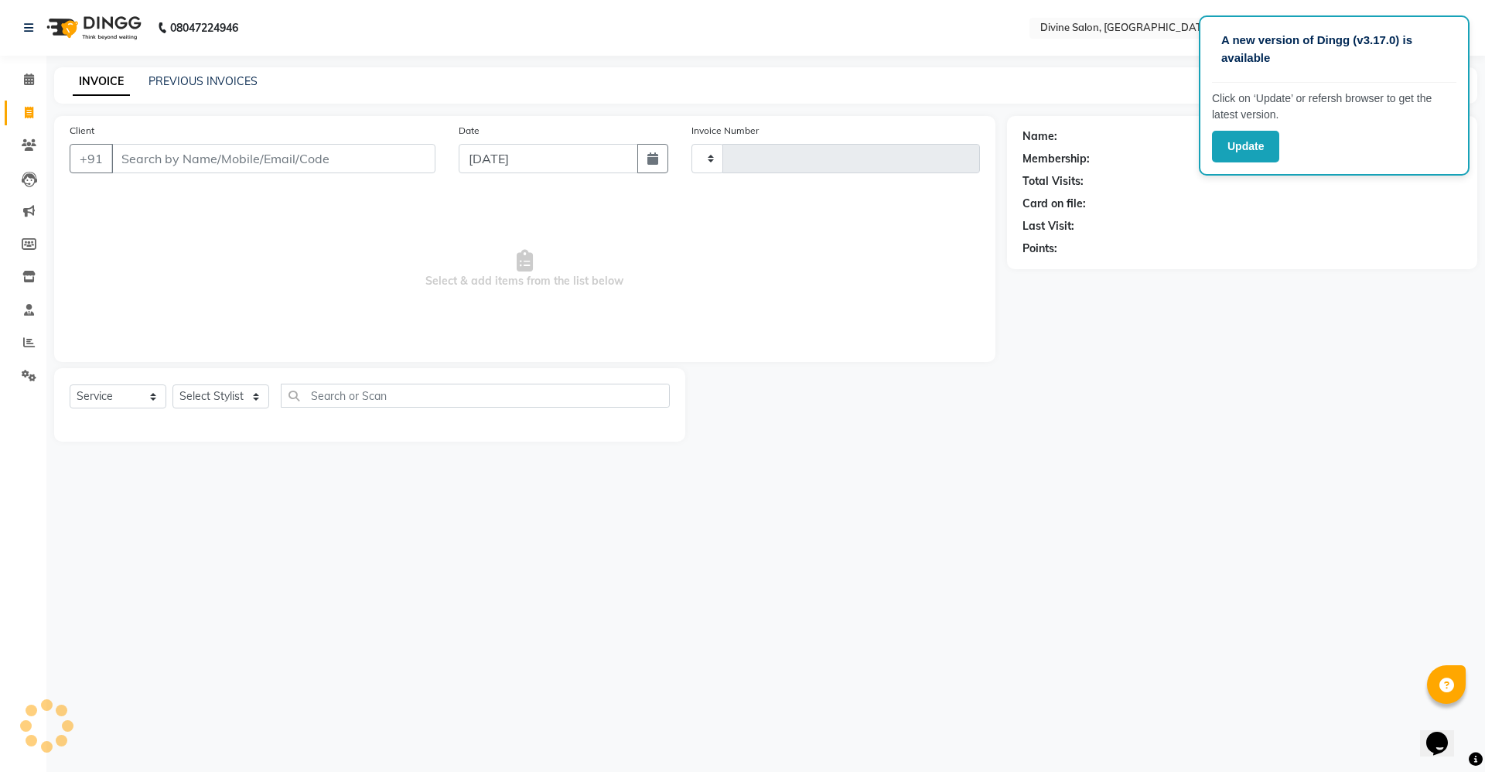
type input "1495"
select select "745"
click at [251, 394] on select "Select Stylist [PERSON_NAME] Pooja [PERSON_NAME] pooja [PERSON_NAME] [PERSON_NA…" at bounding box center [220, 396] width 97 height 24
select select "11821"
click at [172, 384] on select "Select Stylist [PERSON_NAME] Pooja [PERSON_NAME] pooja [PERSON_NAME] [PERSON_NA…" at bounding box center [220, 396] width 97 height 24
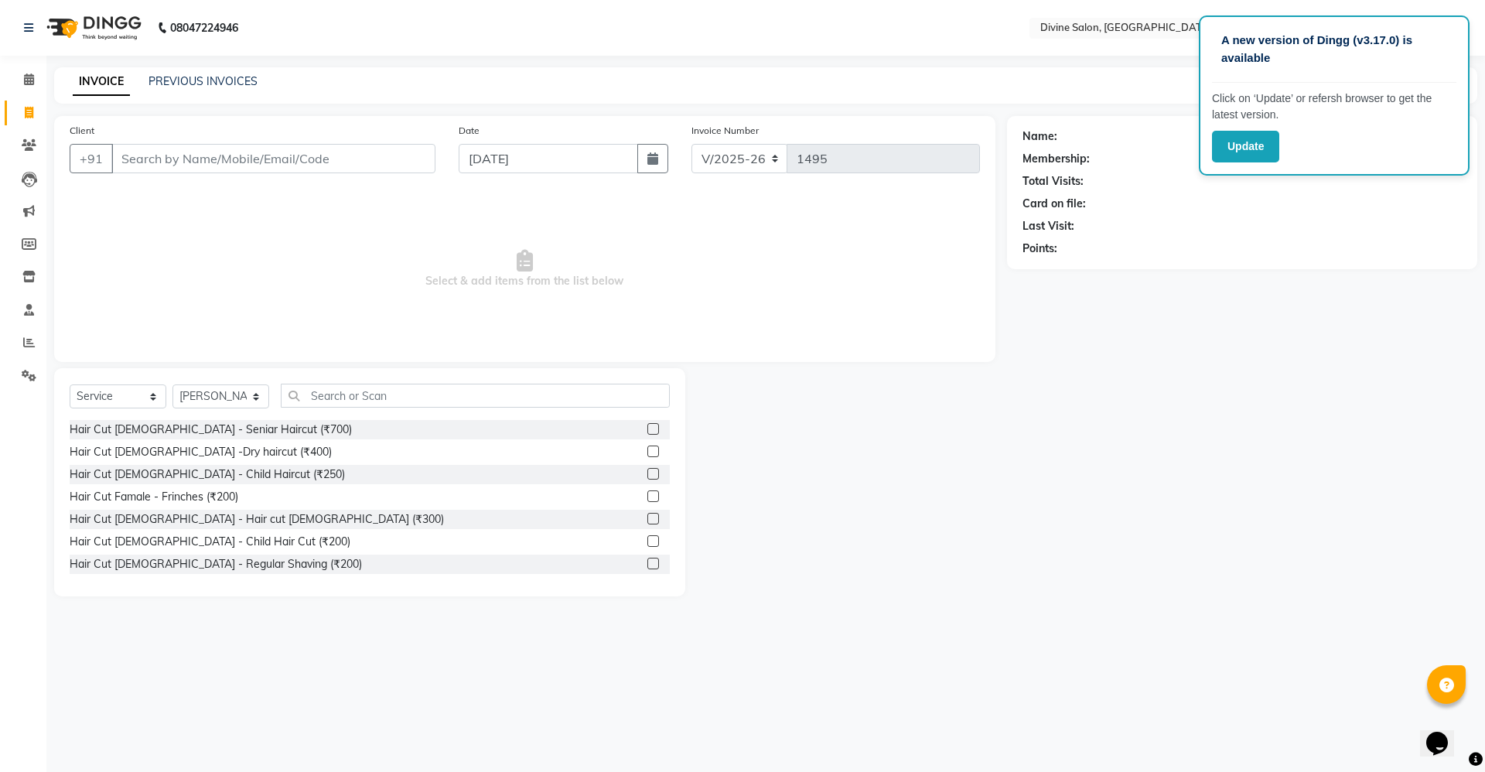
click at [647, 521] on label at bounding box center [653, 519] width 12 height 12
click at [647, 521] on input "checkbox" at bounding box center [652, 519] width 10 height 10
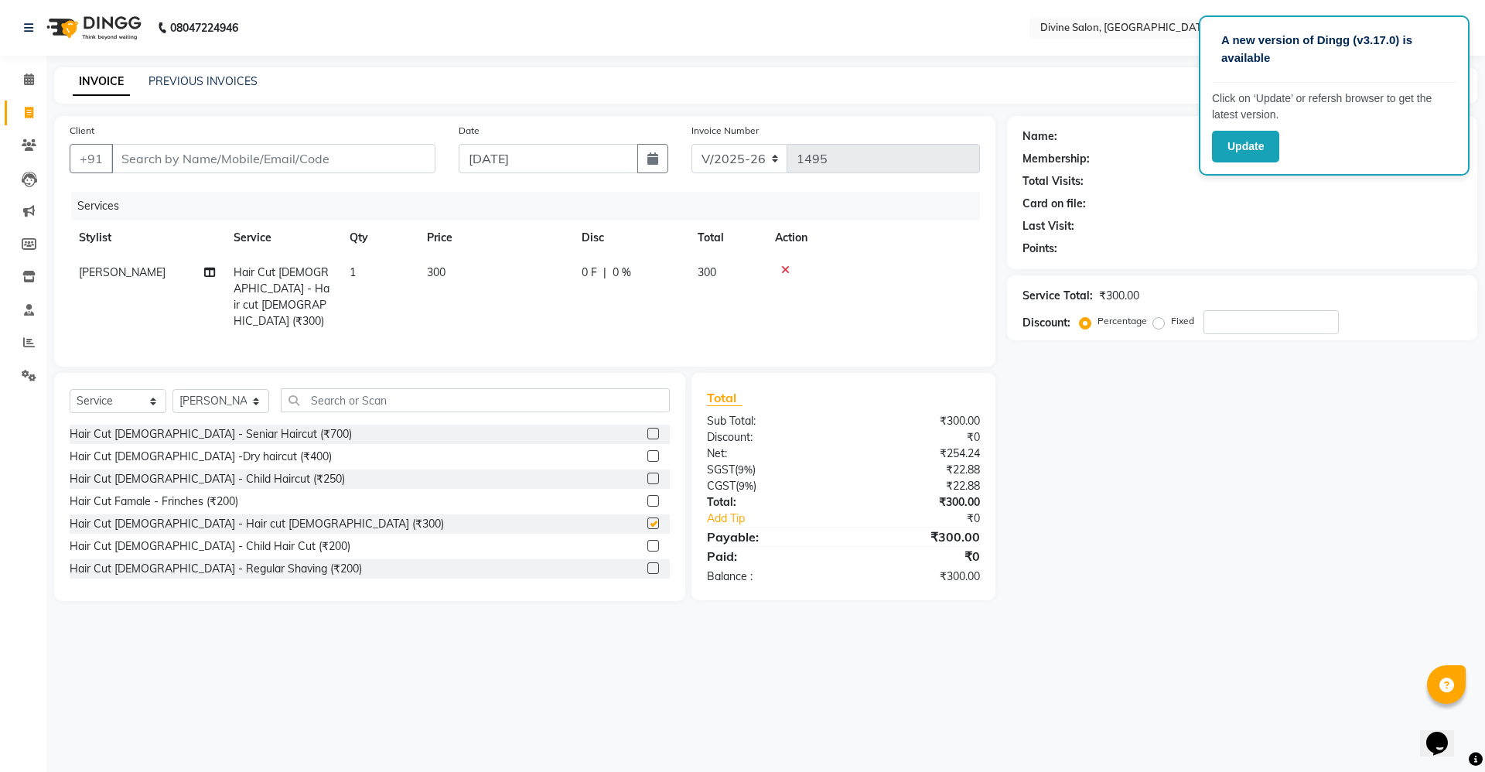
checkbox input "false"
click at [611, 272] on div "0 F | 0 %" at bounding box center [630, 273] width 97 height 16
select select "11821"
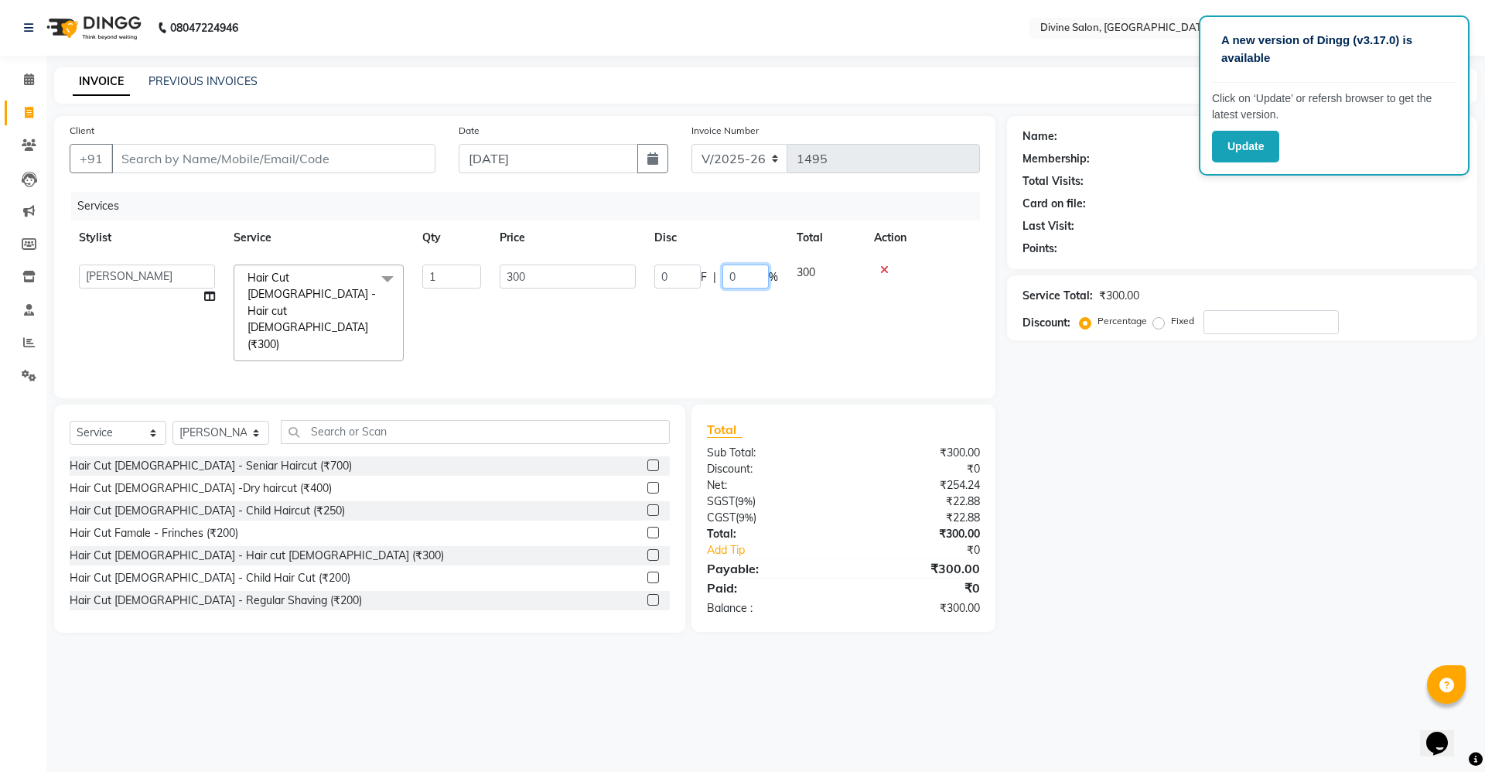
click at [743, 281] on input "0" at bounding box center [745, 277] width 46 height 24
type input "15"
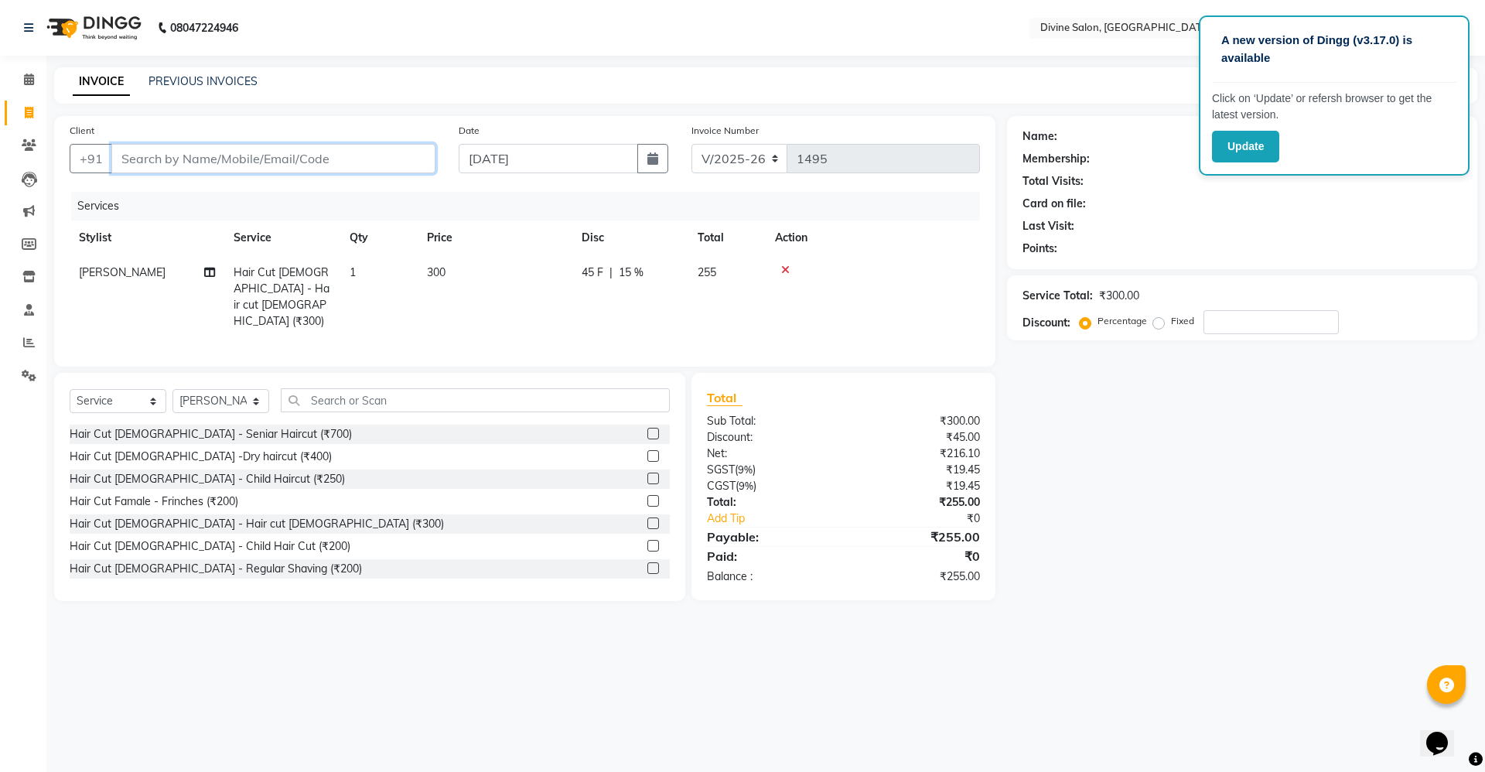
click at [365, 155] on input "Client" at bounding box center [273, 158] width 324 height 29
click at [785, 265] on icon at bounding box center [785, 270] width 9 height 11
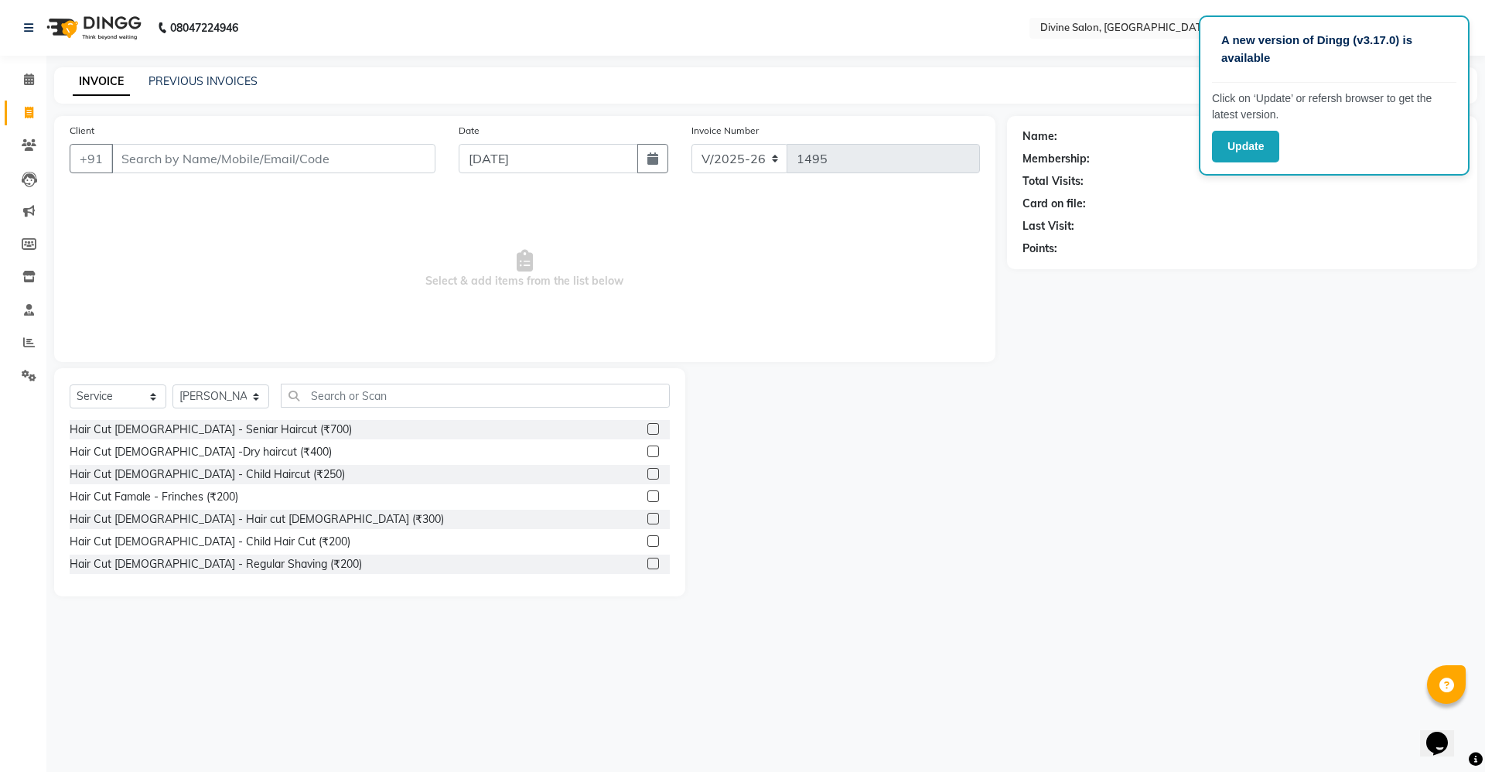
click at [647, 513] on label at bounding box center [653, 519] width 12 height 12
click at [647, 514] on input "checkbox" at bounding box center [652, 519] width 10 height 10
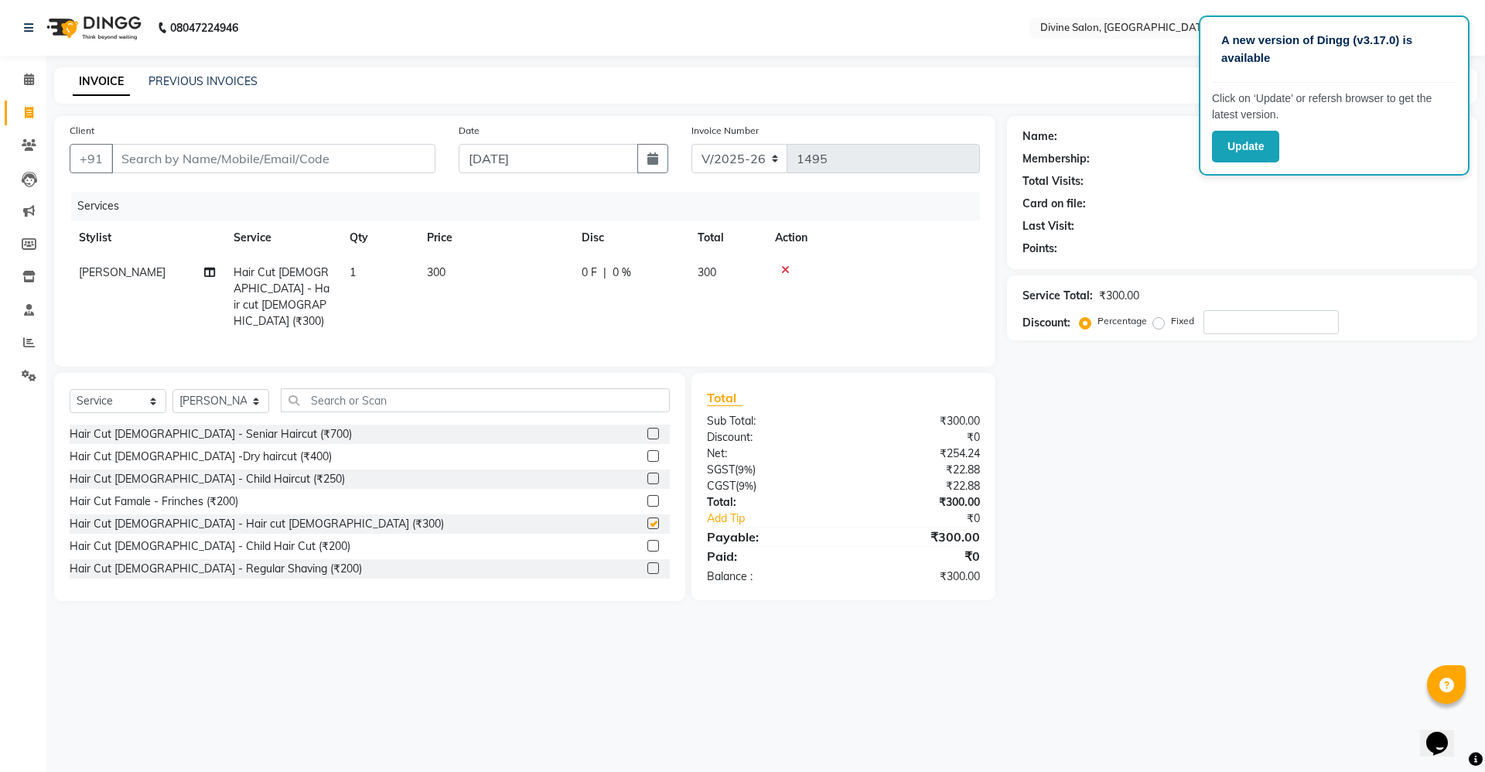
checkbox input "false"
click at [397, 162] on input "Client" at bounding box center [273, 158] width 324 height 29
click at [437, 275] on span "300" at bounding box center [436, 272] width 19 height 14
select select "11821"
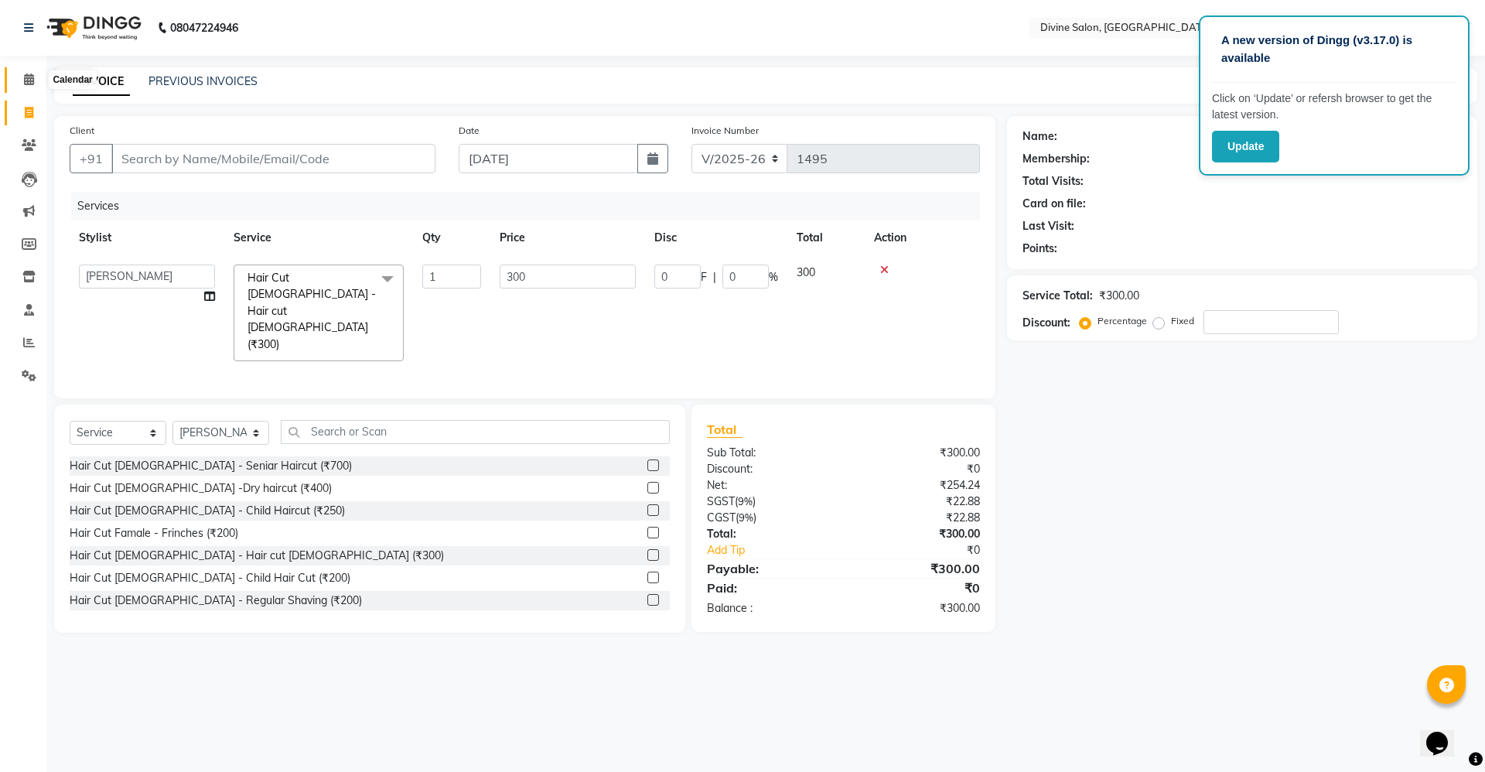
click at [26, 71] on span at bounding box center [28, 80] width 27 height 18
click at [412, 165] on input "Client" at bounding box center [273, 158] width 324 height 29
click at [20, 131] on li "Clients" at bounding box center [23, 145] width 46 height 33
click at [33, 147] on icon at bounding box center [29, 145] width 15 height 12
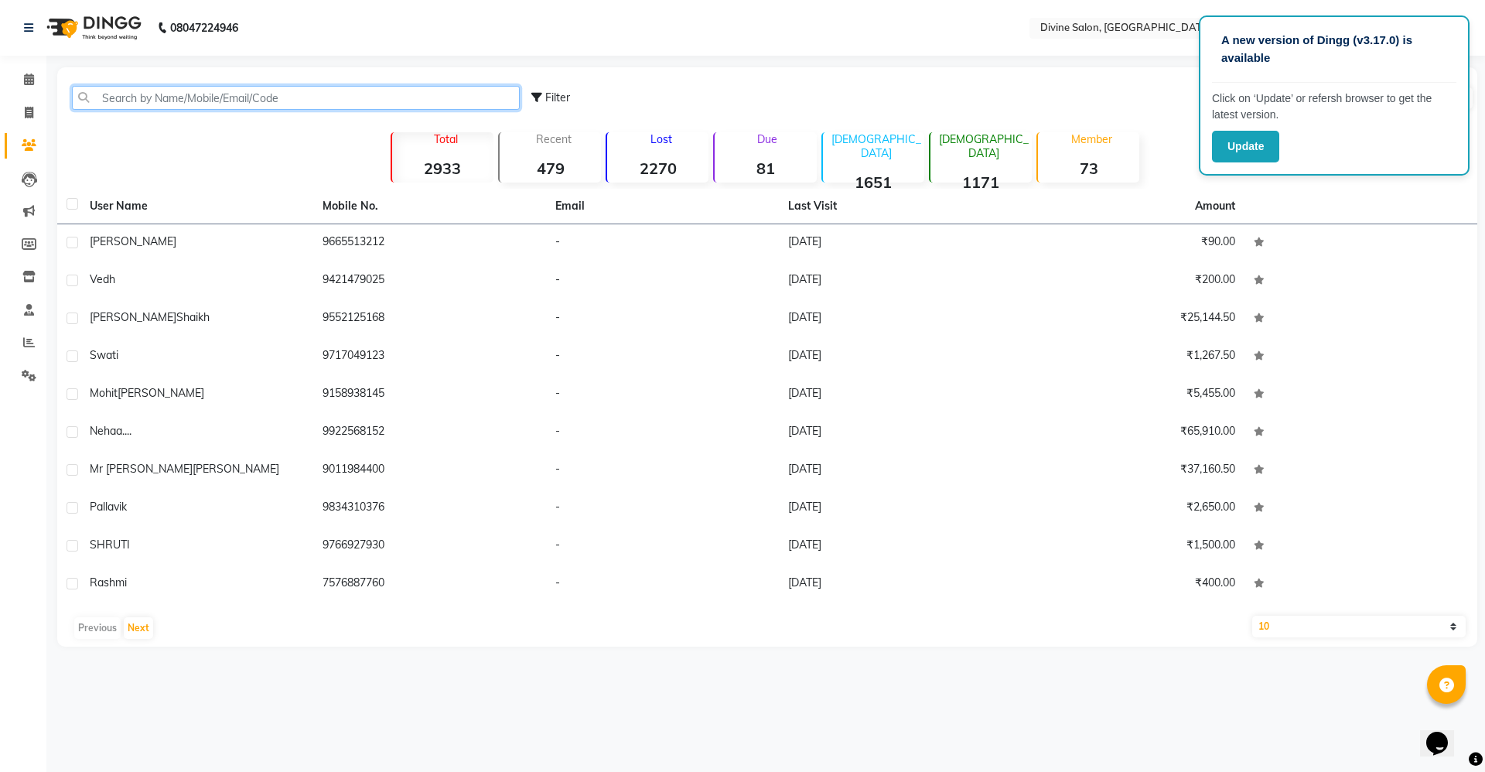
click at [313, 101] on input "text" at bounding box center [296, 98] width 448 height 24
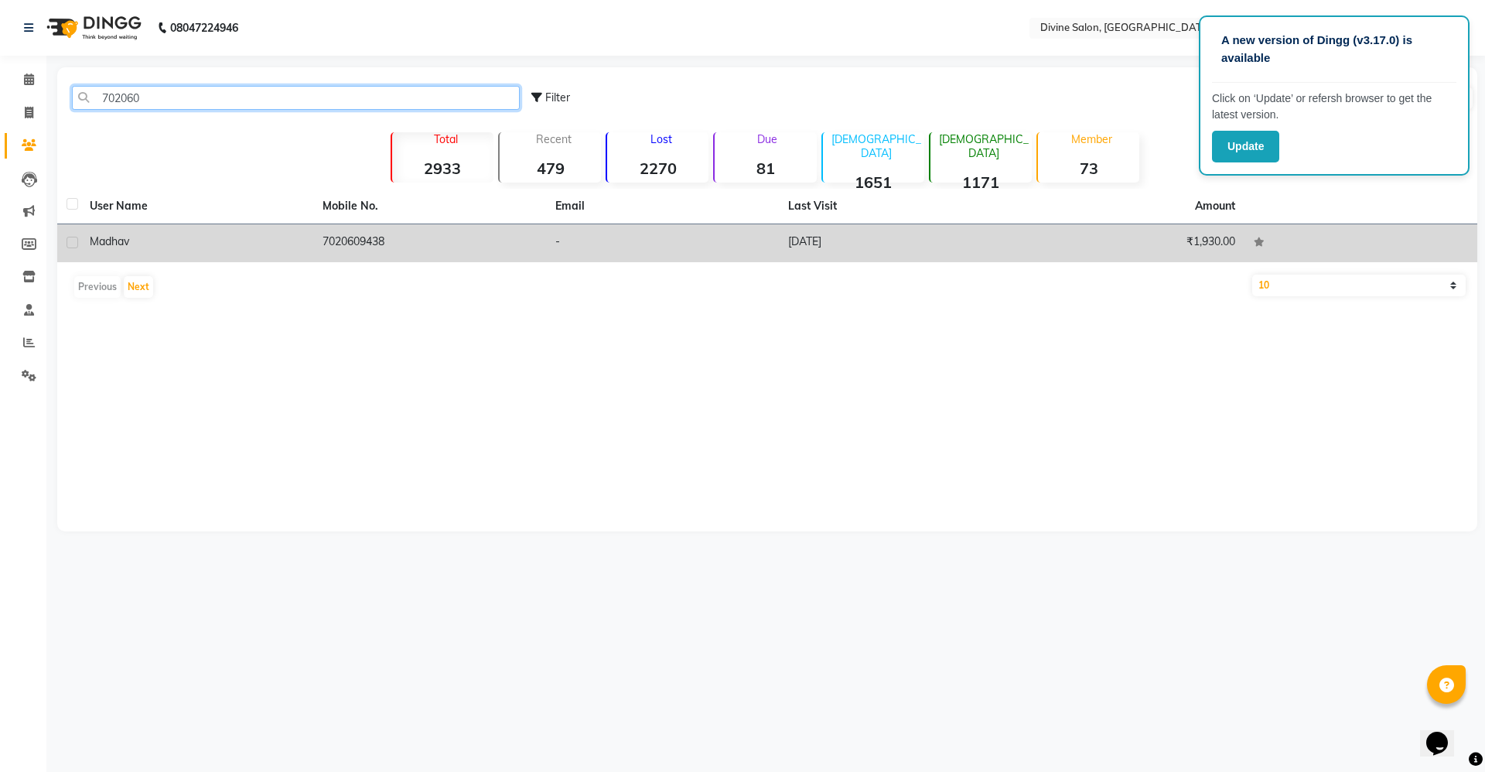
type input "702060"
click at [395, 237] on td "7020609438" at bounding box center [429, 243] width 233 height 38
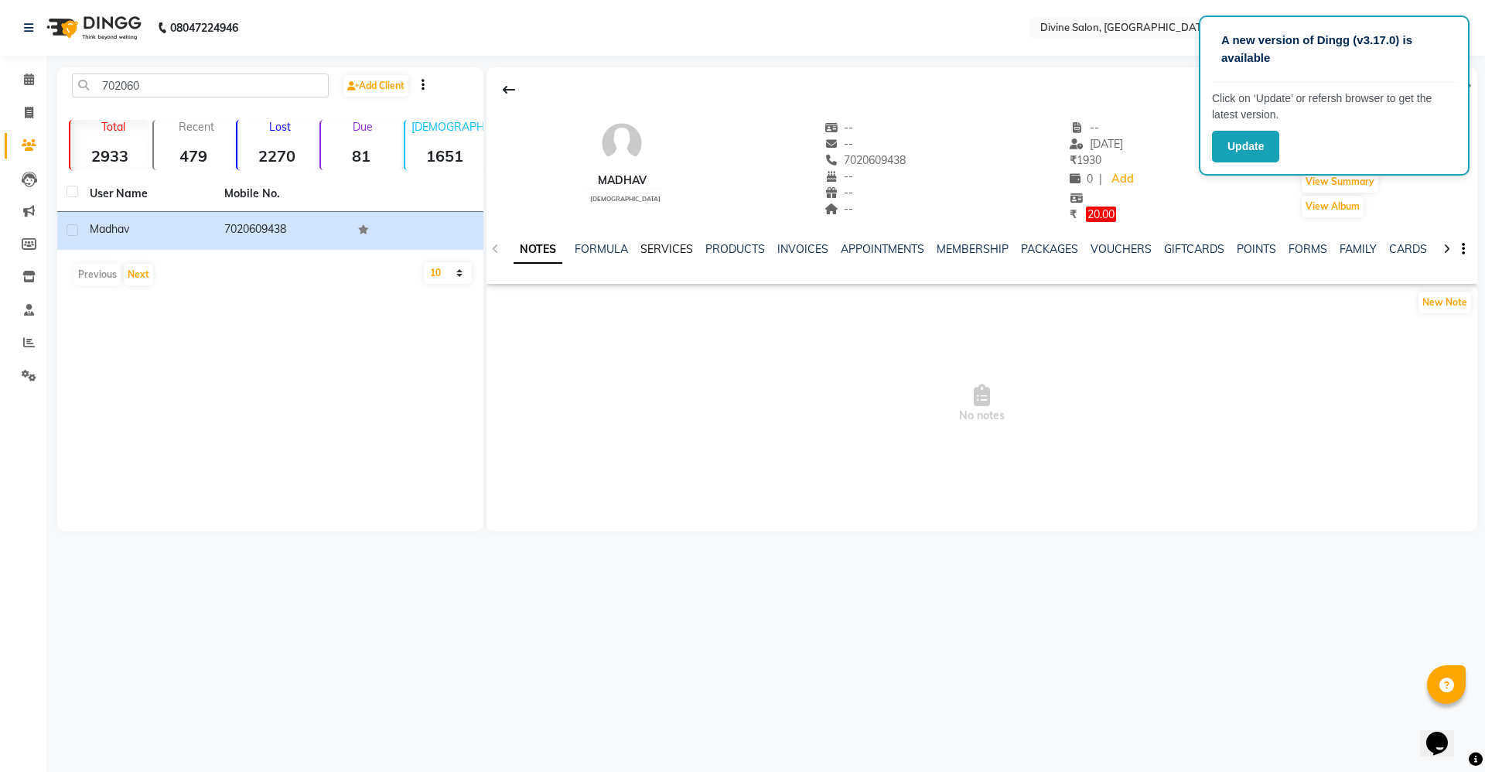
click at [680, 255] on link "SERVICES" at bounding box center [666, 249] width 53 height 14
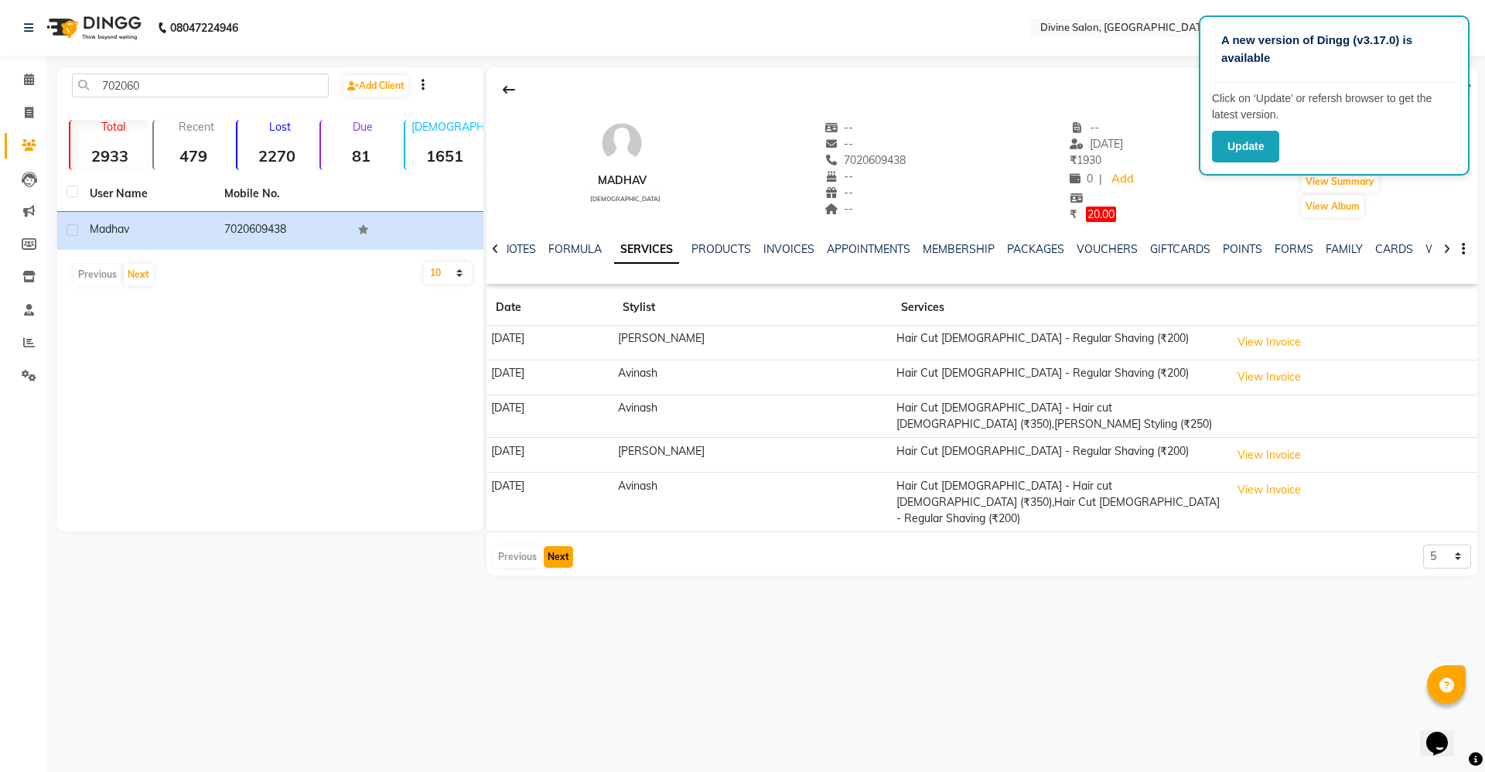
click at [560, 546] on button "Next" at bounding box center [558, 557] width 29 height 22
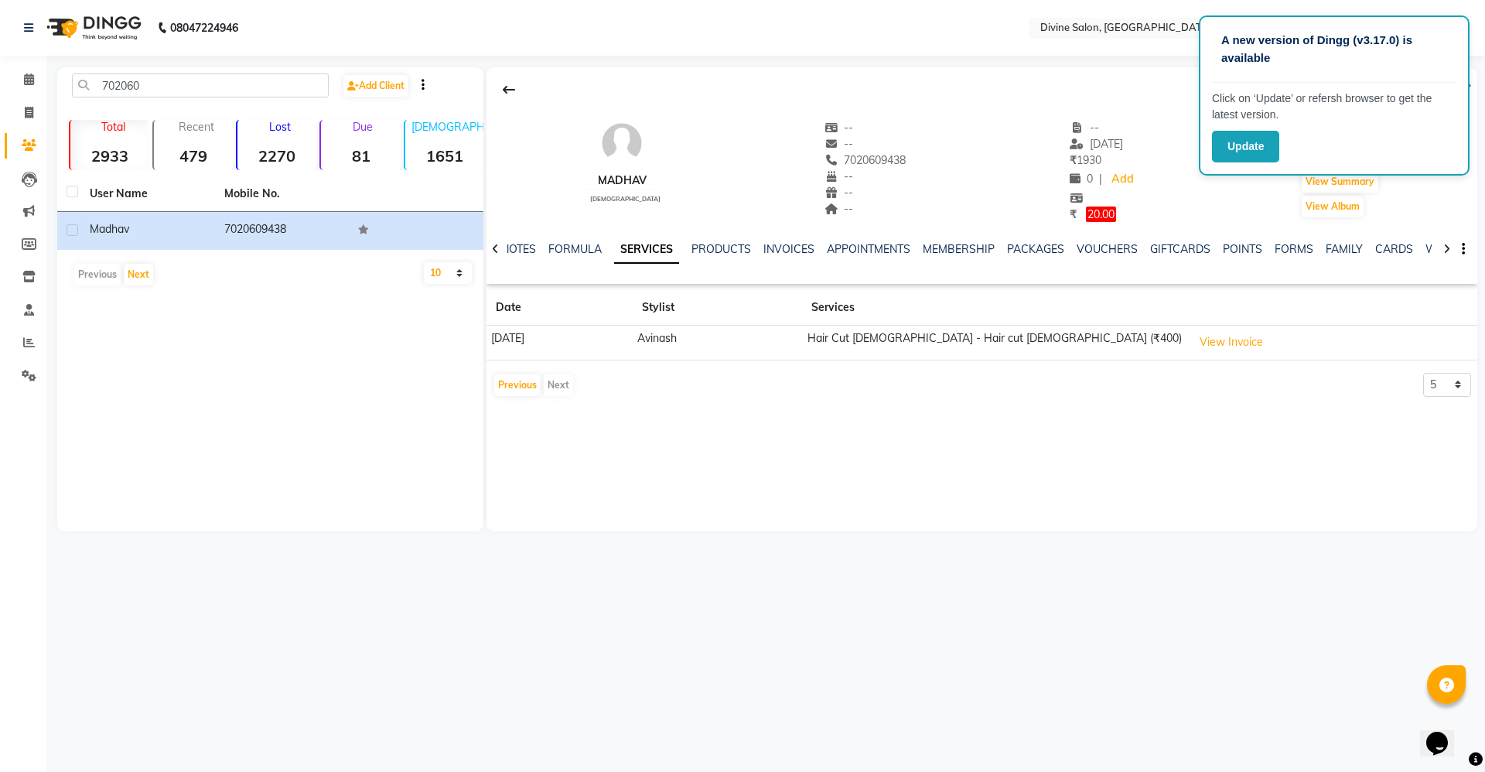
click at [521, 399] on div "madhav [DEMOGRAPHIC_DATA] -- -- 7020609438 -- -- -- -- [DATE] ₹ 1930 0 | Add ₹ …" at bounding box center [982, 235] width 991 height 336
click at [522, 393] on button "Previous" at bounding box center [517, 385] width 46 height 22
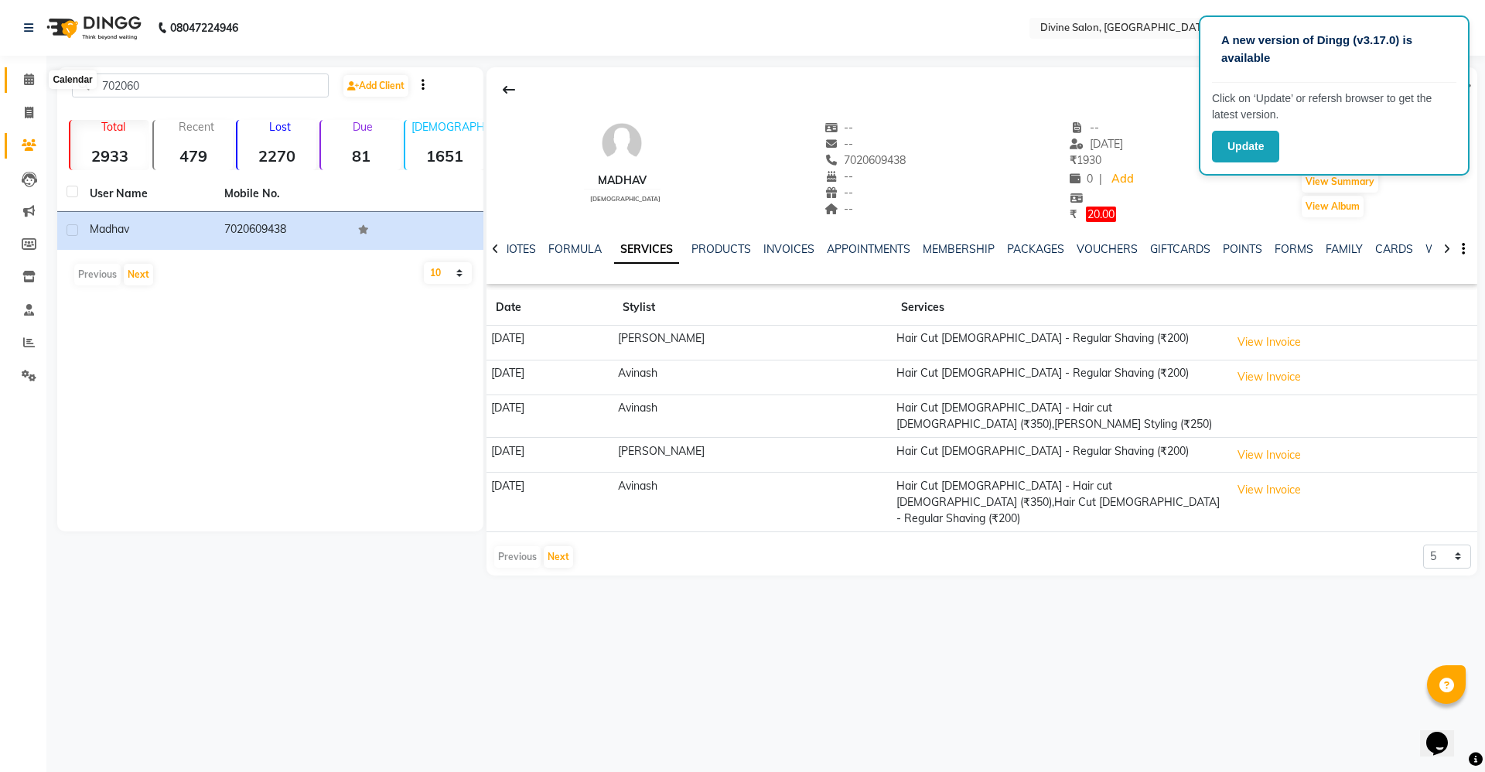
click at [27, 82] on icon at bounding box center [29, 79] width 10 height 12
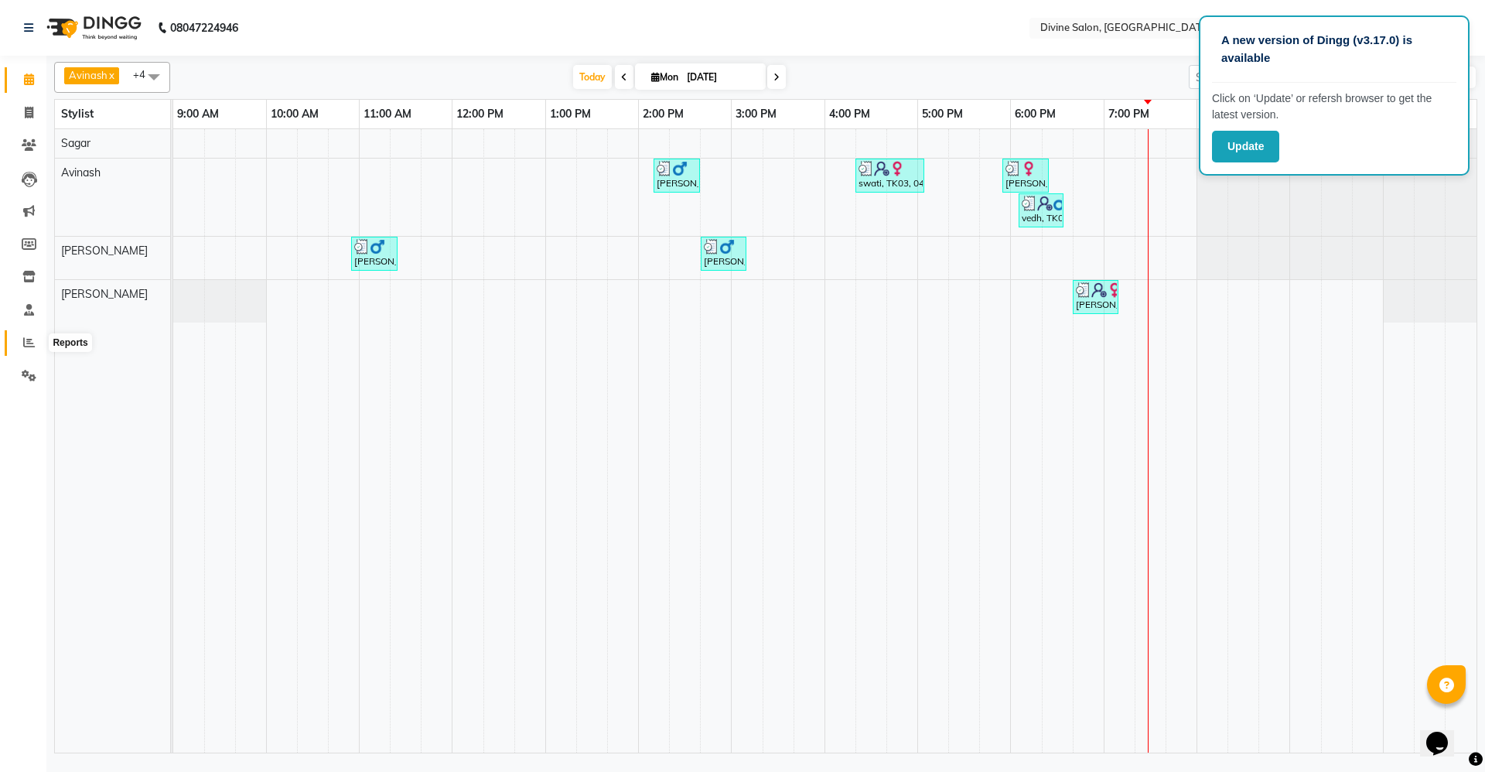
click at [19, 334] on span at bounding box center [28, 343] width 27 height 18
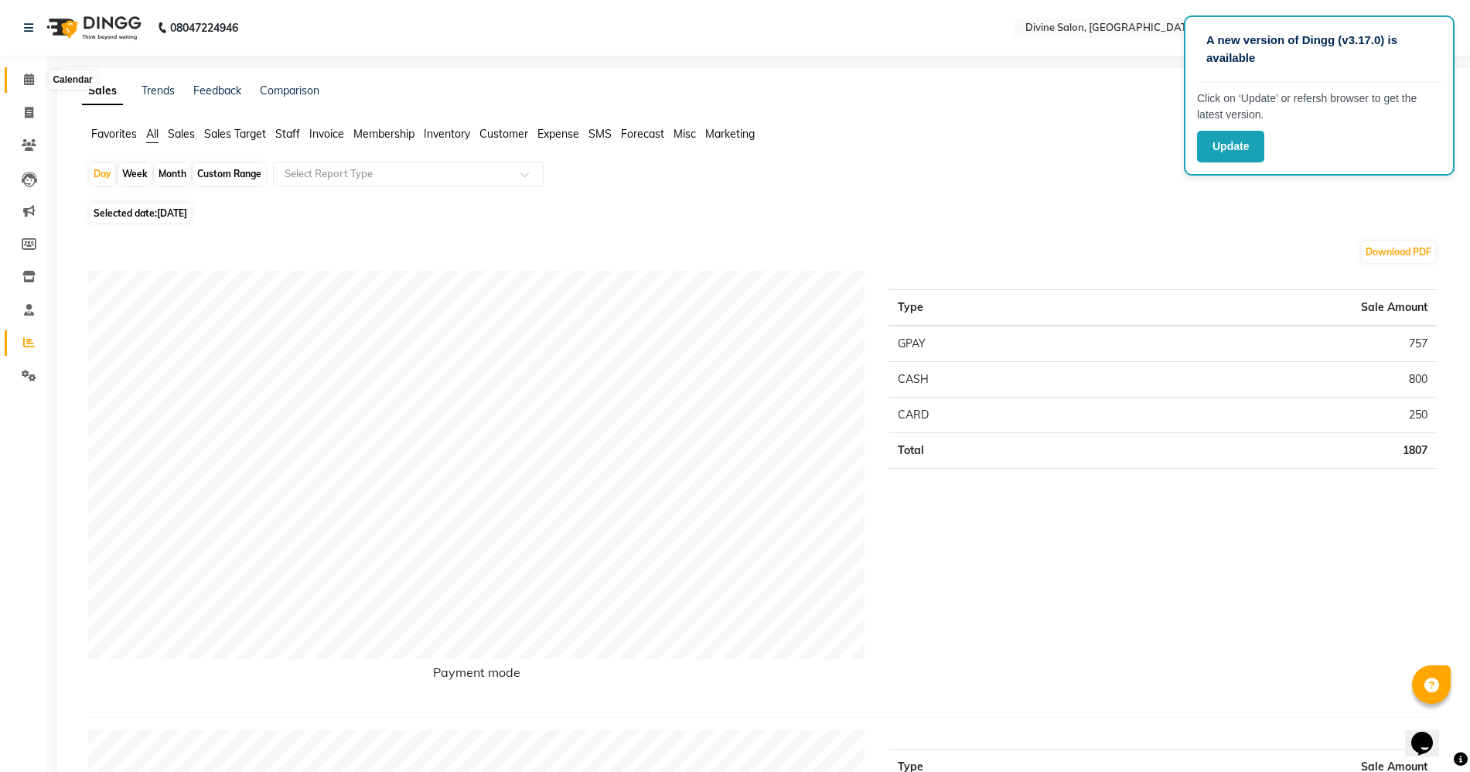
click at [24, 74] on icon at bounding box center [29, 79] width 10 height 12
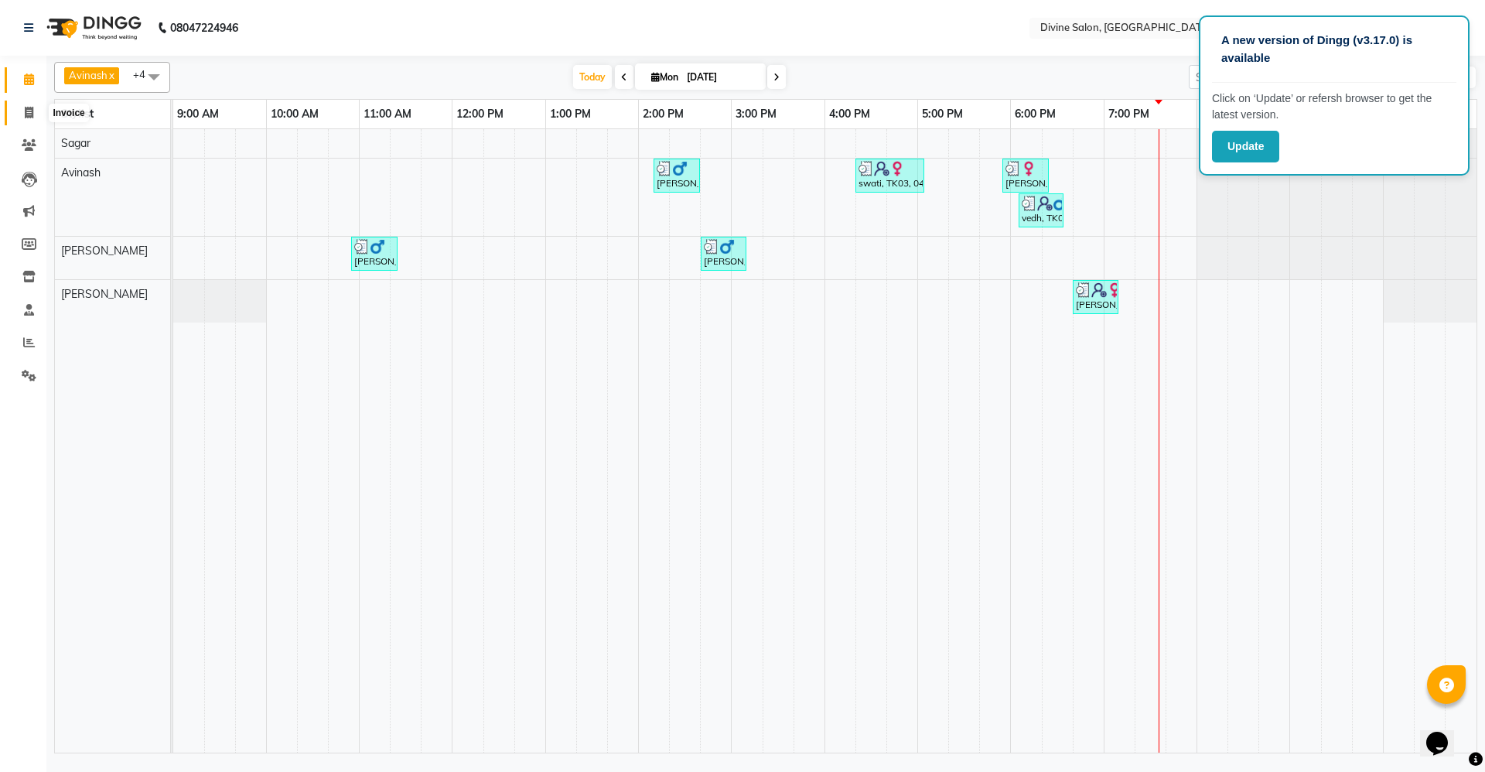
click at [26, 107] on icon at bounding box center [29, 113] width 9 height 12
select select "service"
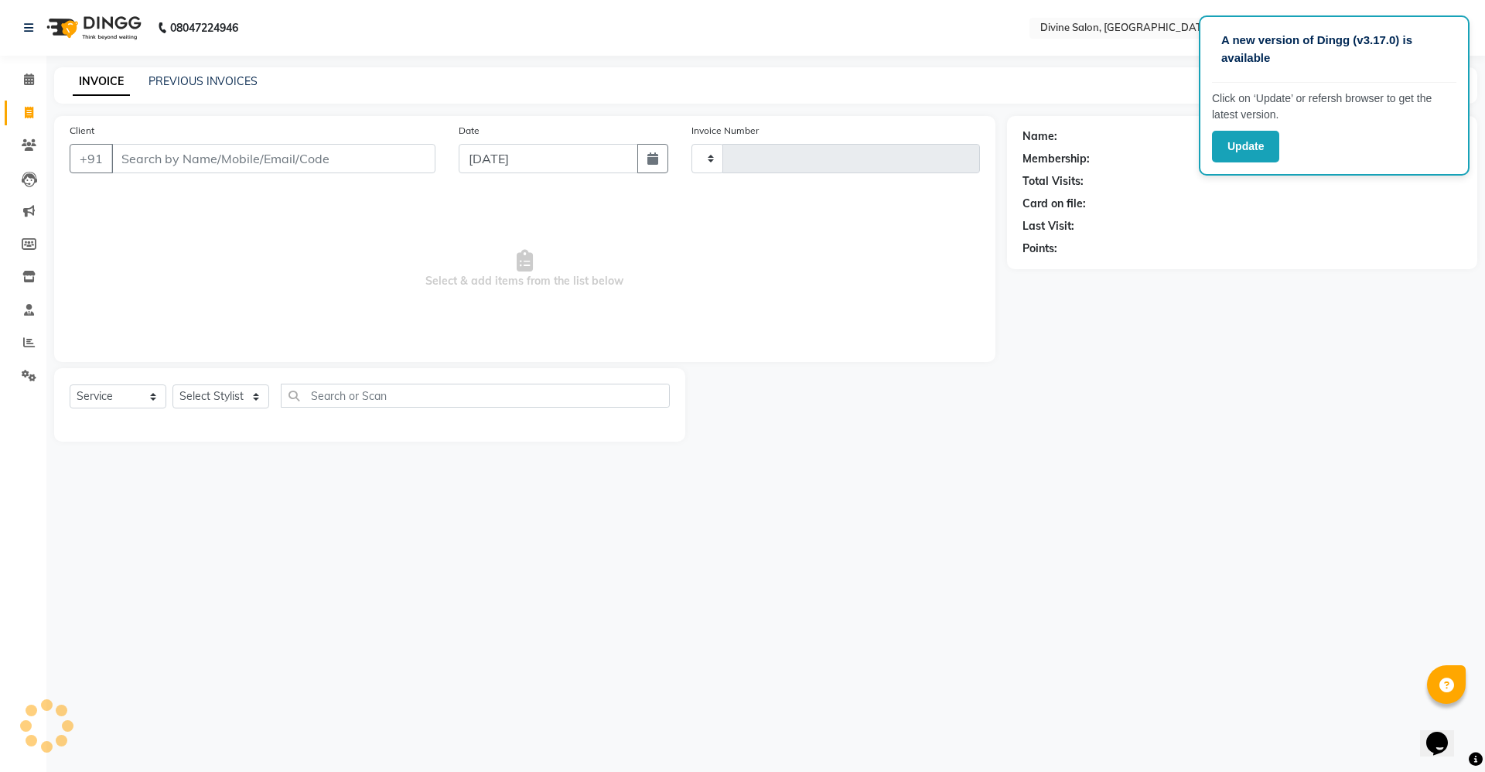
type input "1495"
select select "745"
click at [251, 393] on select "Select Stylist" at bounding box center [220, 396] width 97 height 24
select select "11821"
click at [172, 384] on select "Select Stylist [PERSON_NAME] Pooja [PERSON_NAME] pooja [PERSON_NAME] [PERSON_NA…" at bounding box center [220, 396] width 97 height 24
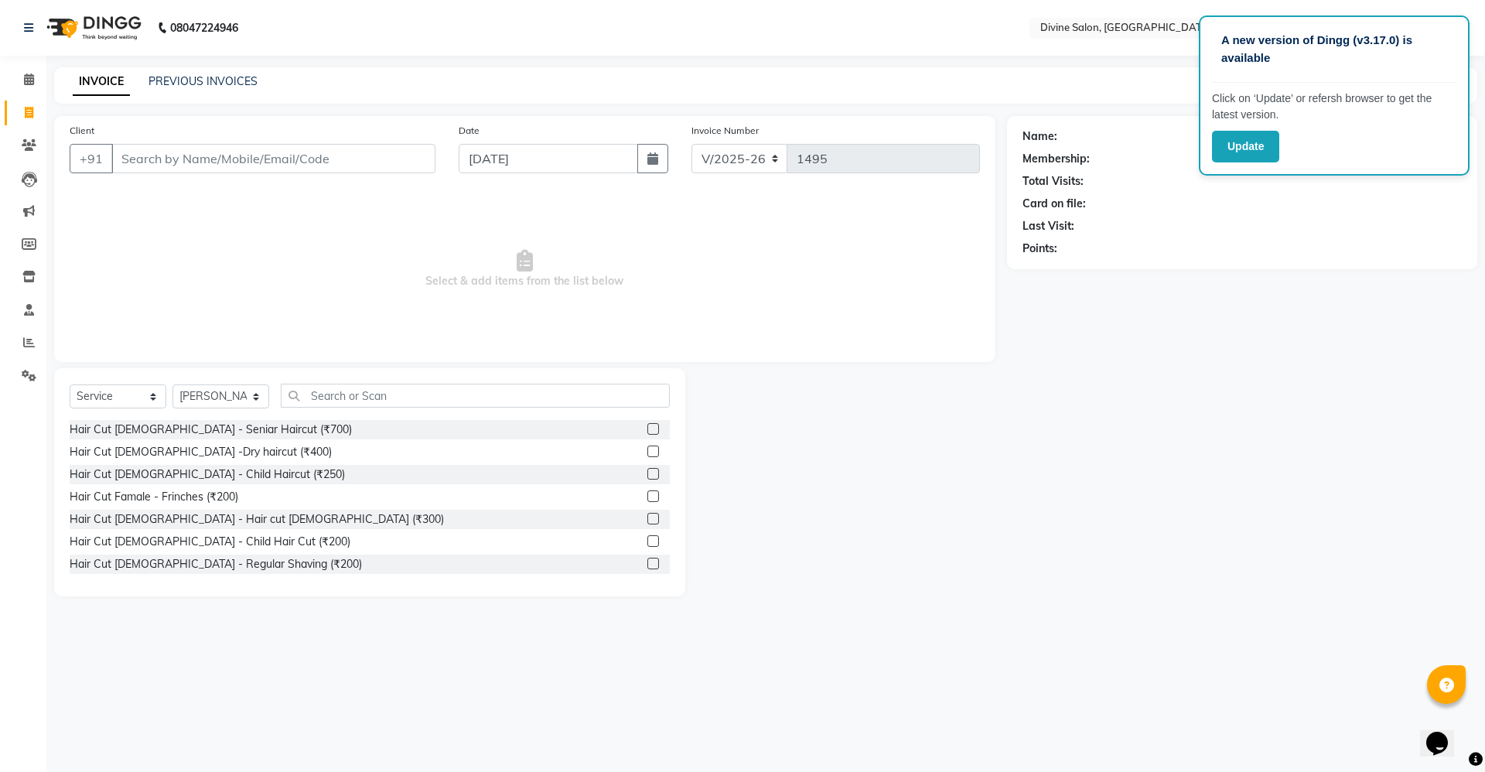
click at [647, 519] on label at bounding box center [653, 519] width 12 height 12
click at [647, 519] on input "checkbox" at bounding box center [652, 519] width 10 height 10
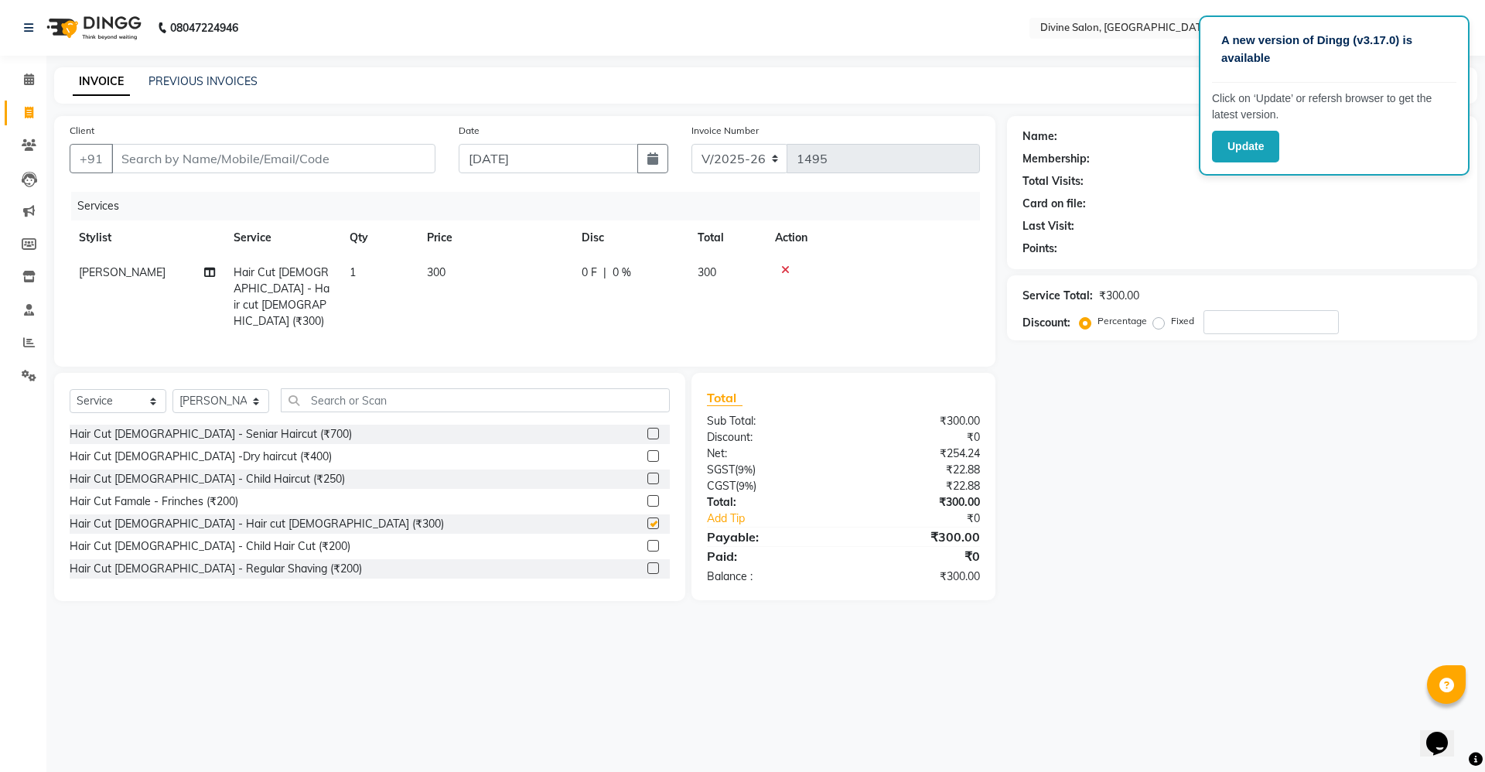
checkbox input "false"
click at [238, 389] on select "Select Stylist [PERSON_NAME] Pooja [PERSON_NAME] pooja [PERSON_NAME] [PERSON_NA…" at bounding box center [220, 401] width 97 height 24
select select "70573"
click at [172, 389] on select "Select Stylist [PERSON_NAME] Pooja [PERSON_NAME] pooja [PERSON_NAME] [PERSON_NA…" at bounding box center [220, 401] width 97 height 24
click at [356, 394] on input "text" at bounding box center [475, 400] width 389 height 24
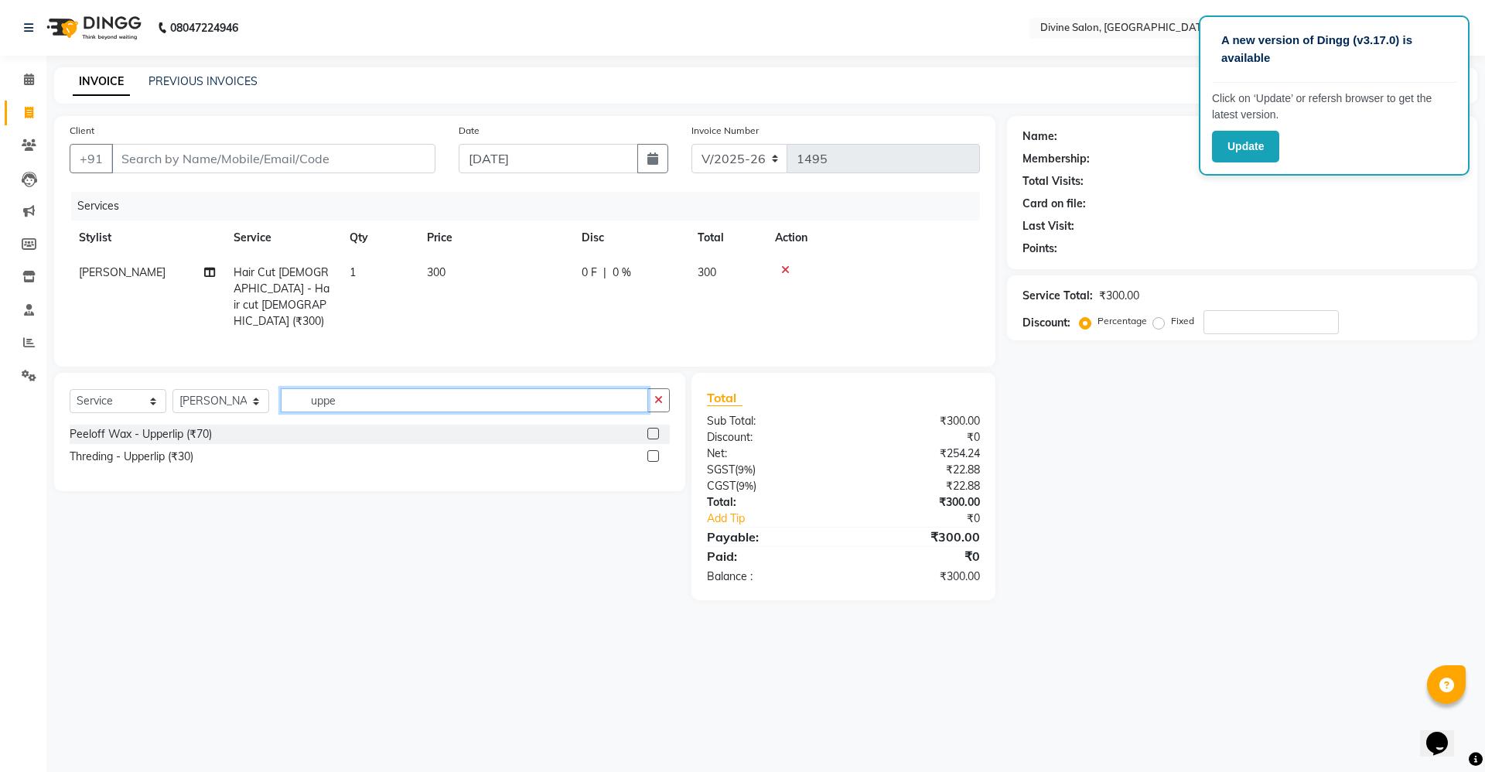
type input "uppe"
click at [658, 450] on label at bounding box center [653, 456] width 12 height 12
click at [657, 452] on input "checkbox" at bounding box center [652, 457] width 10 height 10
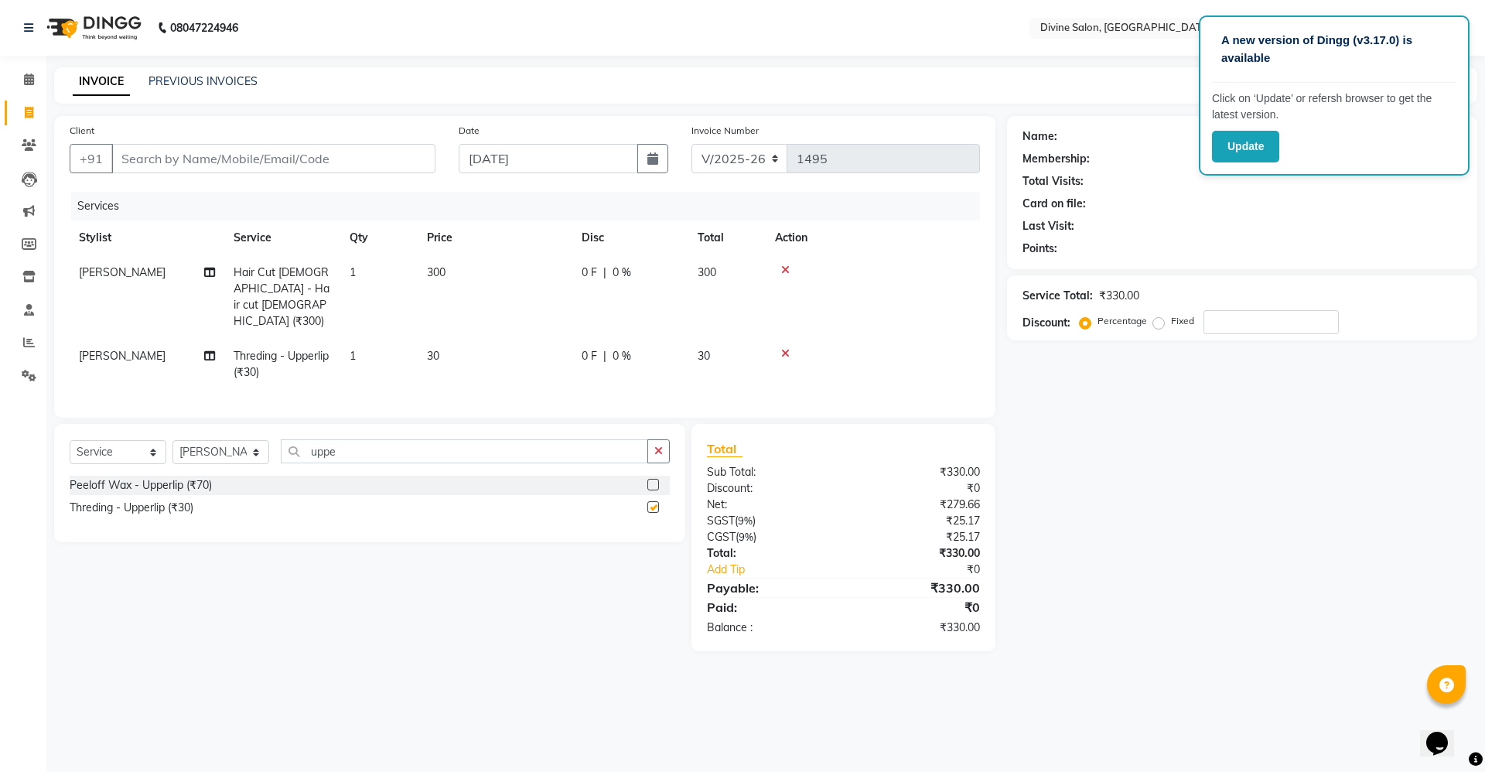
checkbox input "false"
click at [430, 272] on span "300" at bounding box center [436, 272] width 19 height 14
select select "11821"
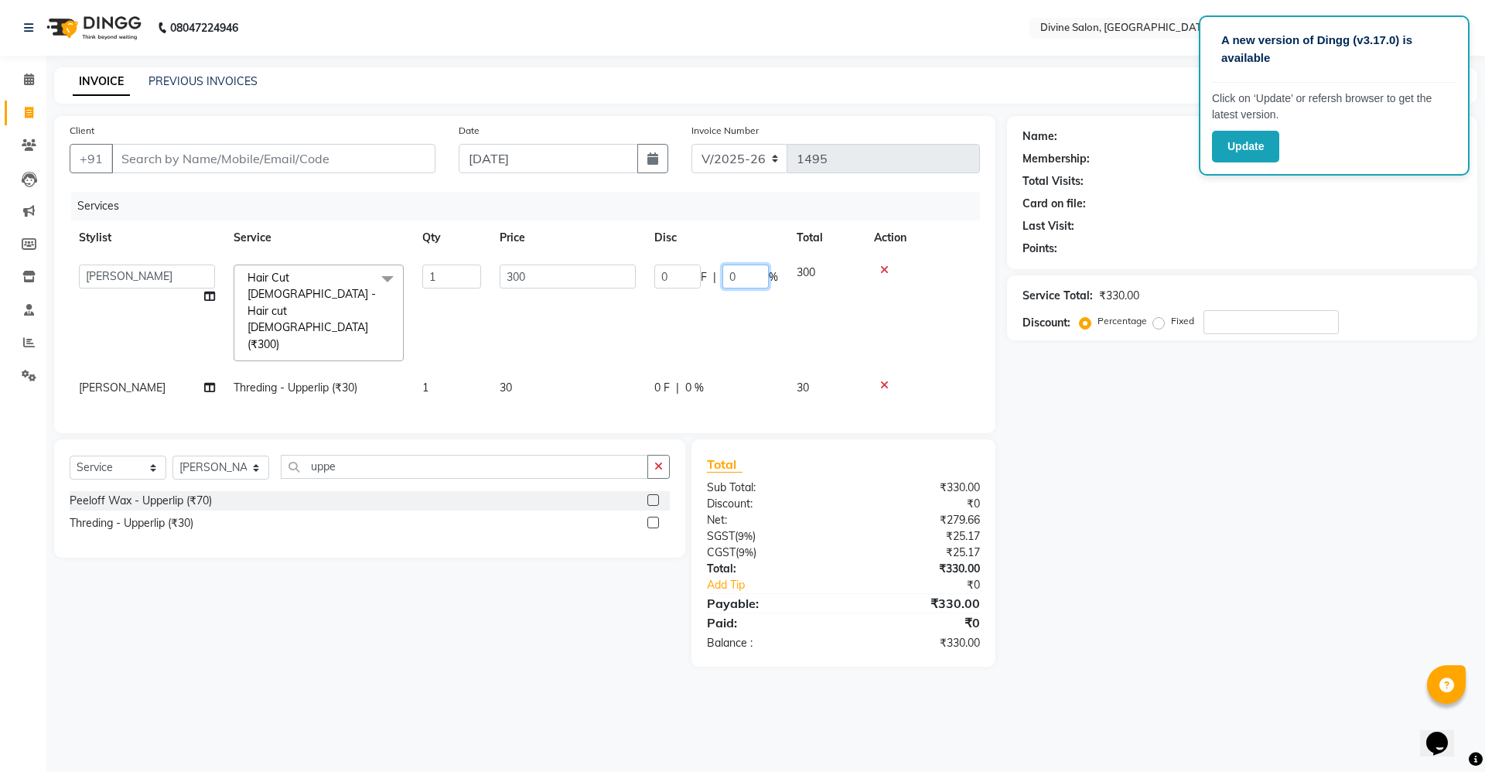
click at [743, 278] on input "0" at bounding box center [745, 277] width 46 height 24
type input "15"
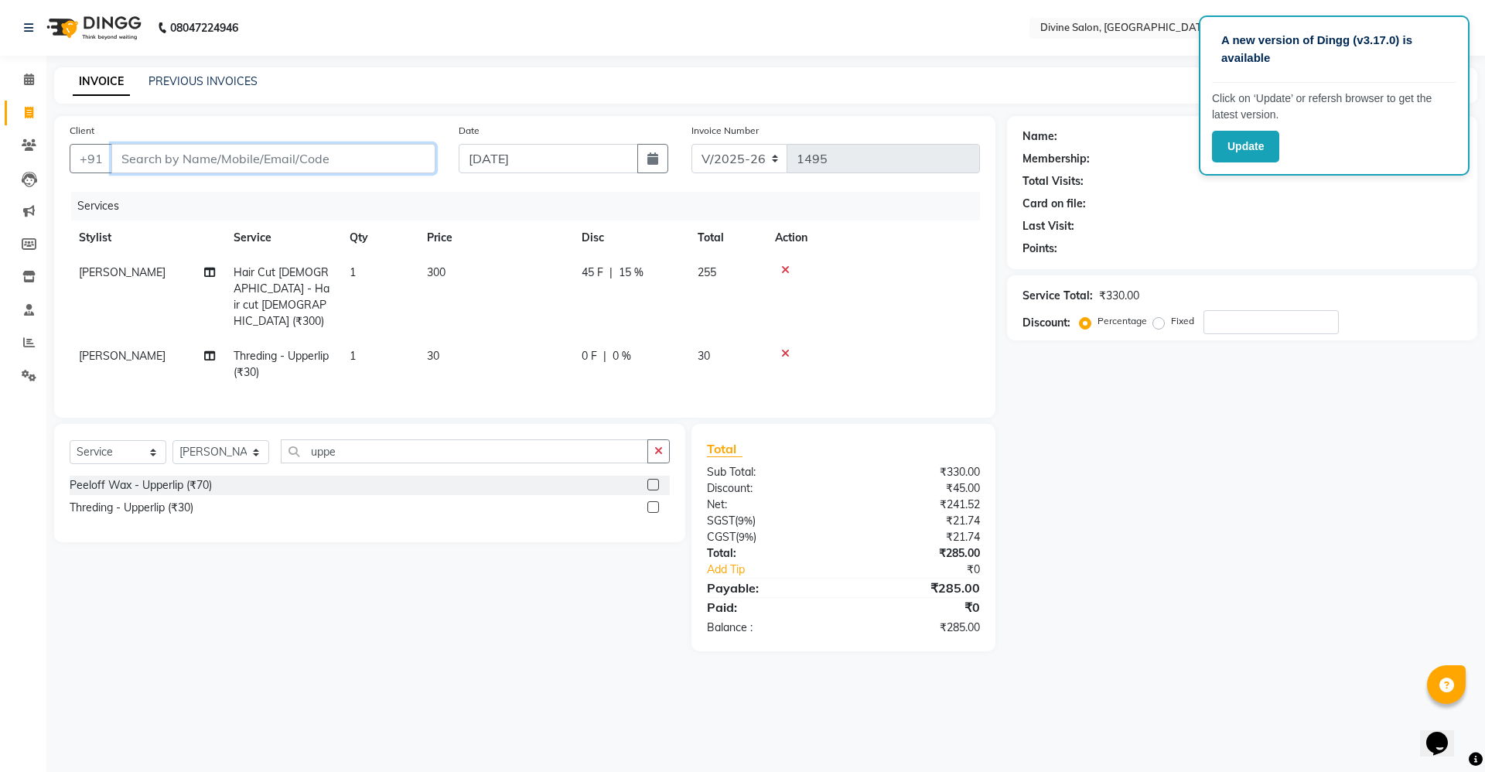
click at [376, 169] on input "Client" at bounding box center [273, 158] width 324 height 29
click at [628, 271] on span "15 %" at bounding box center [631, 273] width 25 height 16
select select "11821"
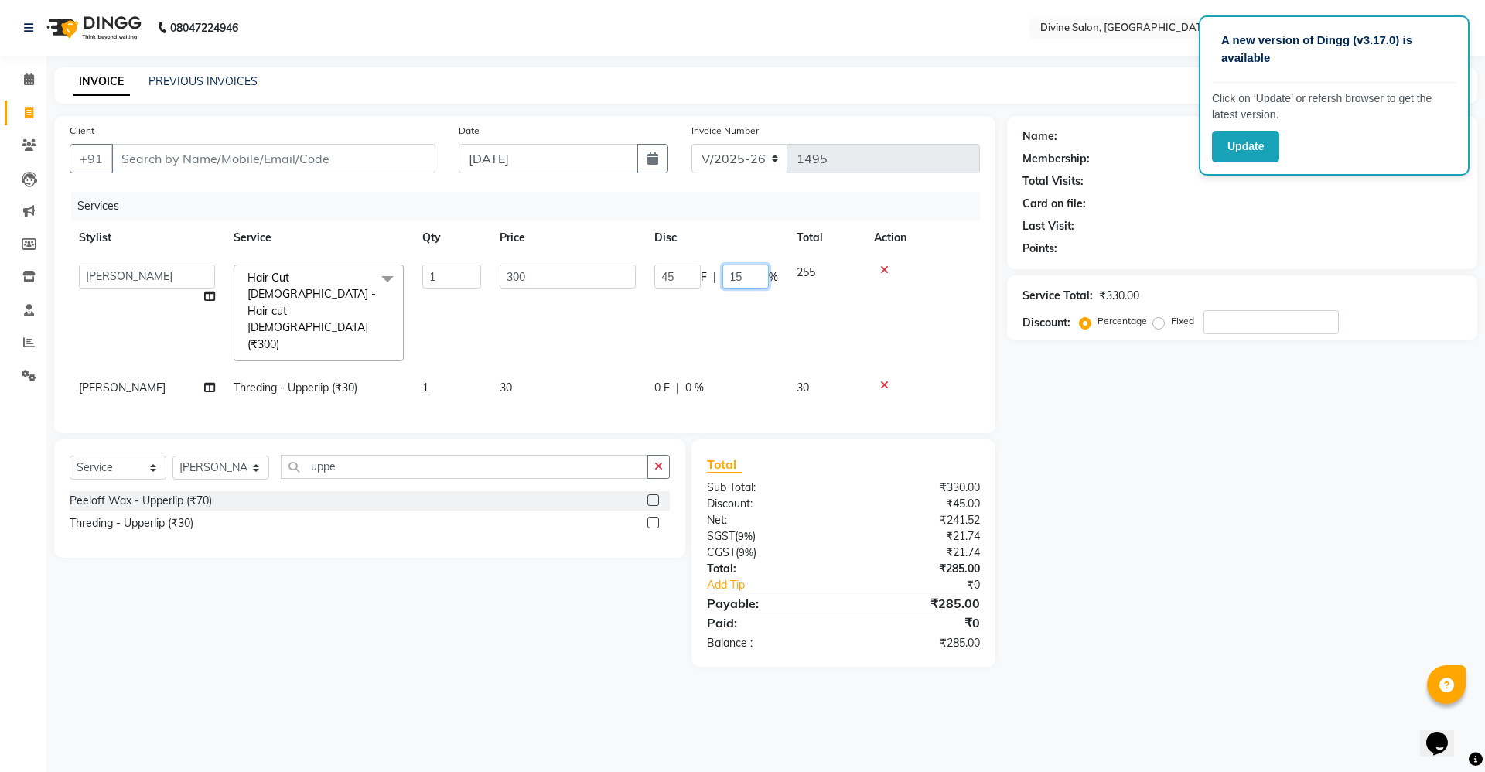
click at [750, 275] on input "15" at bounding box center [745, 277] width 46 height 24
type input "1"
click at [395, 152] on input "Client" at bounding box center [273, 158] width 324 height 29
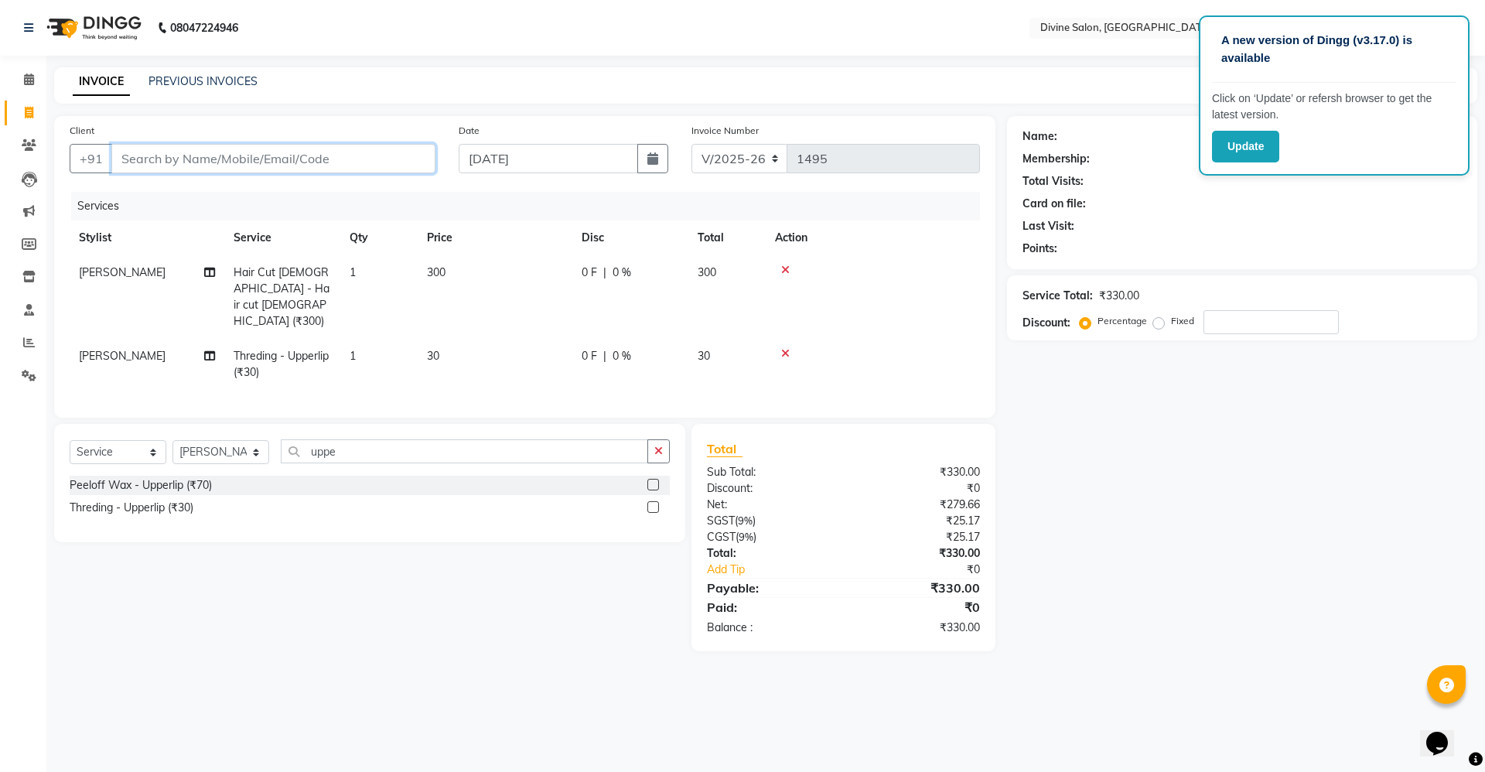
click at [352, 166] on input "Client" at bounding box center [273, 158] width 324 height 29
click at [624, 271] on span "0 %" at bounding box center [622, 273] width 19 height 16
select select "11821"
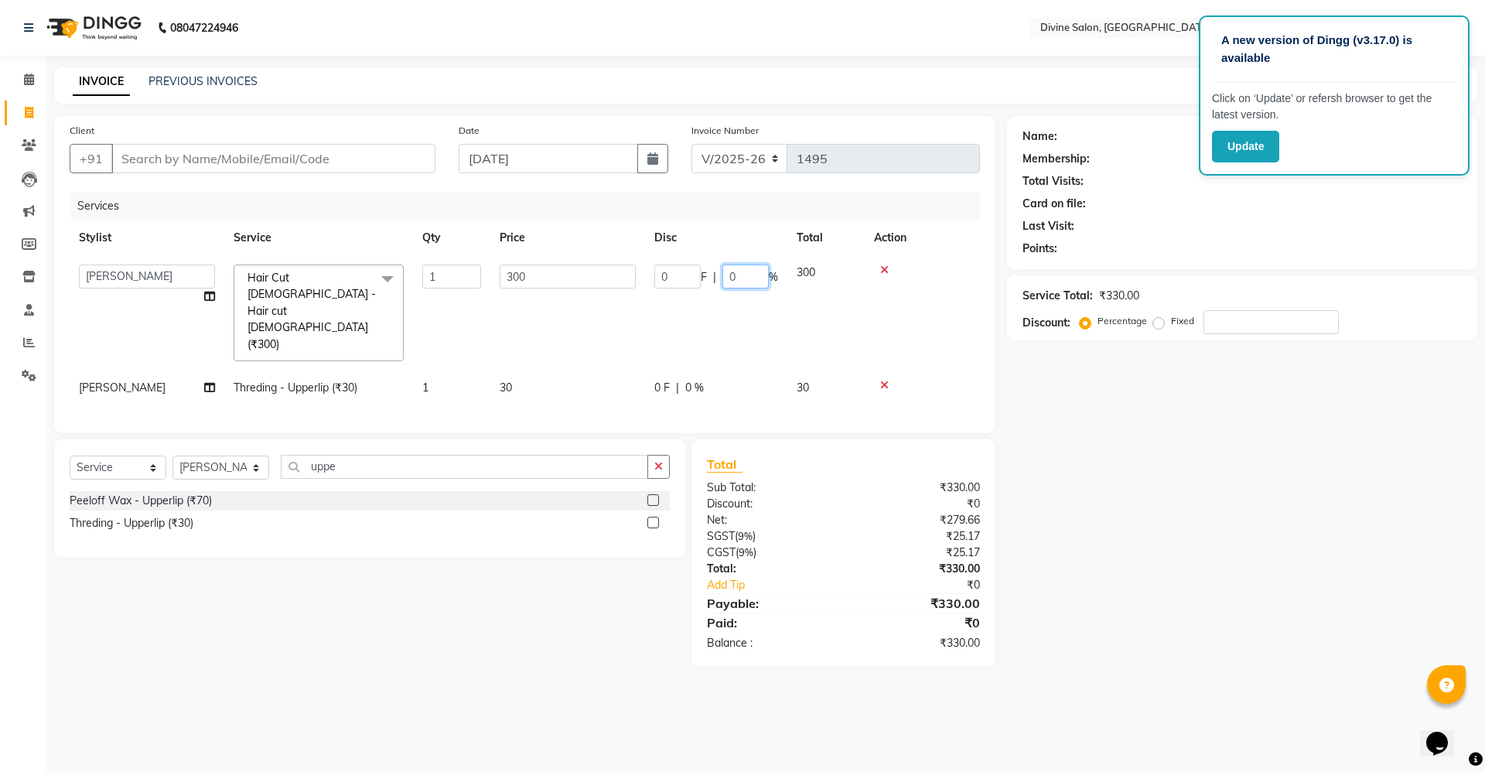
click at [747, 282] on input "0" at bounding box center [745, 277] width 46 height 24
type input "15"
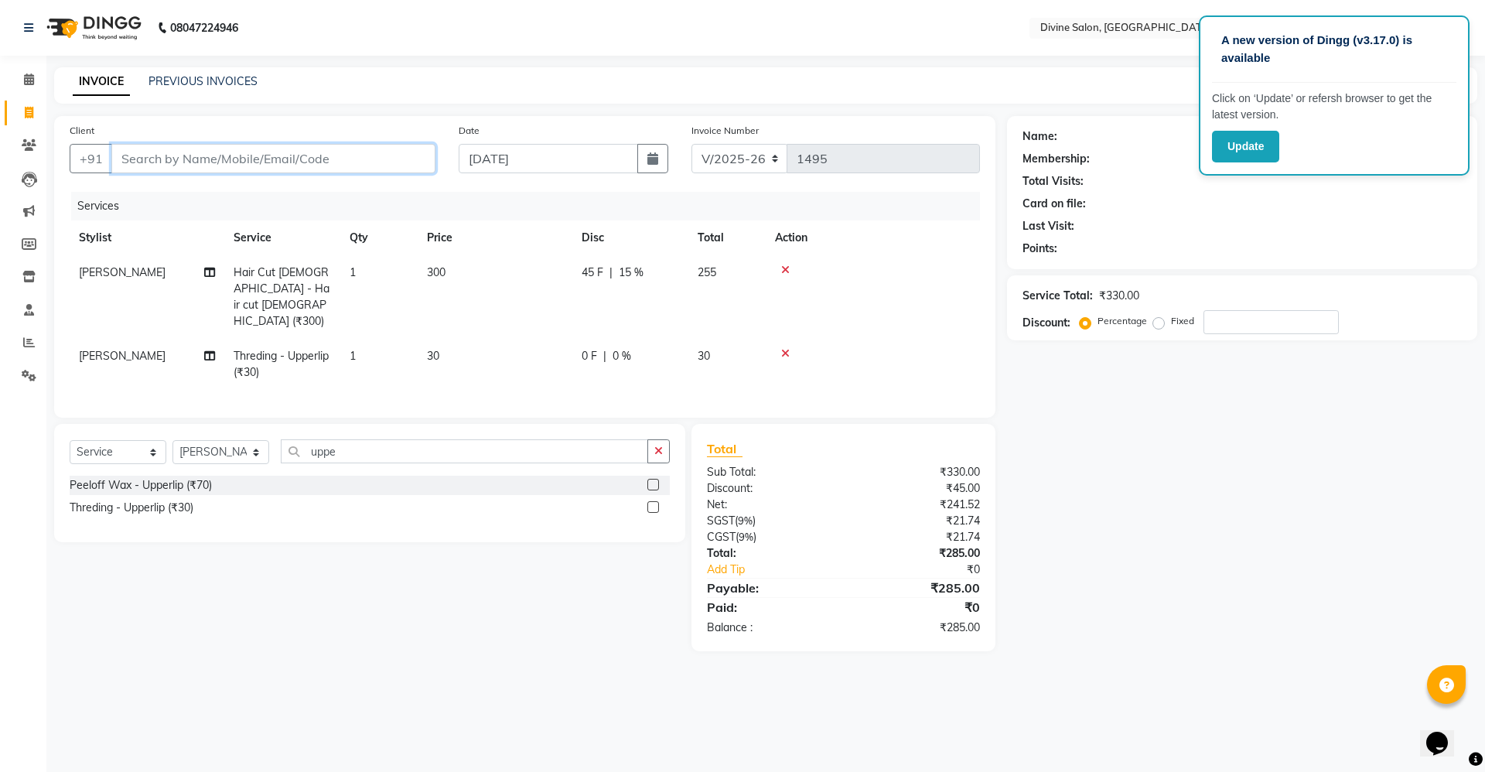
click at [353, 167] on input "Client" at bounding box center [273, 158] width 324 height 29
click at [344, 159] on input "Client" at bounding box center [273, 158] width 324 height 29
click at [365, 170] on input "Client" at bounding box center [273, 158] width 324 height 29
click at [391, 156] on input "Client" at bounding box center [273, 158] width 324 height 29
type input "7"
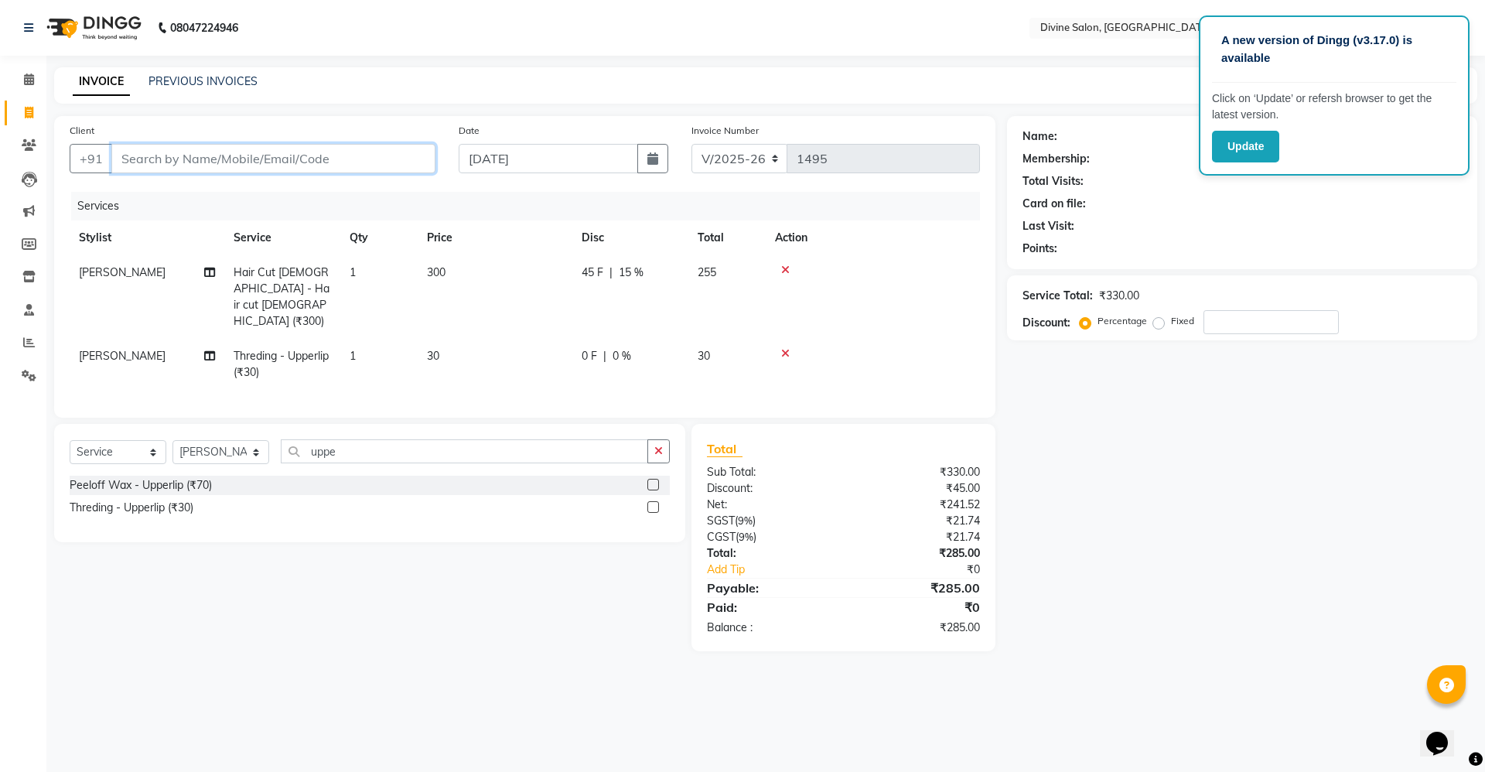
type input "0"
type input "7767871095"
click at [394, 156] on span "Add Client" at bounding box center [395, 158] width 61 height 15
select select "22"
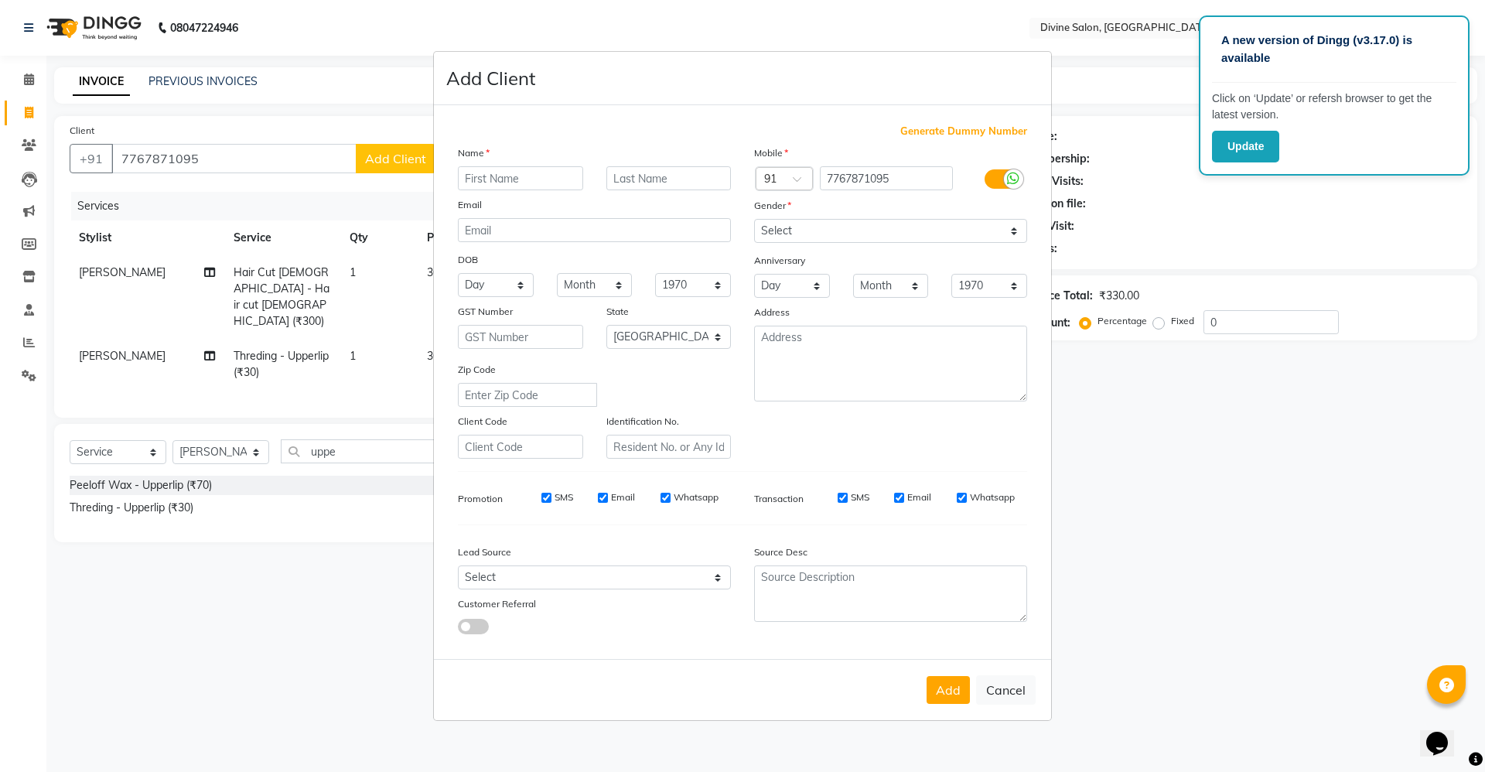
click at [538, 188] on input "text" at bounding box center [520, 178] width 125 height 24
type input "tejas"
click at [766, 227] on select "Select [DEMOGRAPHIC_DATA] [DEMOGRAPHIC_DATA] Other Prefer Not To Say" at bounding box center [890, 231] width 273 height 24
select select "[DEMOGRAPHIC_DATA]"
click at [754, 219] on select "Select [DEMOGRAPHIC_DATA] [DEMOGRAPHIC_DATA] Other Prefer Not To Say" at bounding box center [890, 231] width 273 height 24
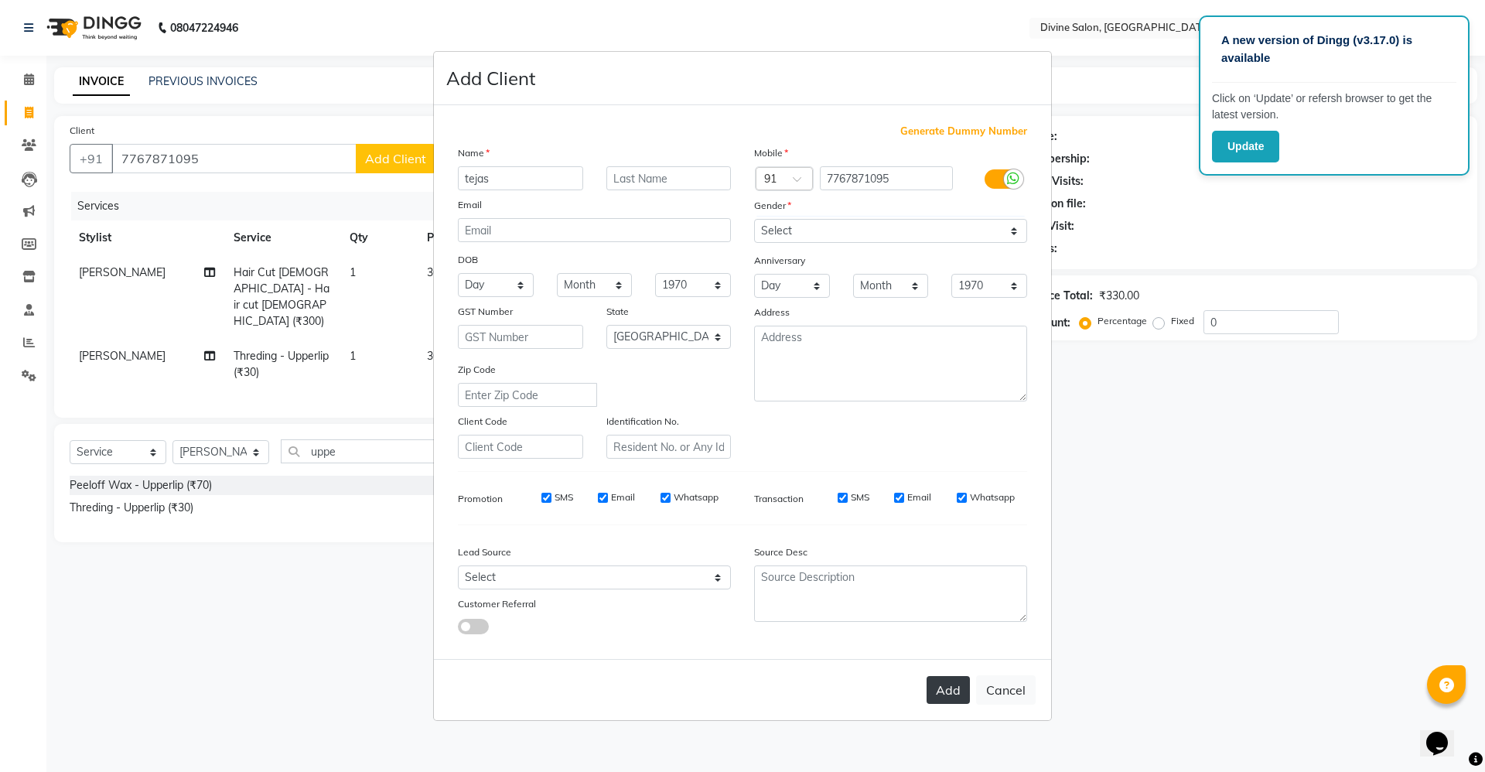
click at [949, 695] on button "Add" at bounding box center [948, 690] width 43 height 28
select select
select select "null"
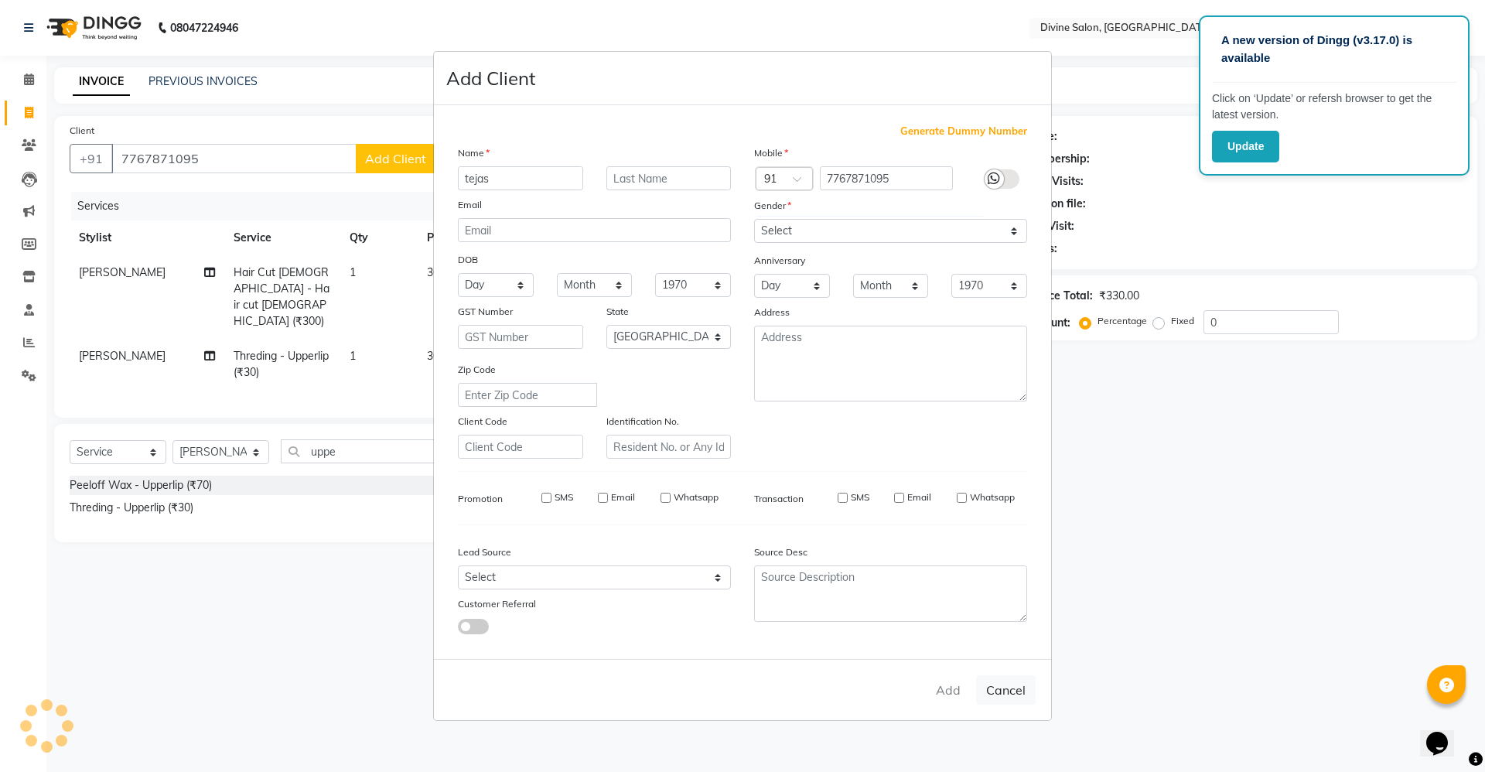
select select
checkbox input "false"
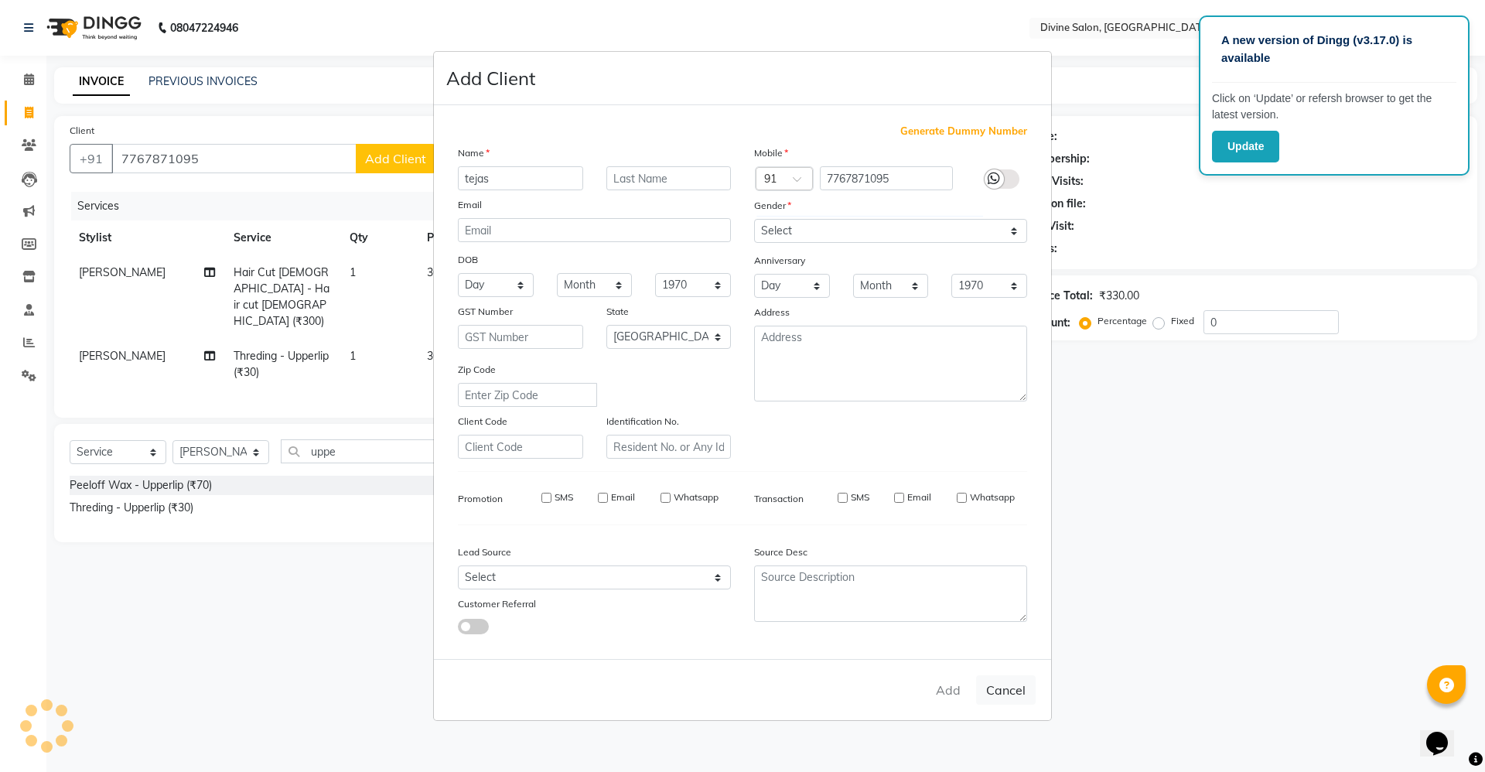
checkbox input "false"
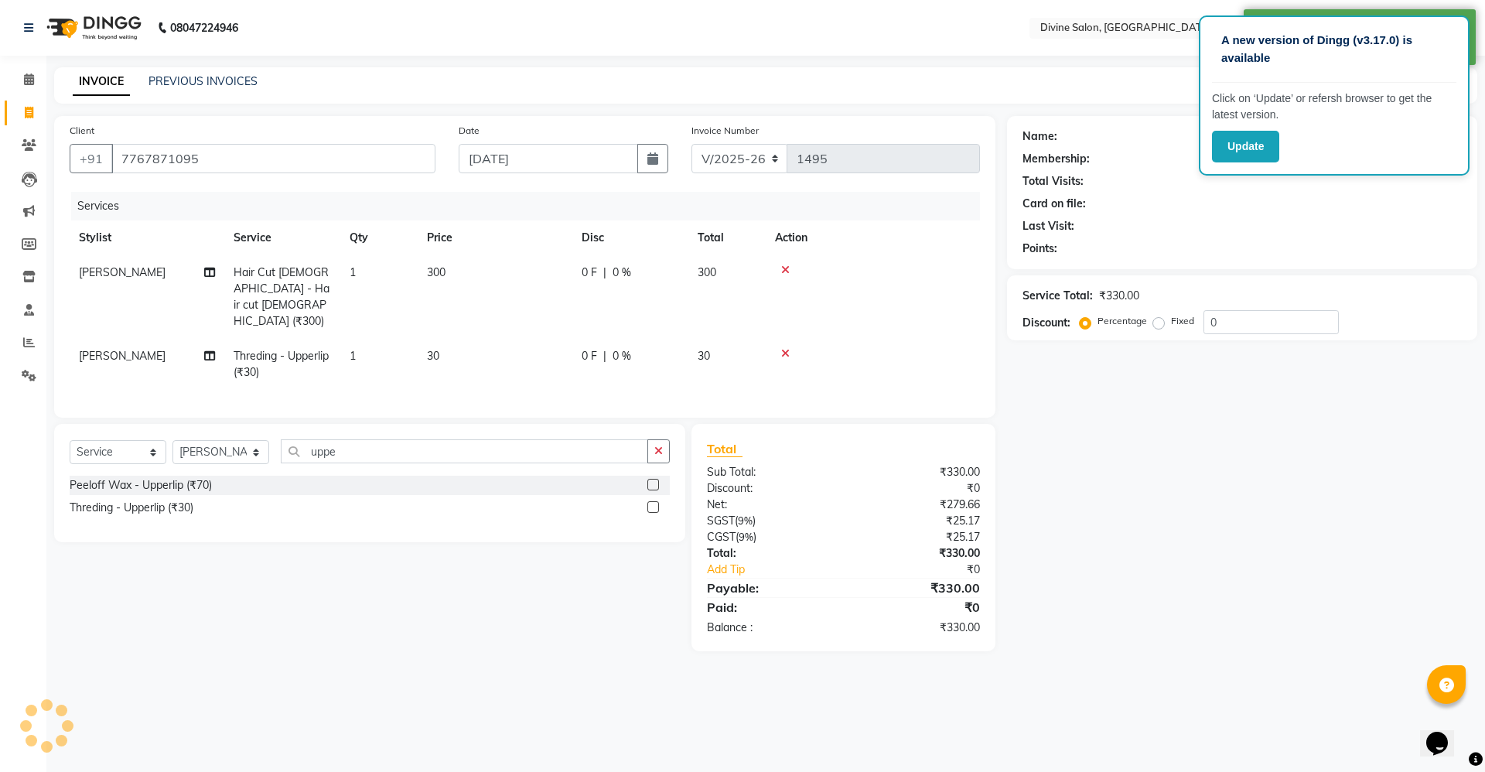
select select "1: Object"
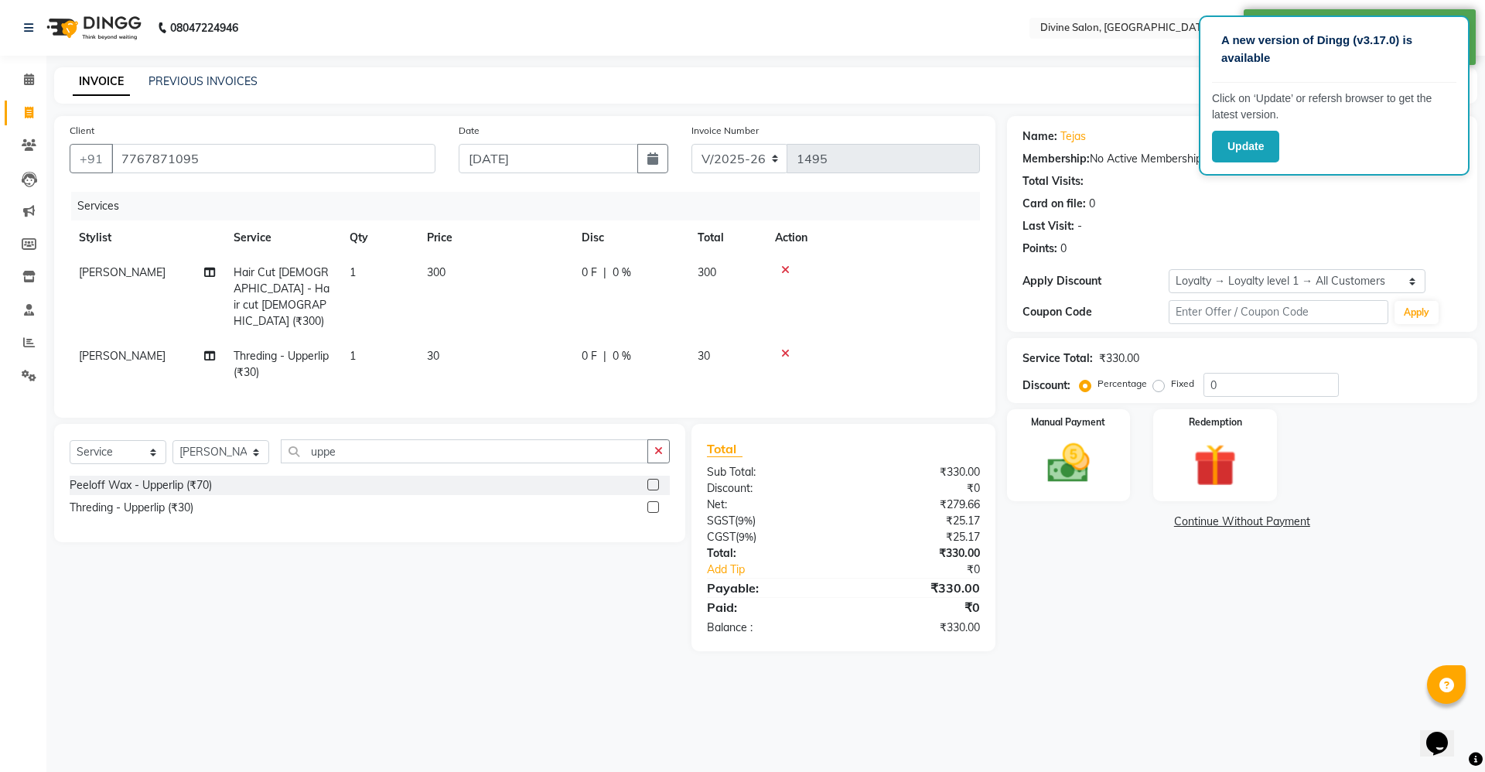
click at [621, 272] on span "0 %" at bounding box center [622, 273] width 19 height 16
select select "11821"
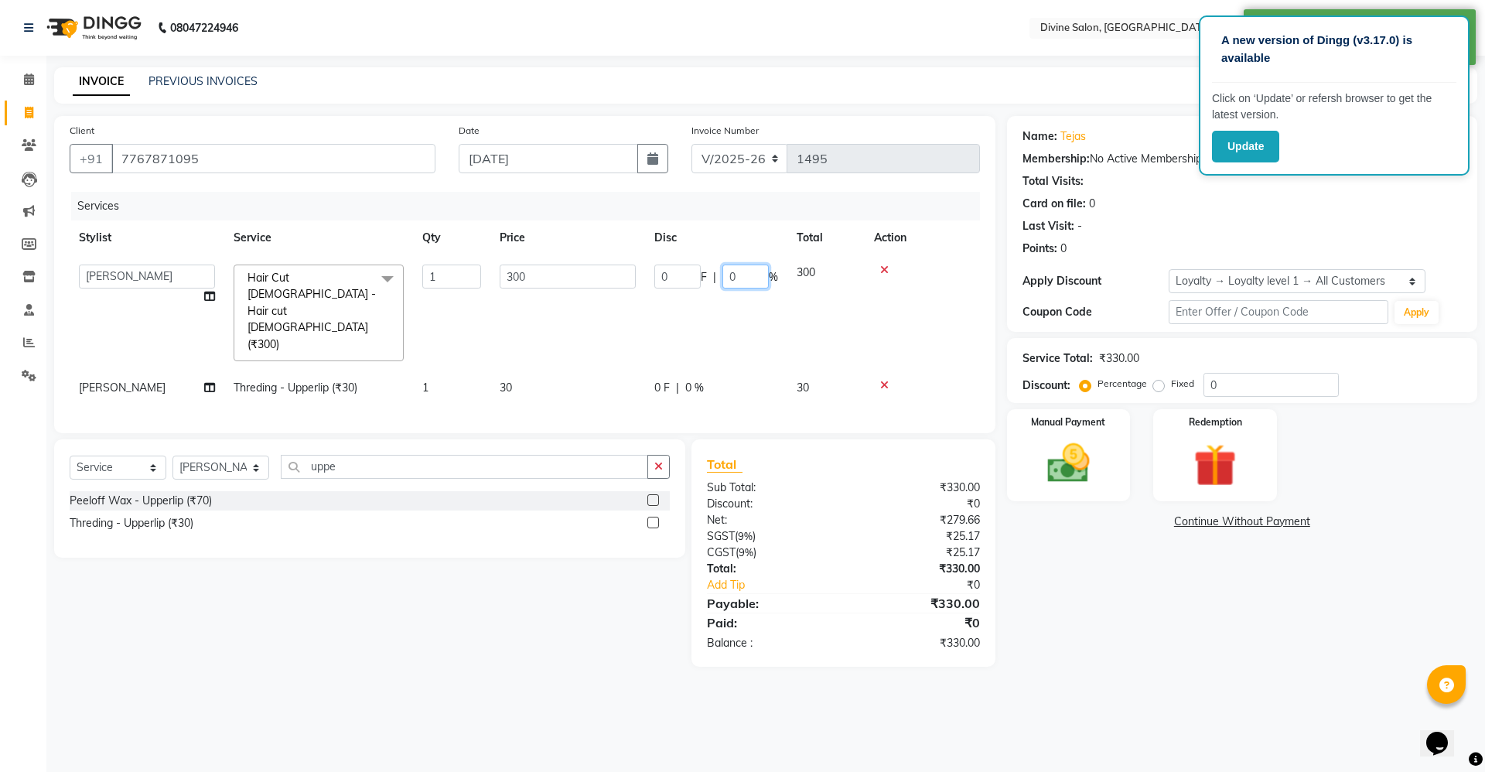
click at [750, 281] on input "0" at bounding box center [745, 277] width 46 height 24
type input "15"
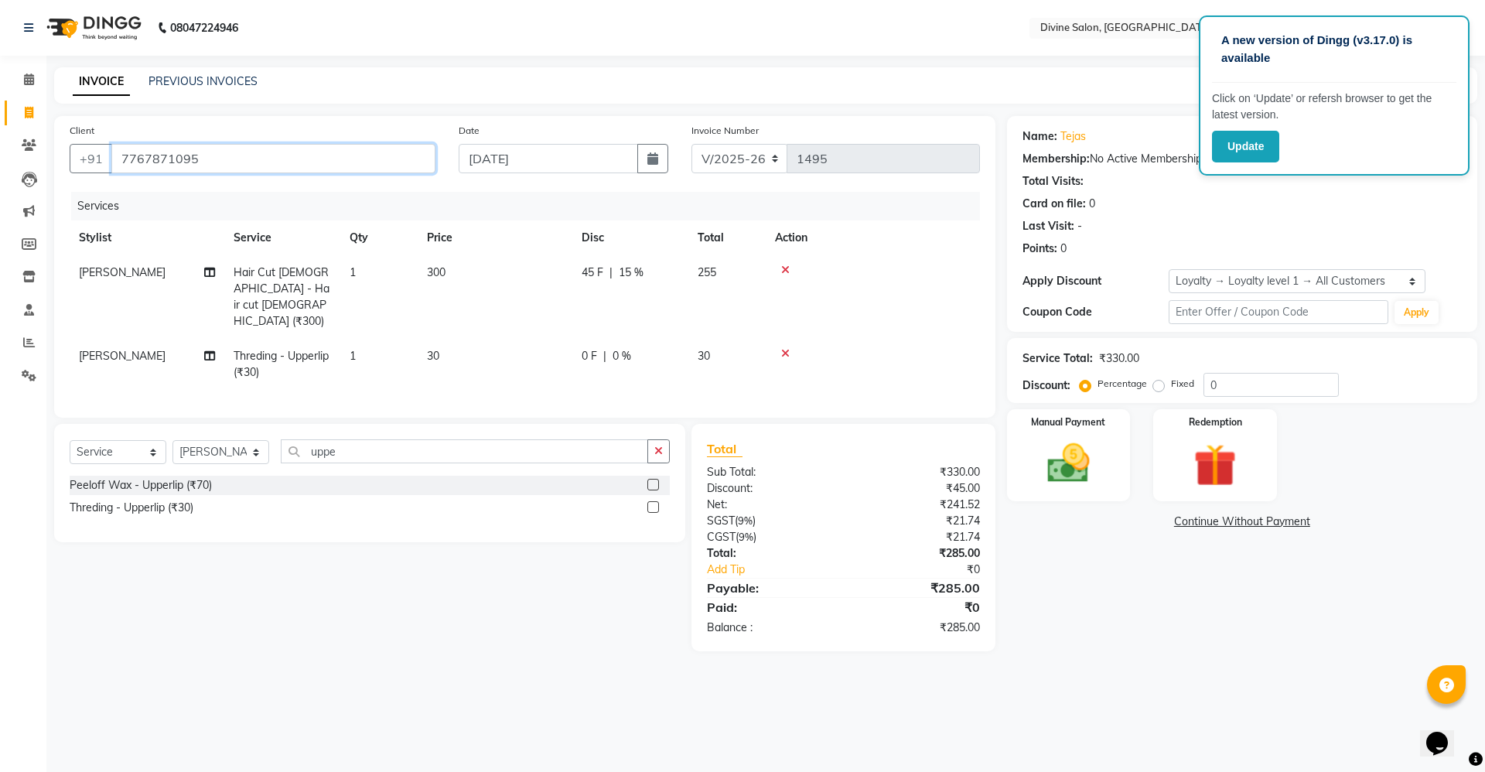
click at [344, 164] on input "7767871095" at bounding box center [273, 158] width 324 height 29
click at [1074, 458] on img at bounding box center [1069, 463] width 72 height 51
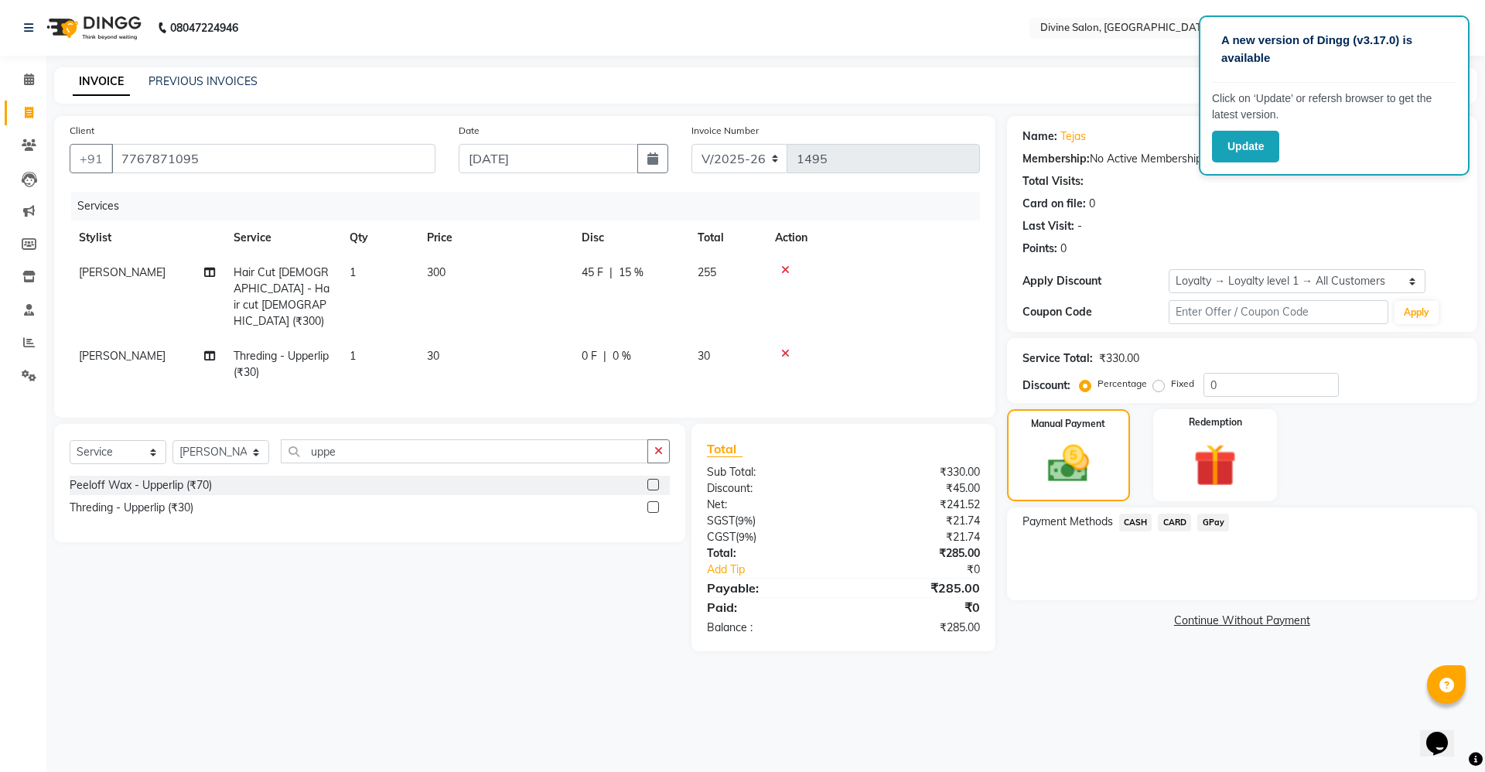
click at [1215, 514] on span "GPay" at bounding box center [1213, 523] width 32 height 18
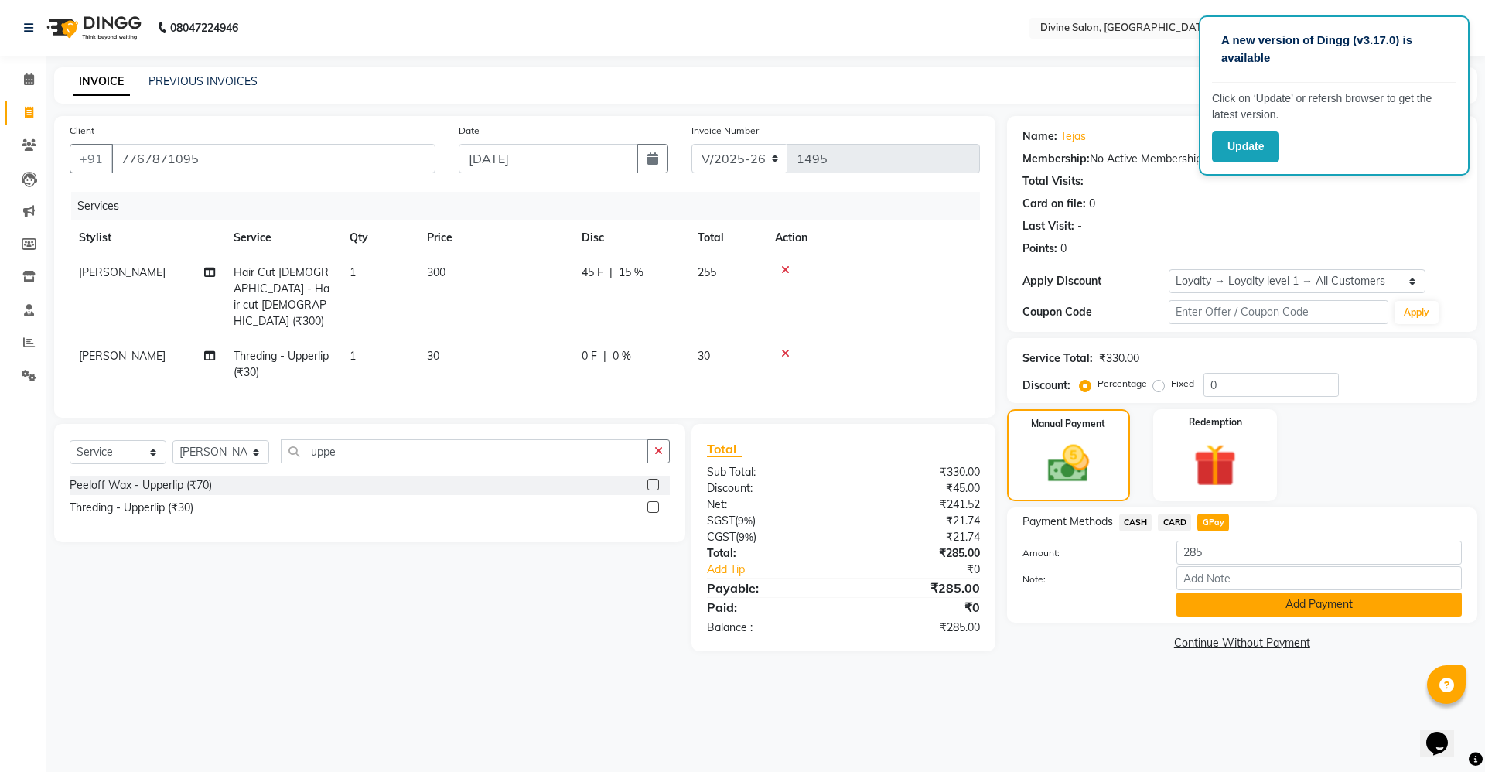
click at [1197, 606] on button "Add Payment" at bounding box center [1319, 605] width 285 height 24
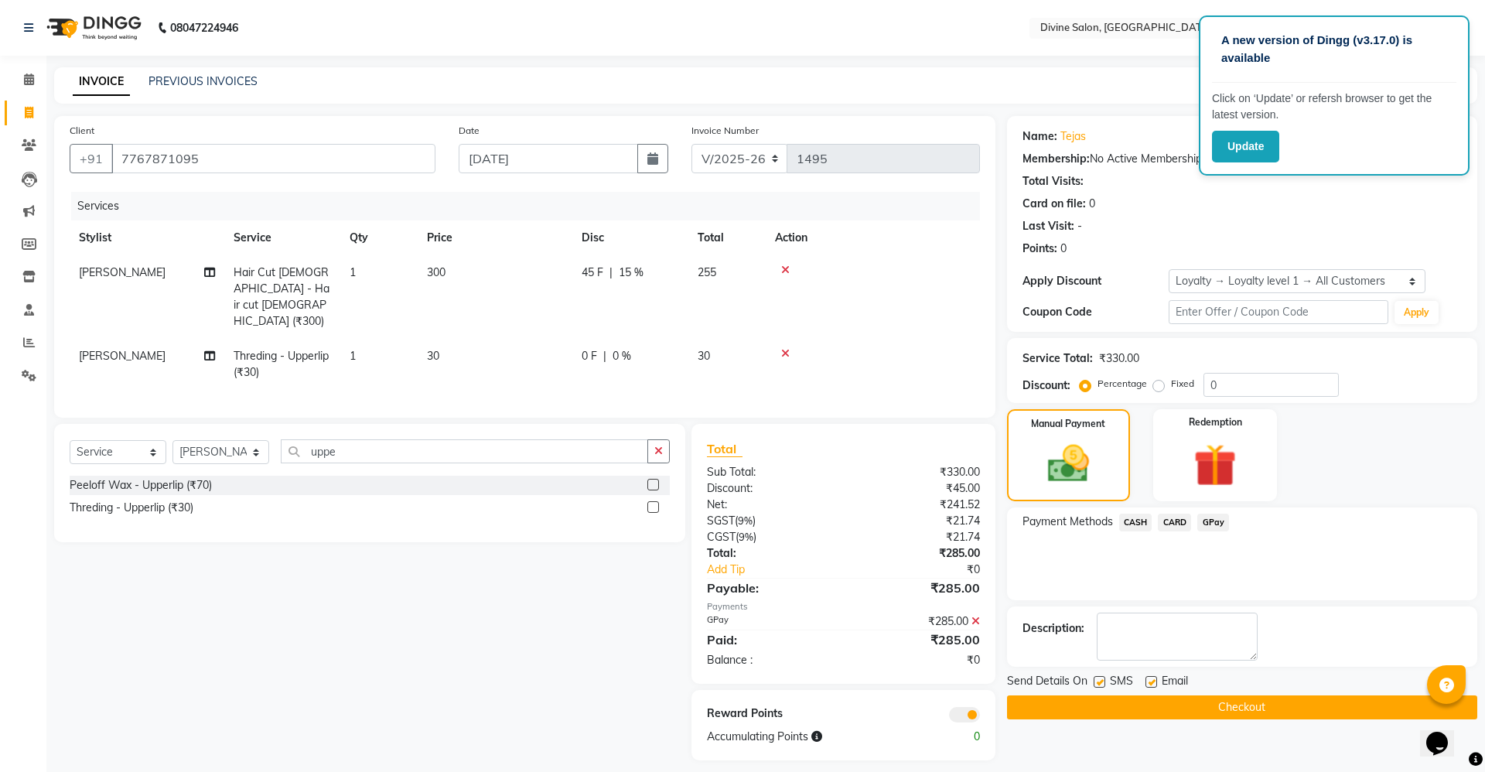
click at [1204, 707] on button "Checkout" at bounding box center [1242, 707] width 470 height 24
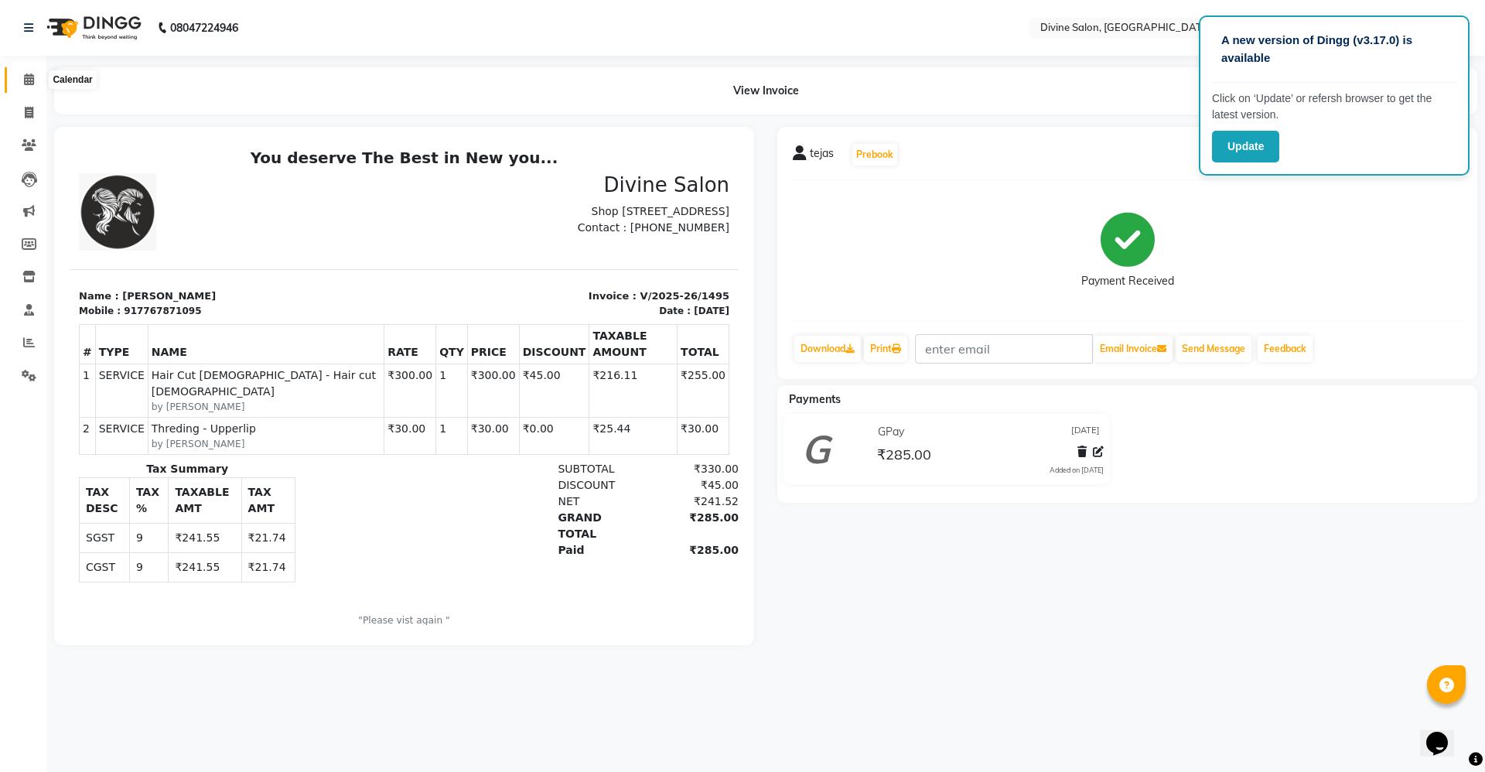
click at [23, 86] on span at bounding box center [28, 80] width 27 height 18
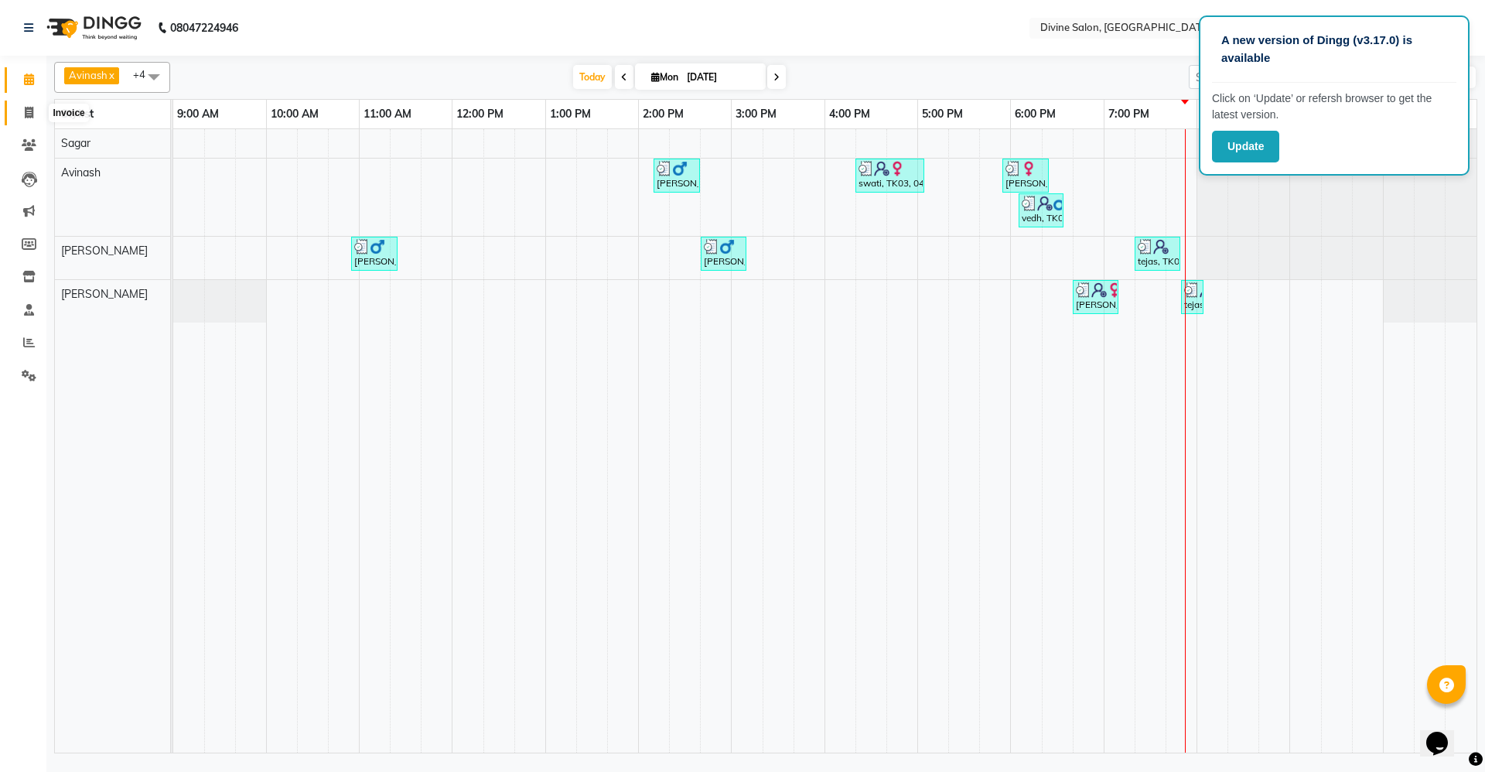
click at [26, 117] on icon at bounding box center [29, 113] width 9 height 12
select select "745"
select select "service"
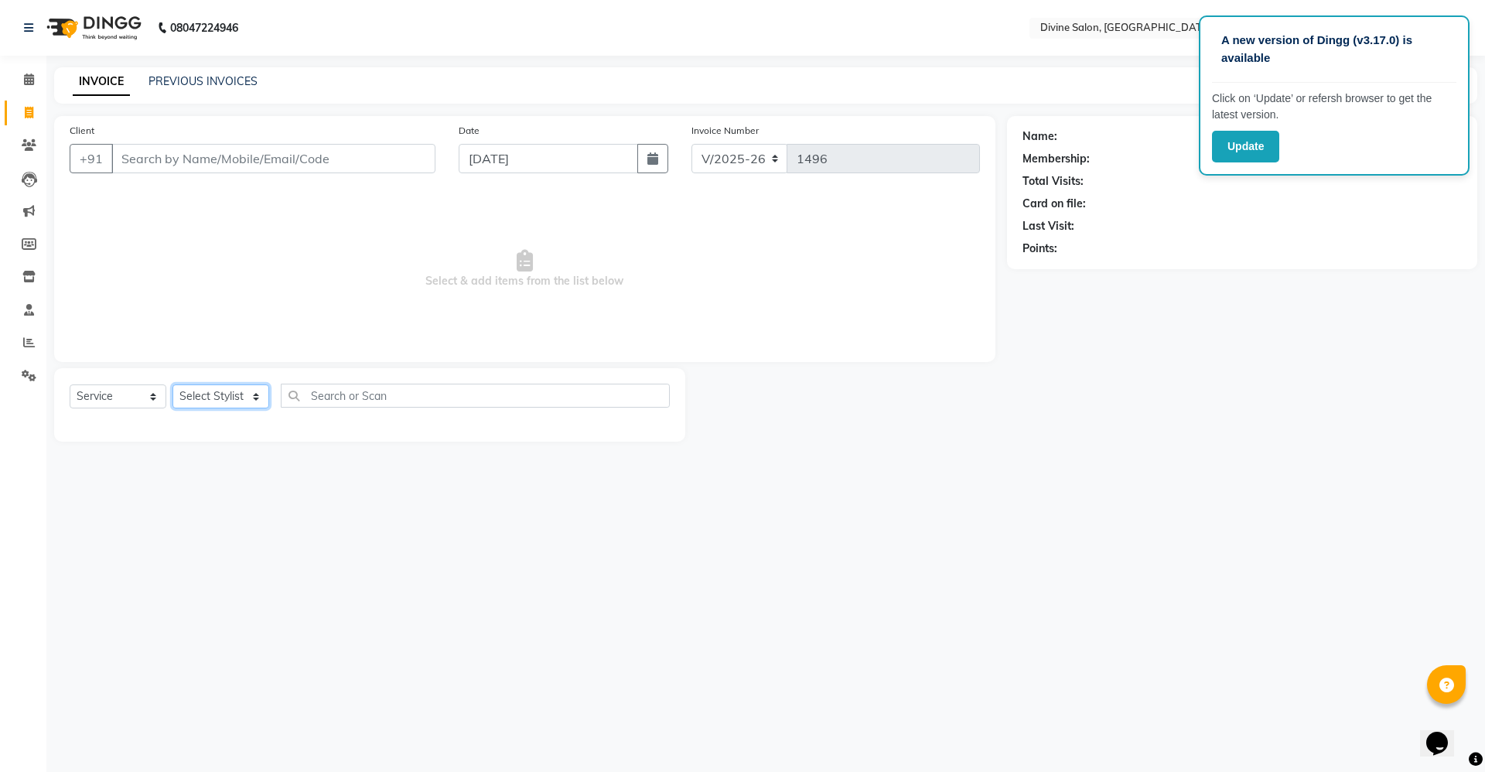
click at [229, 393] on select "Select Stylist [PERSON_NAME] Pooja [PERSON_NAME] pooja [PERSON_NAME] [PERSON_NA…" at bounding box center [220, 396] width 97 height 24
select select "11820"
click at [172, 384] on select "Select Stylist [PERSON_NAME] Pooja [PERSON_NAME] pooja [PERSON_NAME] [PERSON_NA…" at bounding box center [220, 396] width 97 height 24
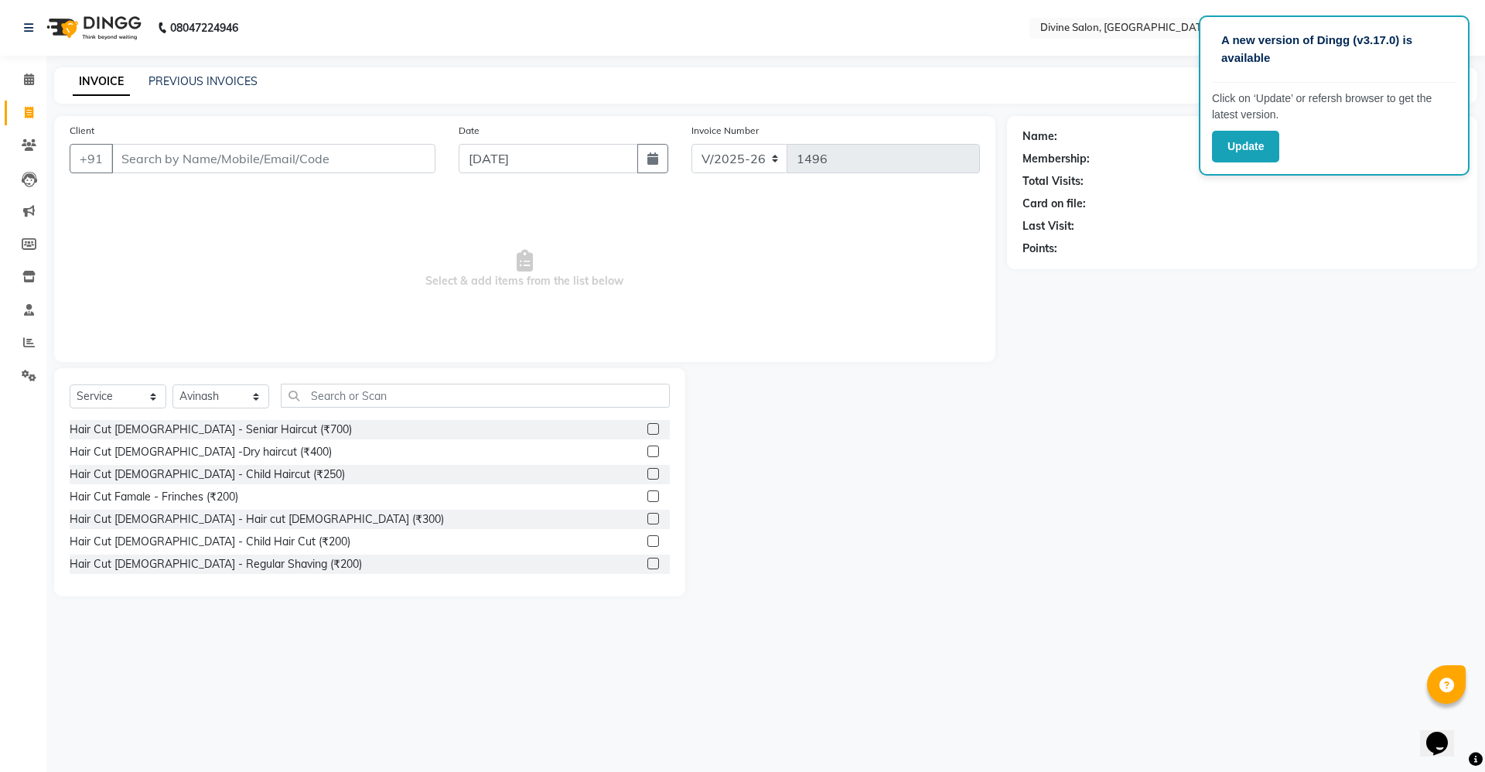
click at [647, 514] on label at bounding box center [653, 519] width 12 height 12
click at [647, 514] on input "checkbox" at bounding box center [652, 519] width 10 height 10
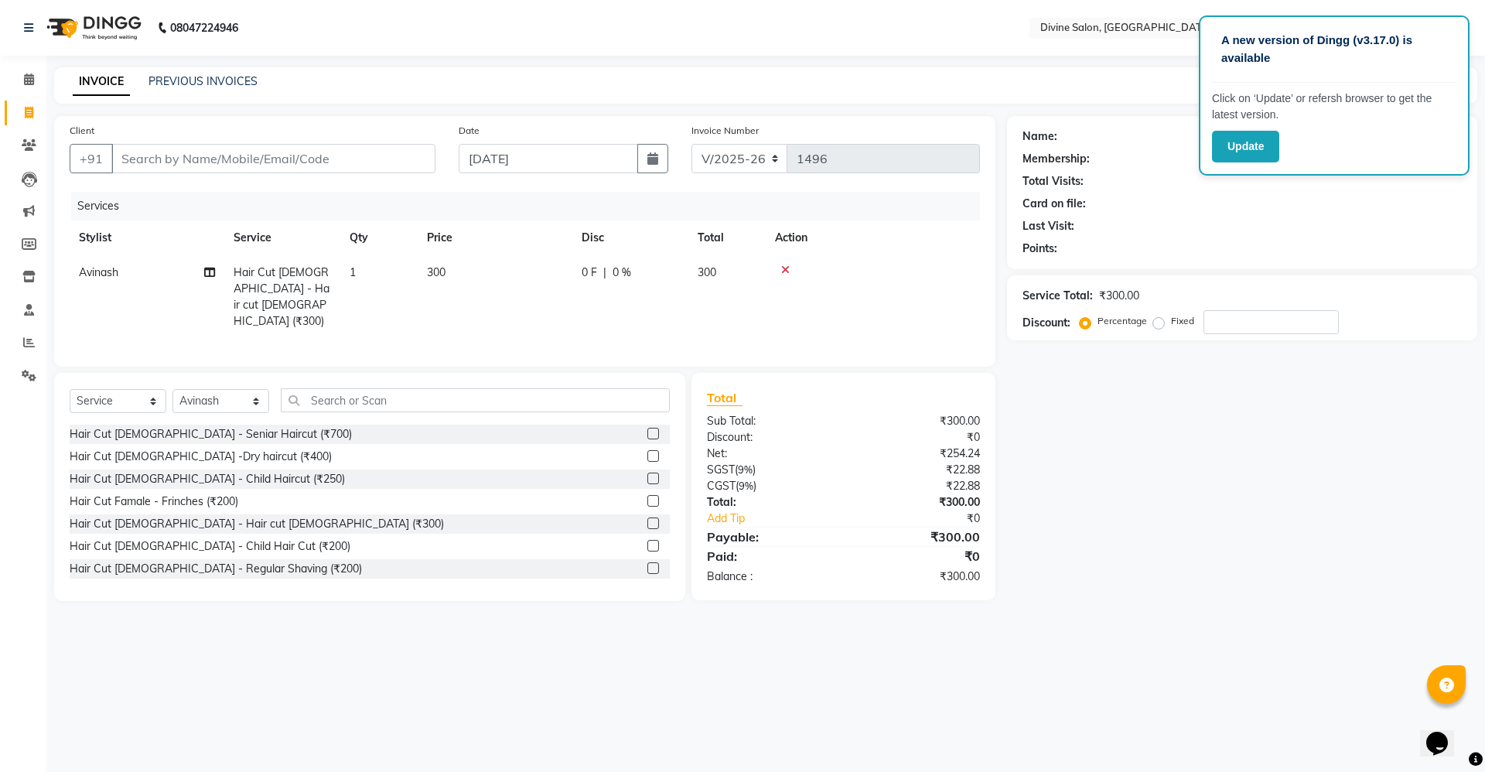
click at [435, 270] on span "300" at bounding box center [436, 272] width 19 height 14
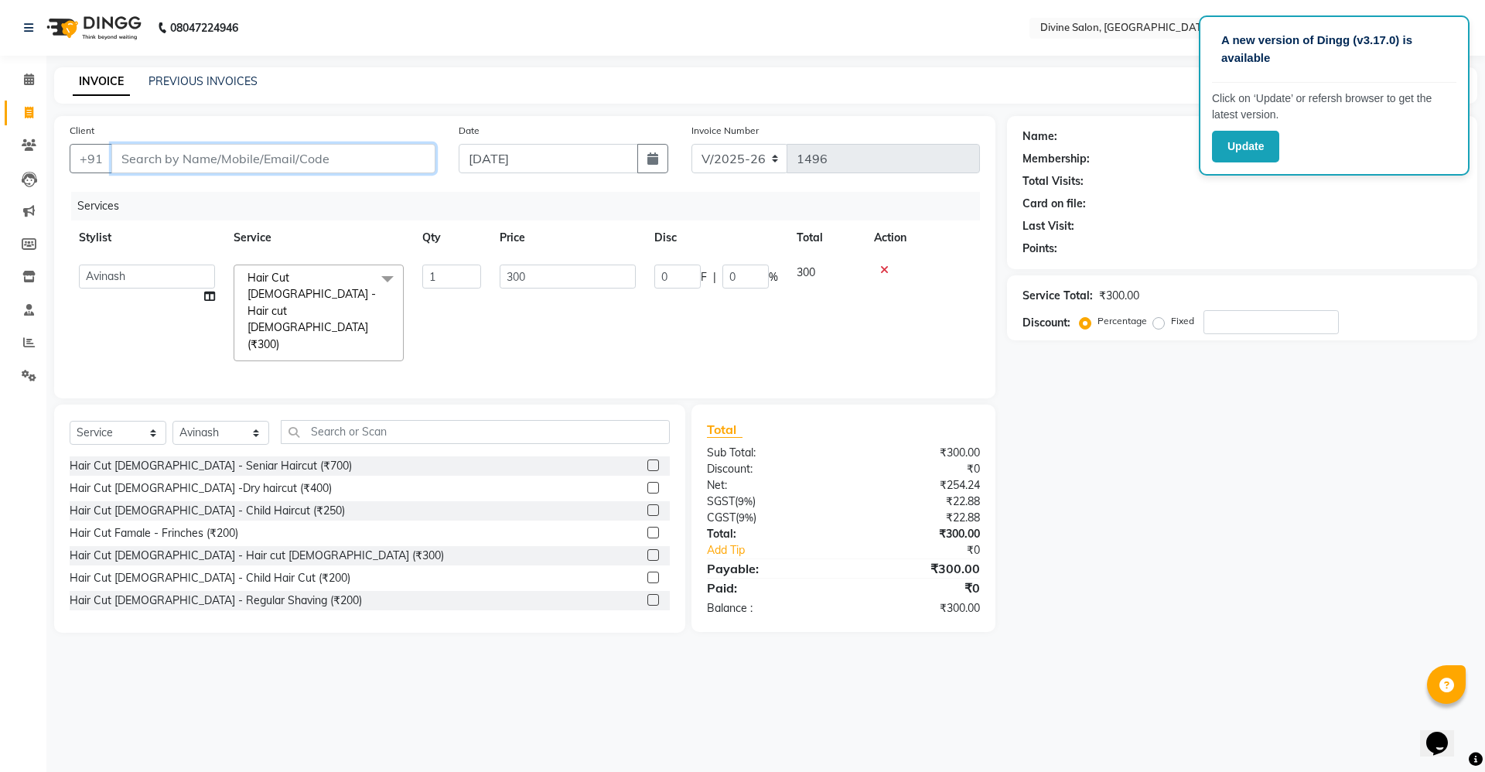
click at [374, 170] on input "Client" at bounding box center [273, 158] width 324 height 29
click at [887, 269] on icon at bounding box center [884, 270] width 9 height 11
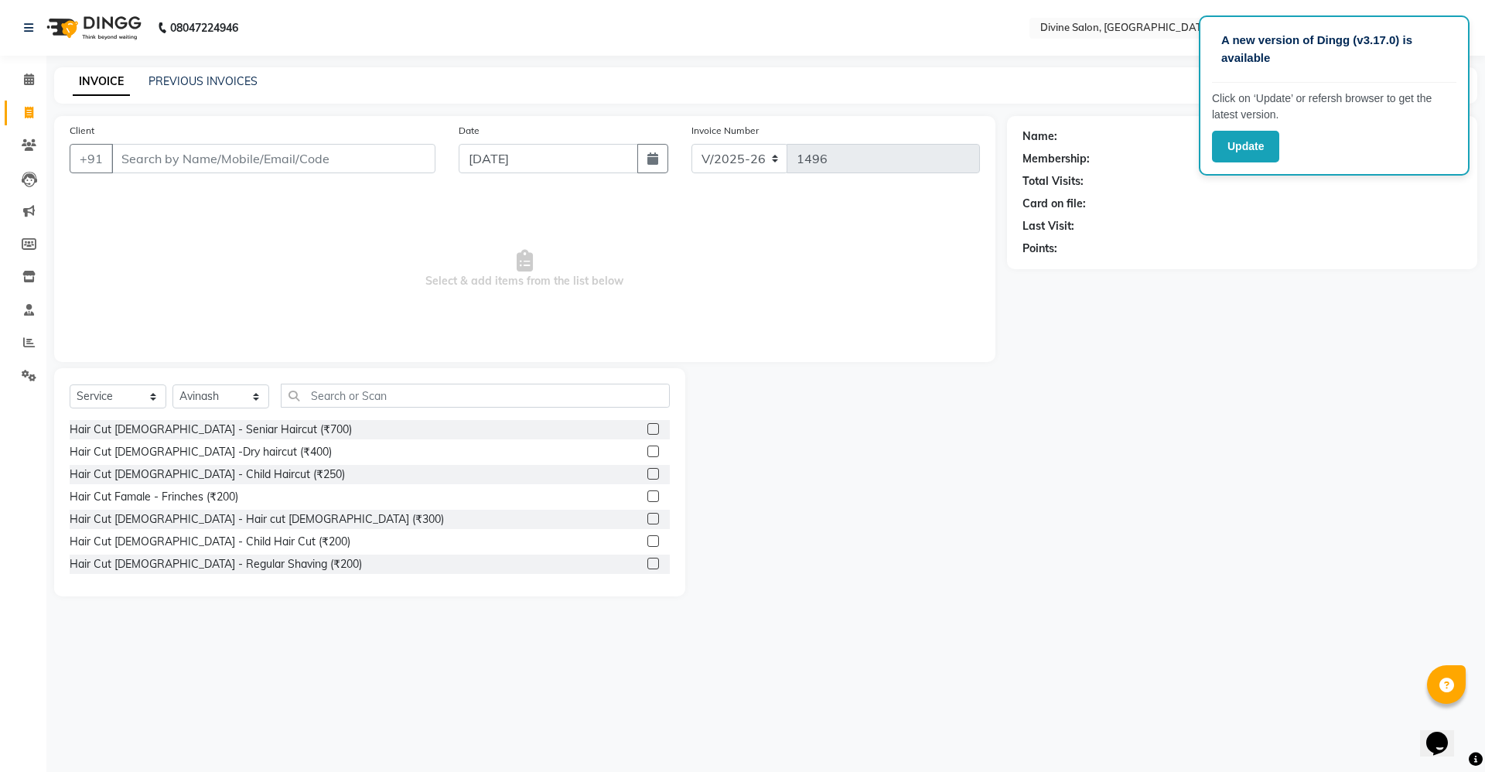
click at [647, 518] on label at bounding box center [653, 519] width 12 height 12
click at [647, 518] on input "checkbox" at bounding box center [652, 519] width 10 height 10
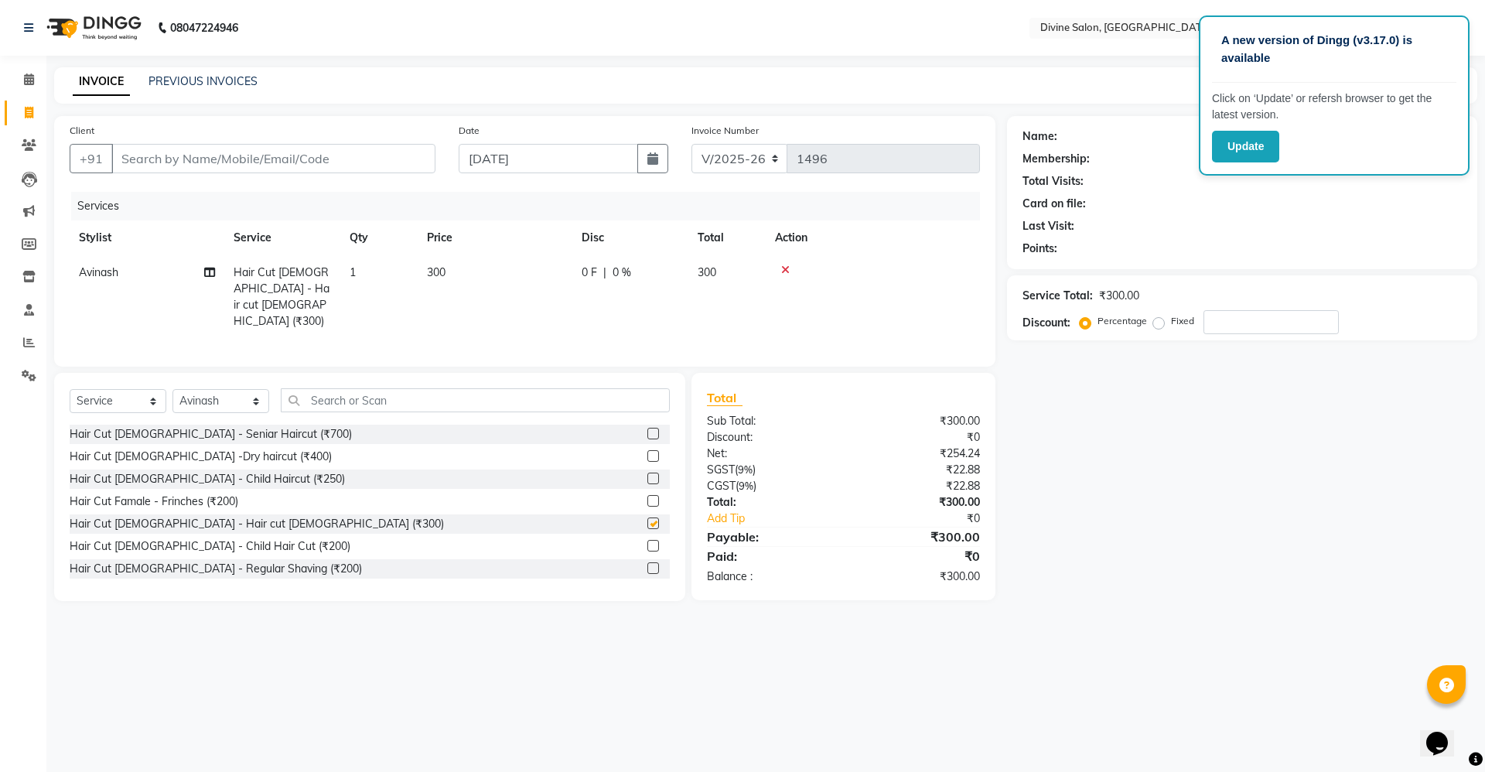
checkbox input "false"
click at [351, 159] on input "Client" at bounding box center [273, 158] width 324 height 29
click at [333, 166] on input "Client" at bounding box center [273, 158] width 324 height 29
click at [647, 562] on label at bounding box center [653, 568] width 12 height 12
click at [647, 564] on input "checkbox" at bounding box center [652, 569] width 10 height 10
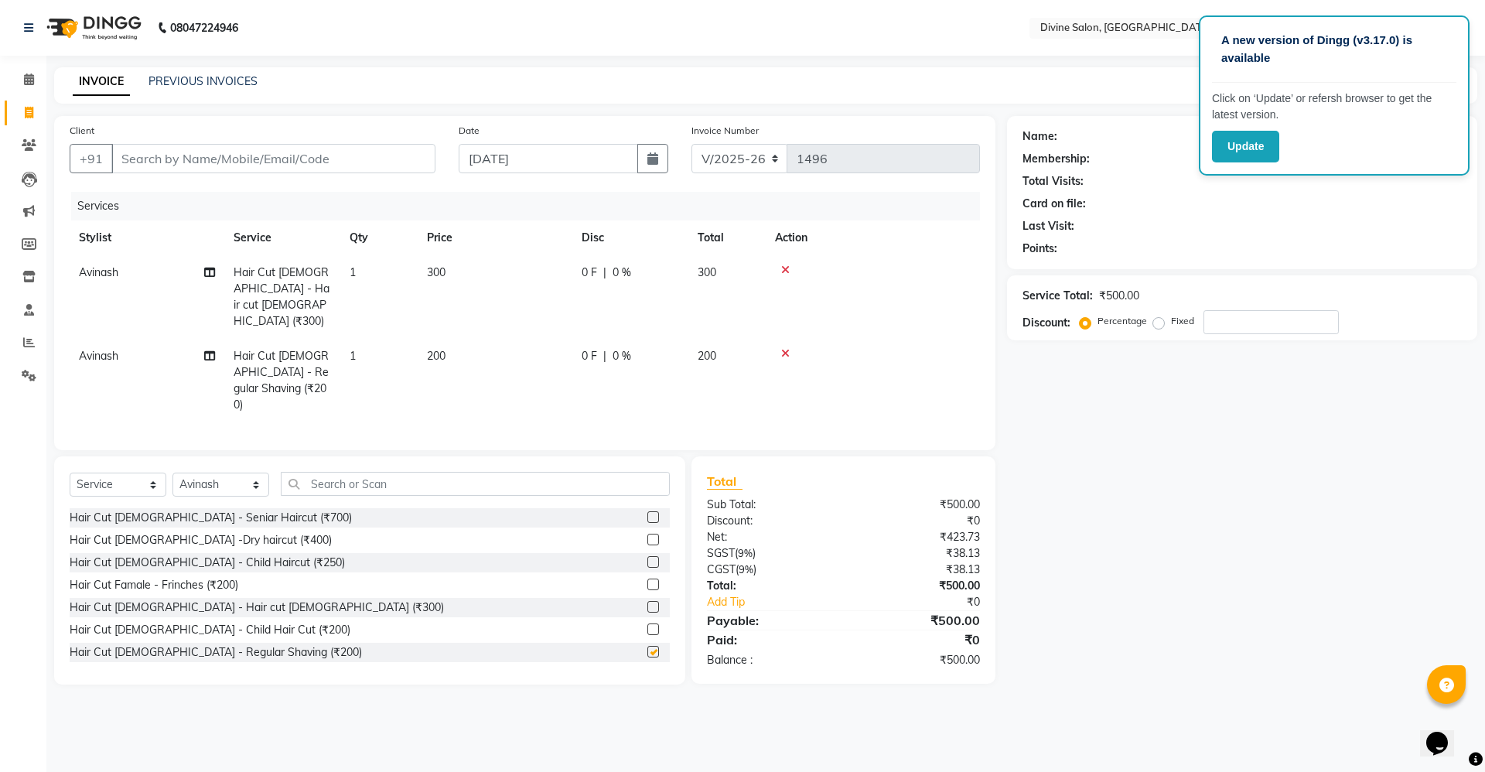
checkbox input "false"
click at [389, 155] on input "Client" at bounding box center [273, 158] width 324 height 29
type input "7"
type input "0"
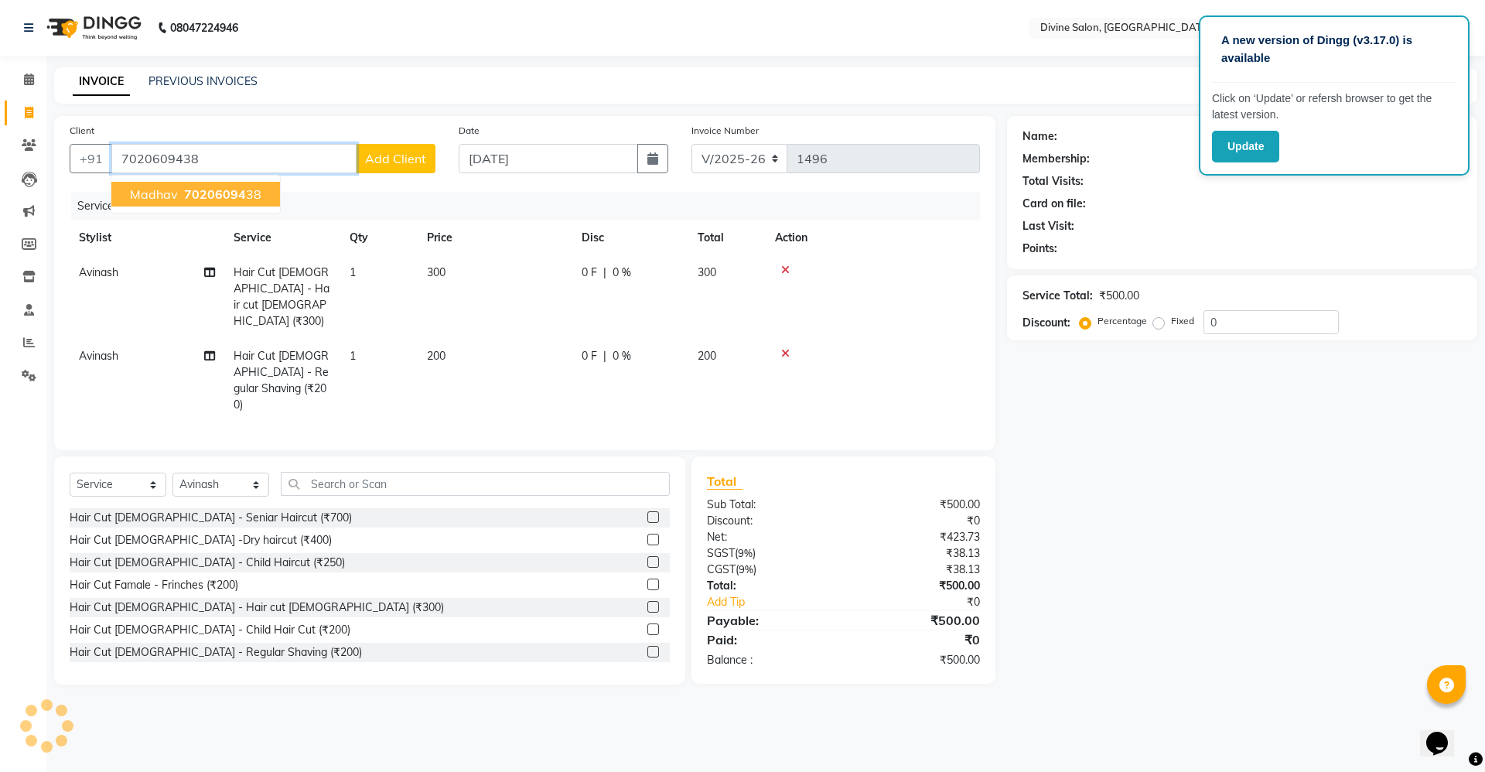
type input "7020609438"
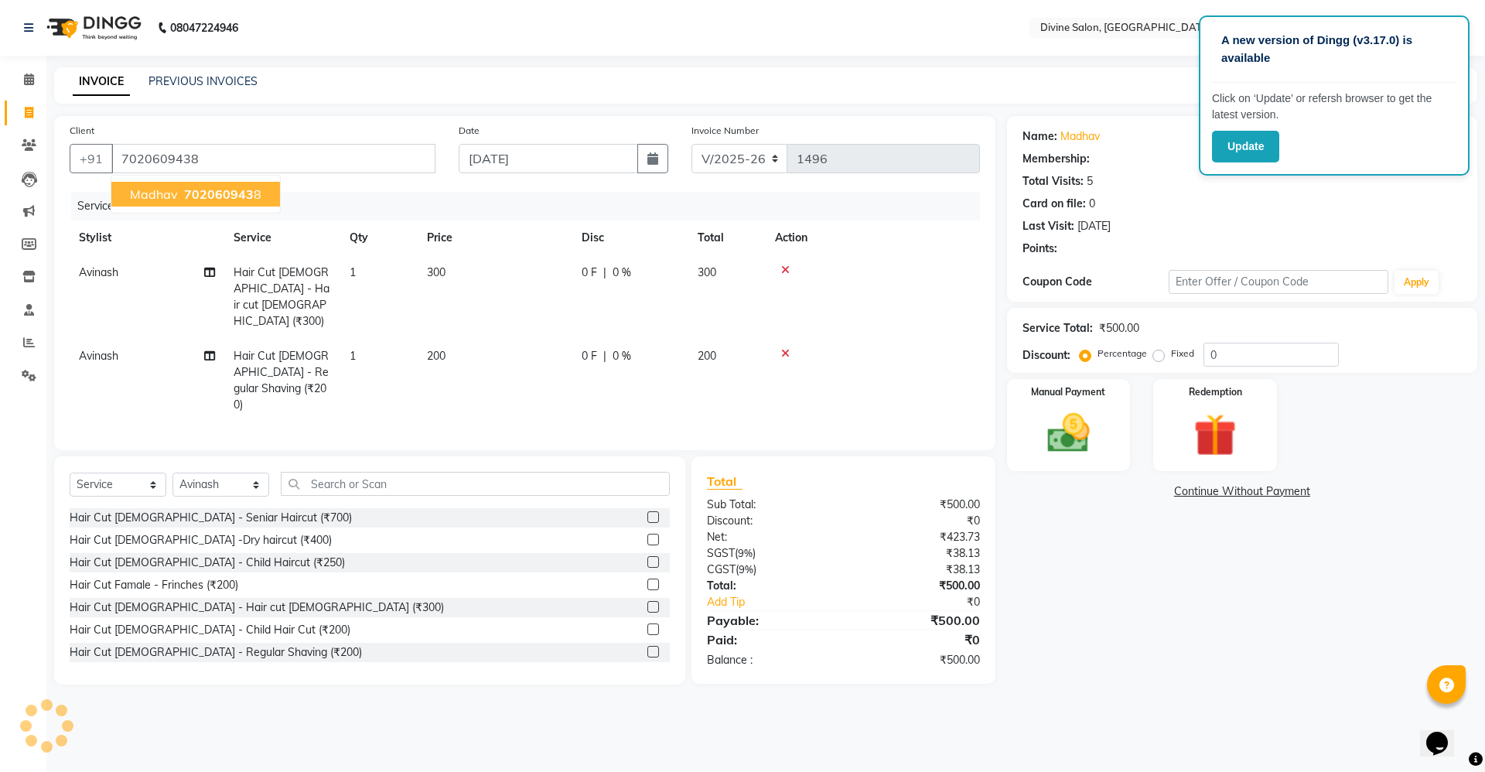
select select "1: Object"
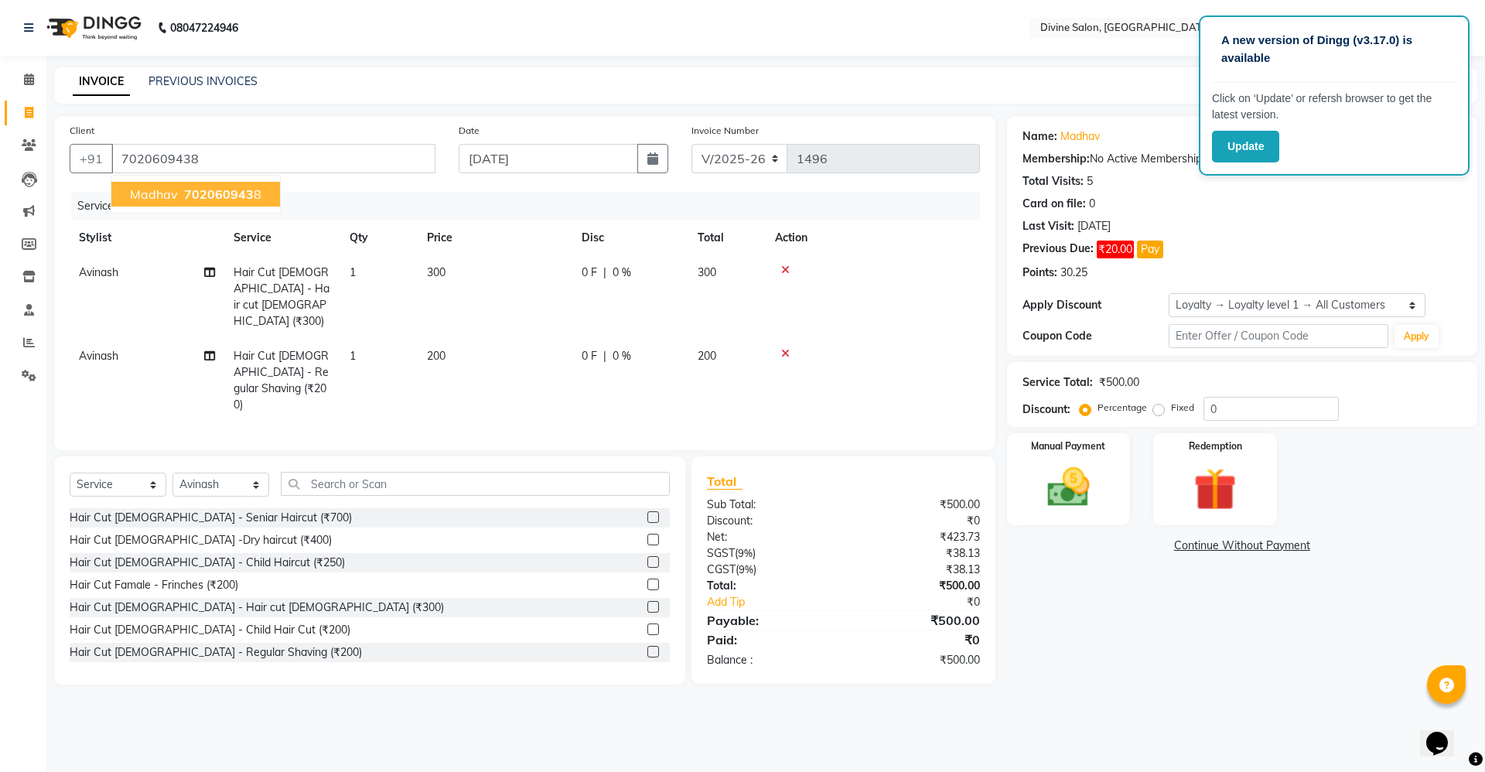
click at [241, 193] on span "702060943" at bounding box center [219, 193] width 70 height 15
select select "1: Object"
click at [1226, 405] on input "0" at bounding box center [1271, 409] width 135 height 24
type input "15"
click at [1062, 501] on img at bounding box center [1069, 487] width 72 height 51
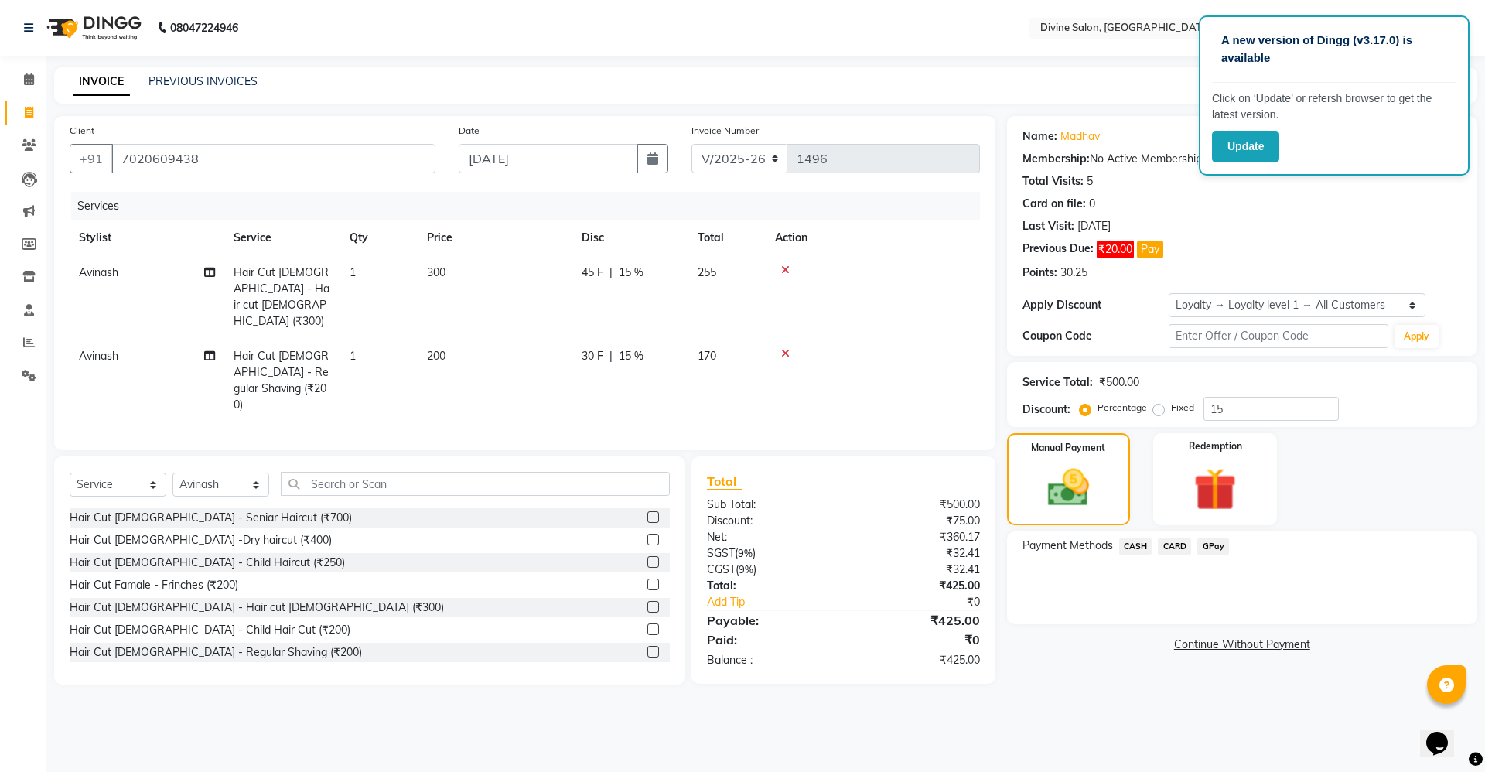
click at [1202, 548] on span "GPay" at bounding box center [1213, 547] width 32 height 18
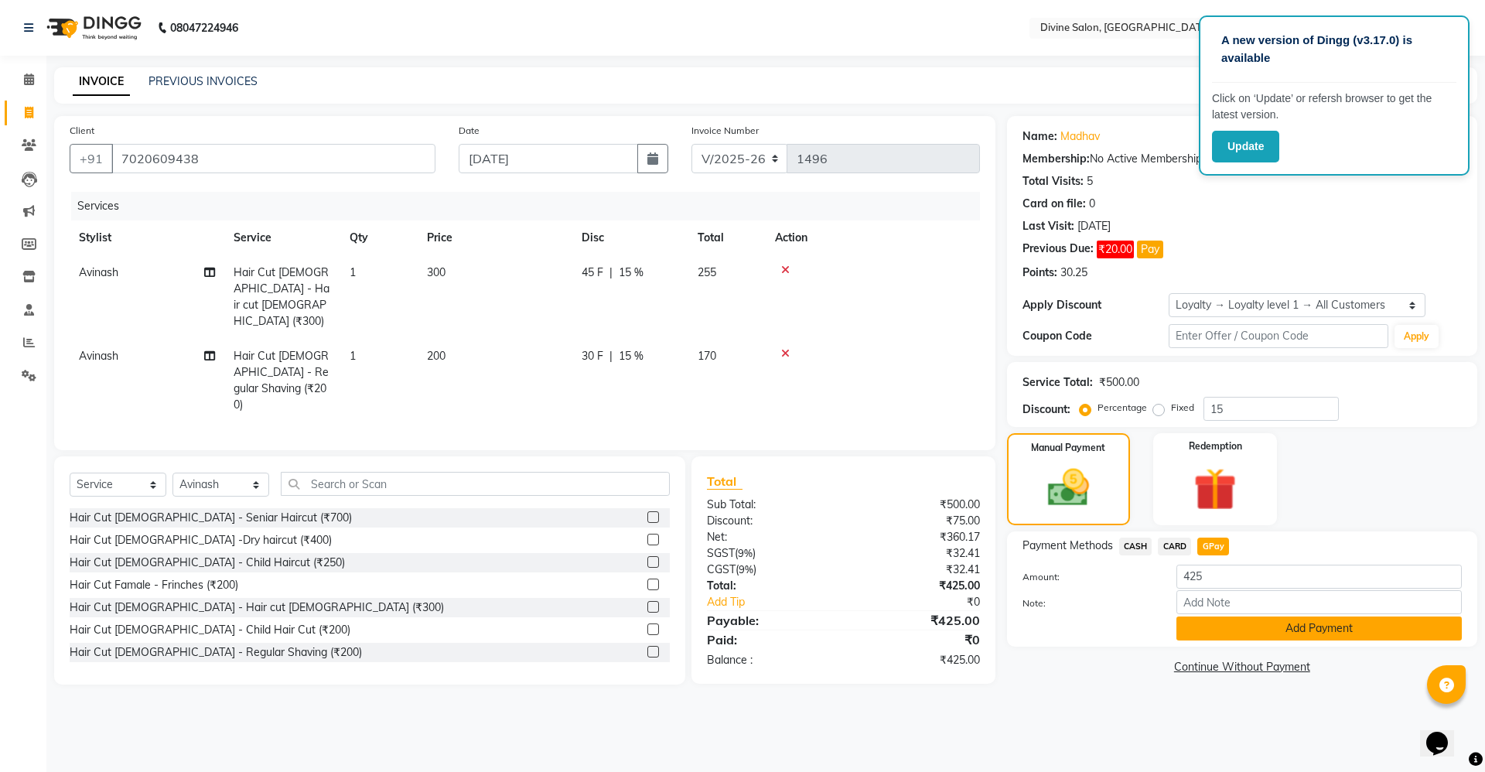
click at [1230, 634] on button "Add Payment" at bounding box center [1319, 628] width 285 height 24
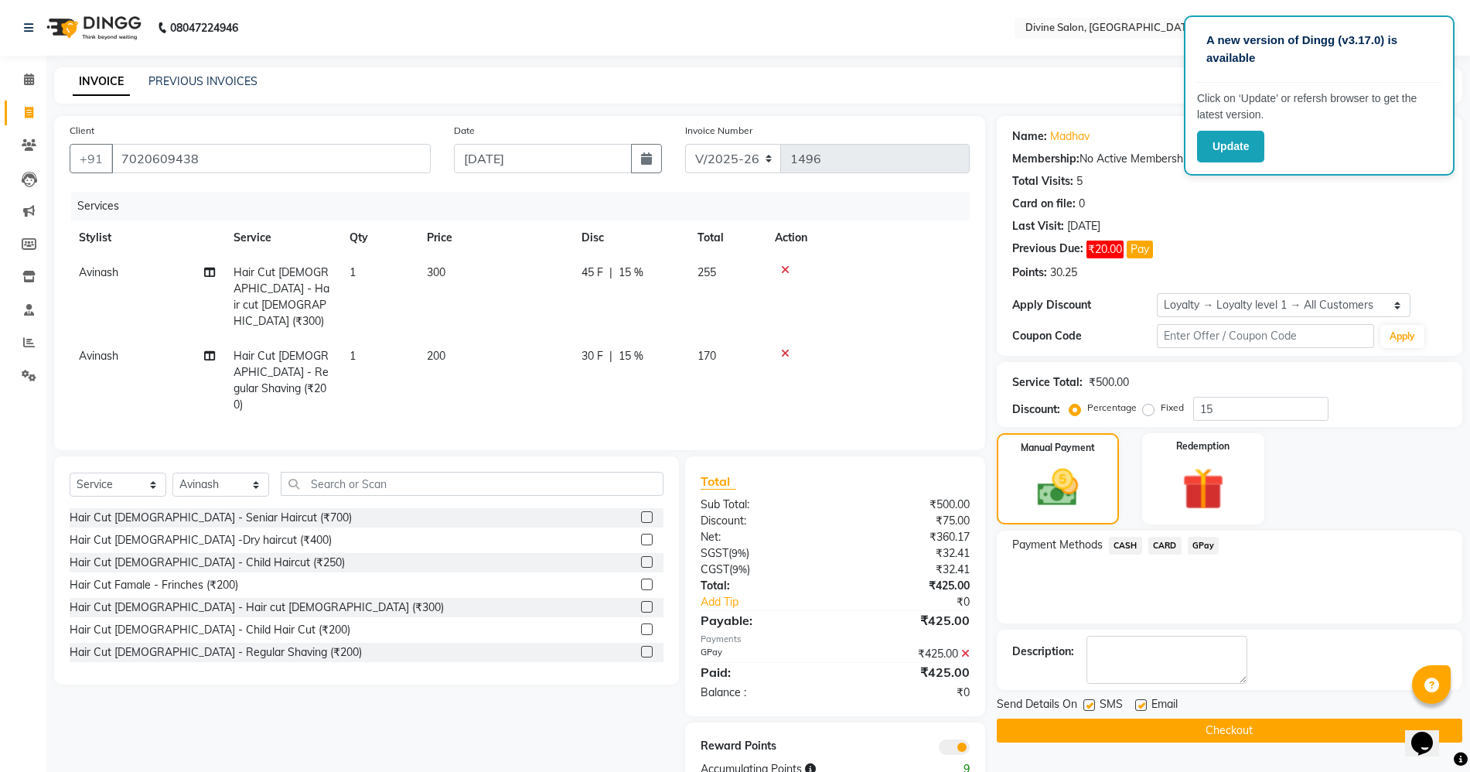
click at [1187, 736] on button "Checkout" at bounding box center [1230, 731] width 466 height 24
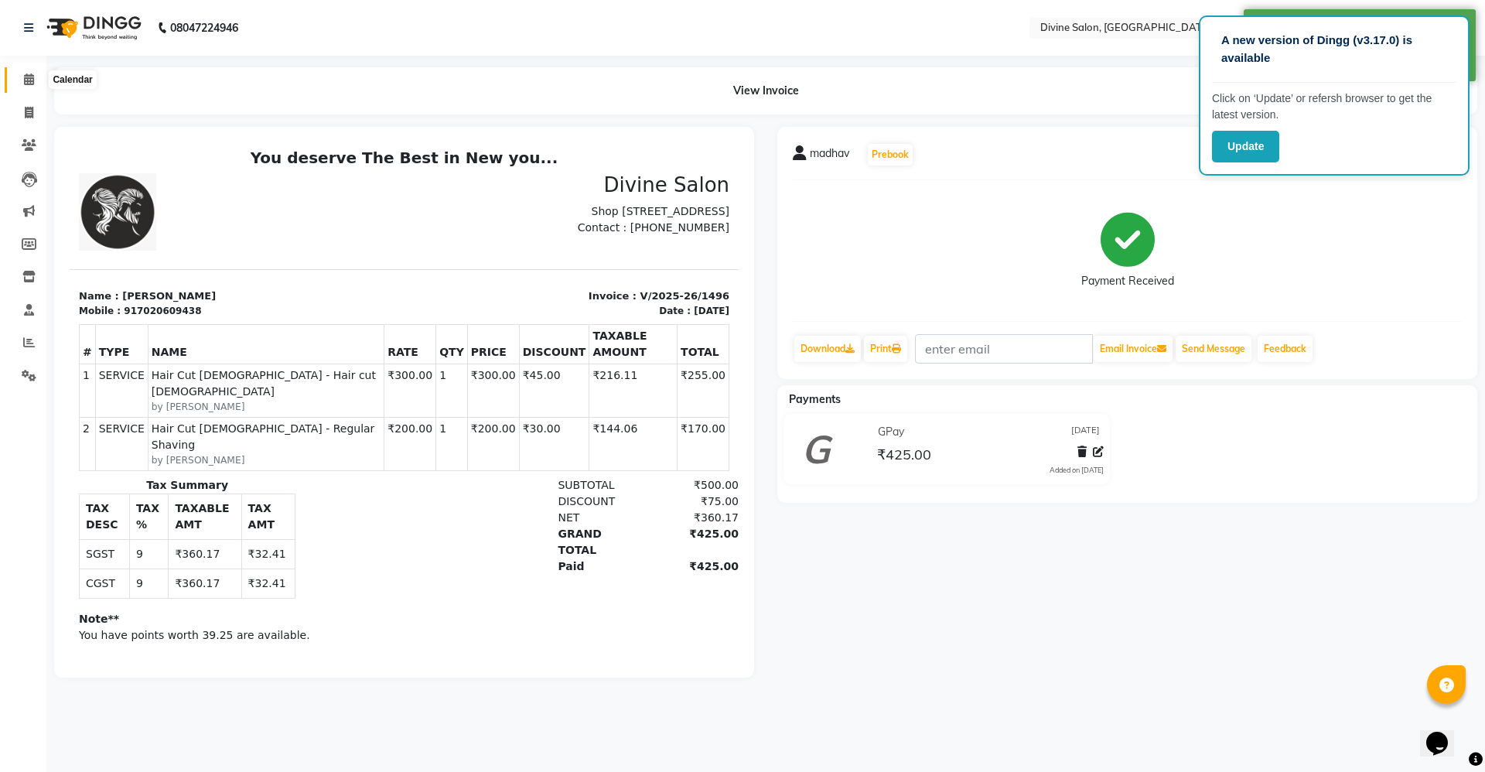
click at [27, 78] on icon at bounding box center [29, 79] width 10 height 12
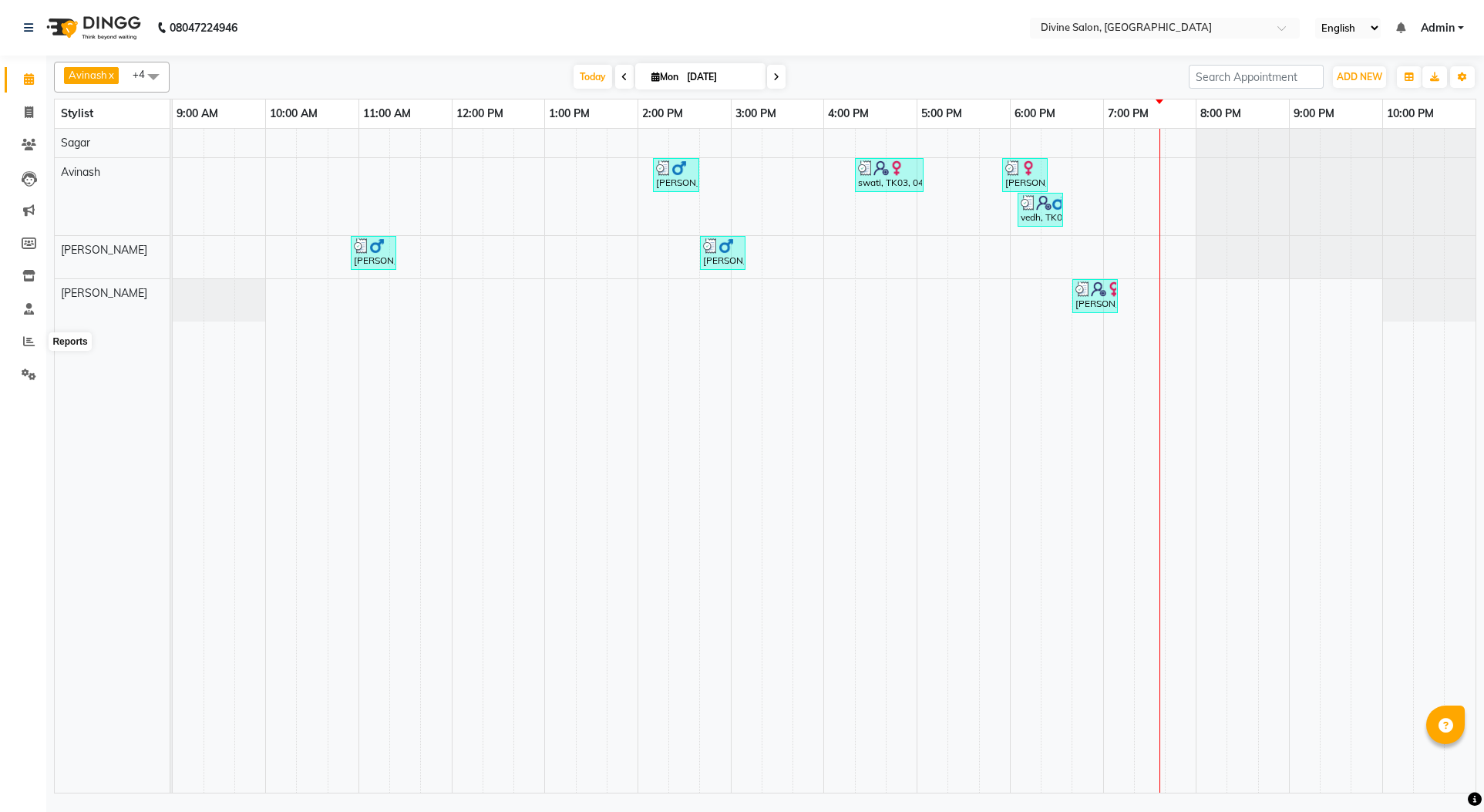
click at [26, 342] on icon at bounding box center [29, 341] width 12 height 12
